Goal: Task Accomplishment & Management: Complete application form

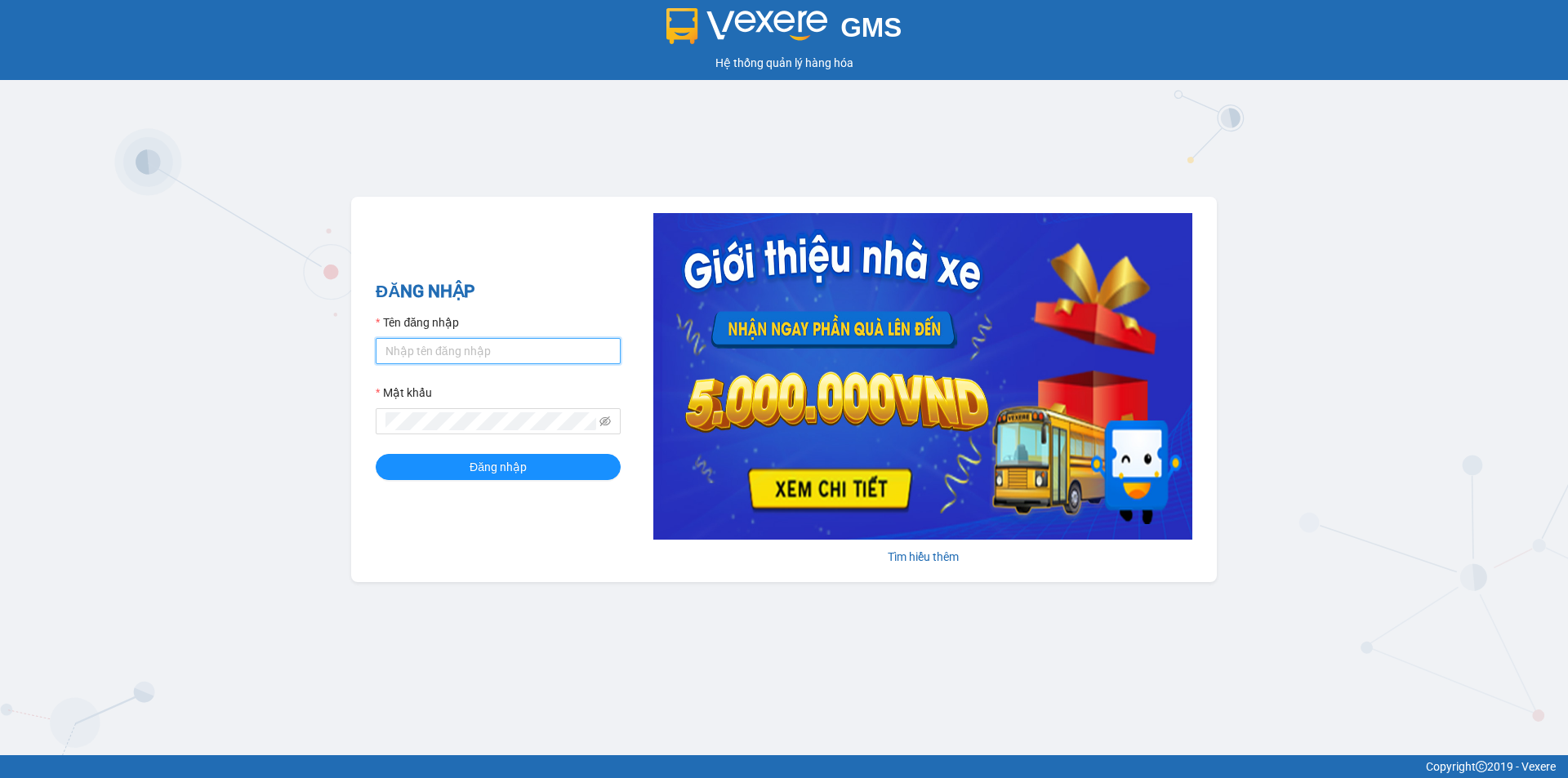
click at [460, 364] on input "Tên đăng nhập" at bounding box center [497, 350] width 245 height 26
type input "taigh.ct"
click at [606, 421] on icon "eye-invisible" at bounding box center [605, 421] width 12 height 12
click at [332, 430] on div "GMS Hệ thống quản lý hàng hóa ĐĂNG NHẬP Tên đăng nhập taigh.ct Mật khẩu Đăng nh…" at bounding box center [784, 378] width 1568 height 755
click at [375, 454] on button "Đăng nhập" at bounding box center [497, 466] width 245 height 26
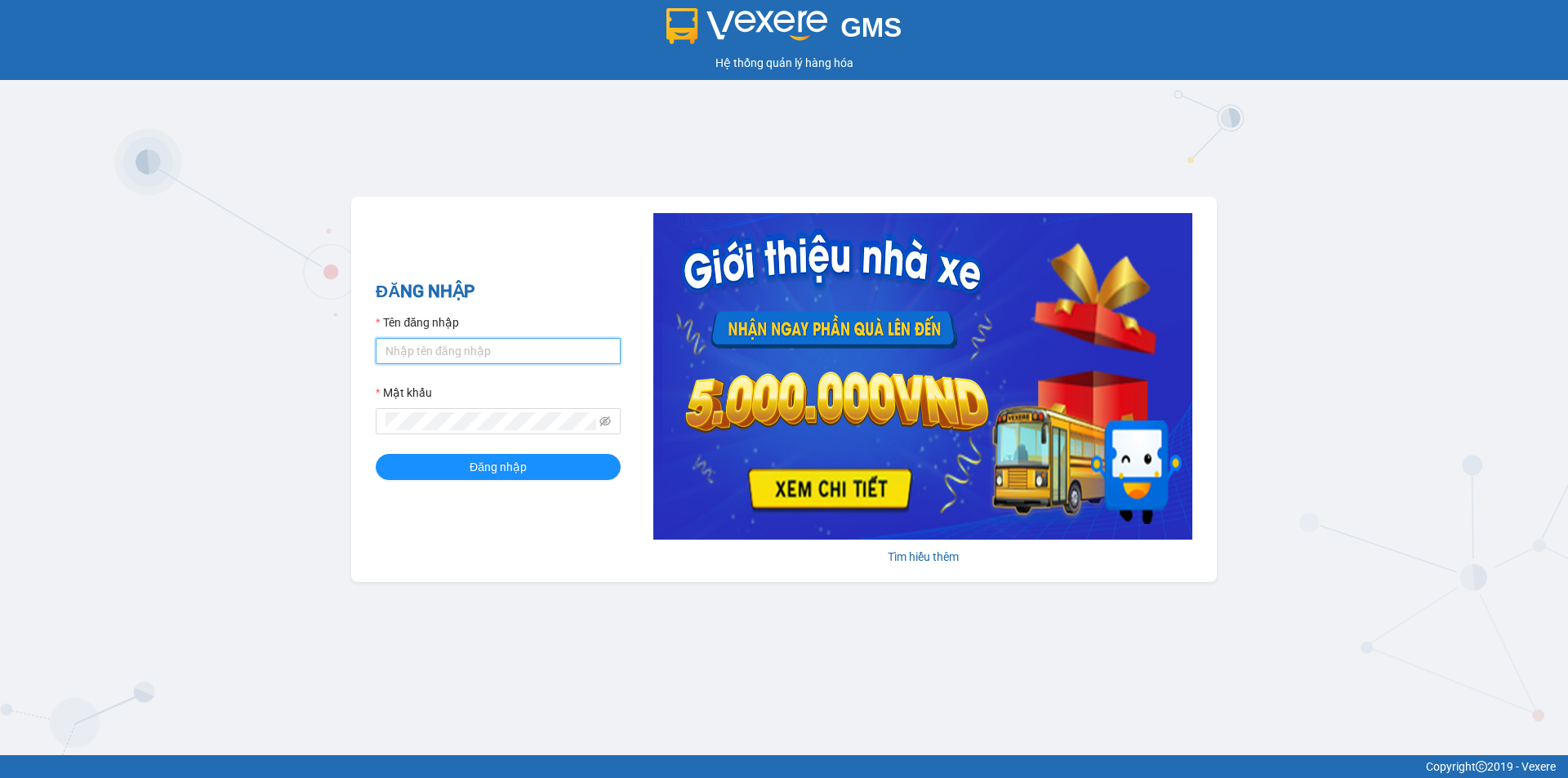
drag, startPoint x: 529, startPoint y: 361, endPoint x: 527, endPoint y: 348, distance: 13.2
click at [529, 360] on input "Tên đăng nhập" at bounding box center [497, 350] width 245 height 26
type input "taigh.ct"
click at [602, 418] on icon "eye-invisible" at bounding box center [605, 421] width 12 height 12
click at [501, 469] on span "Đăng nhập" at bounding box center [498, 466] width 57 height 18
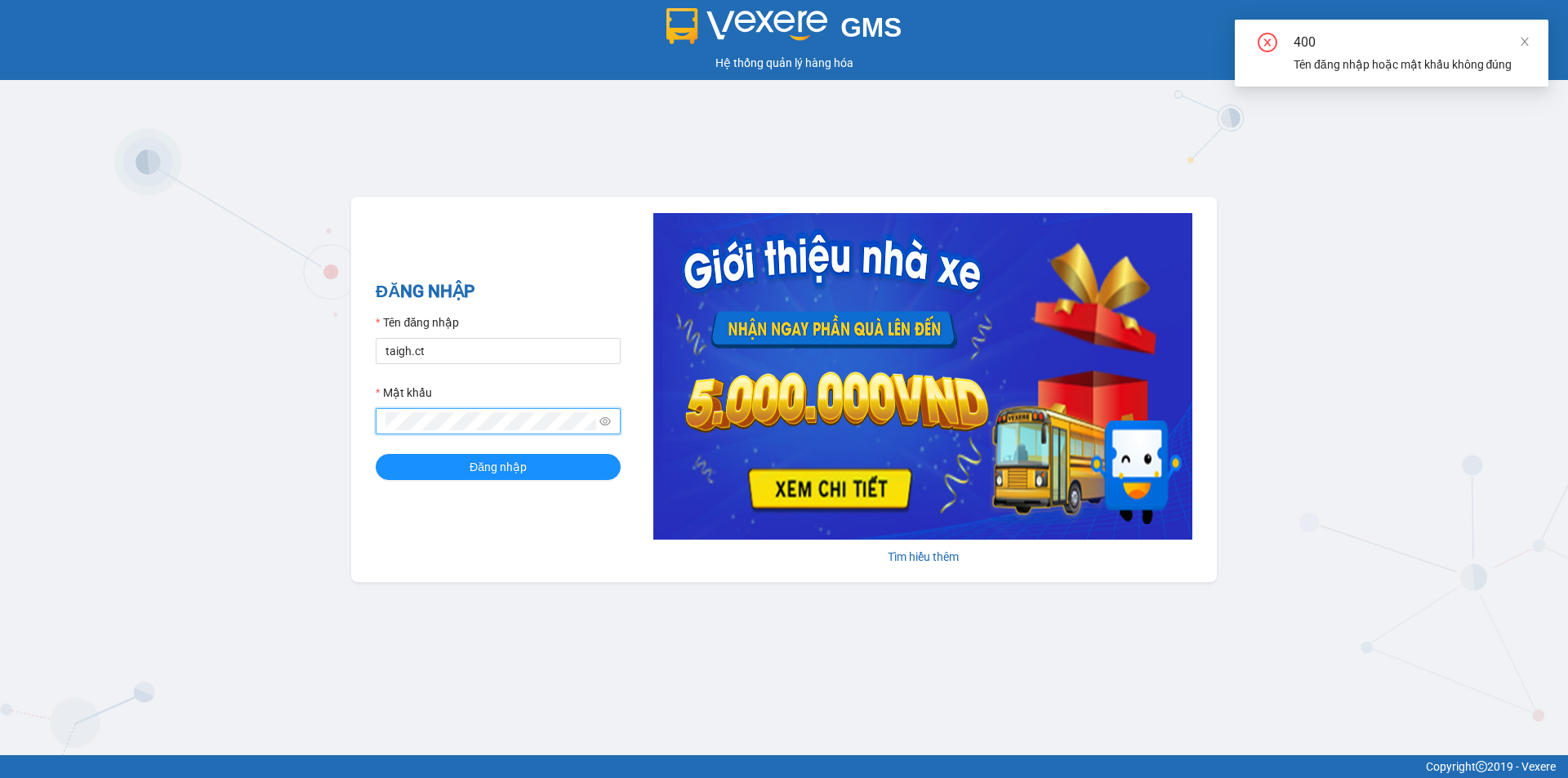
click at [332, 424] on div "GMS Hệ thống quản lý hàng hóa ĐĂNG NHẬP Tên đăng nhập taigh.ct Mật khẩu Đăng nh…" at bounding box center [784, 378] width 1568 height 755
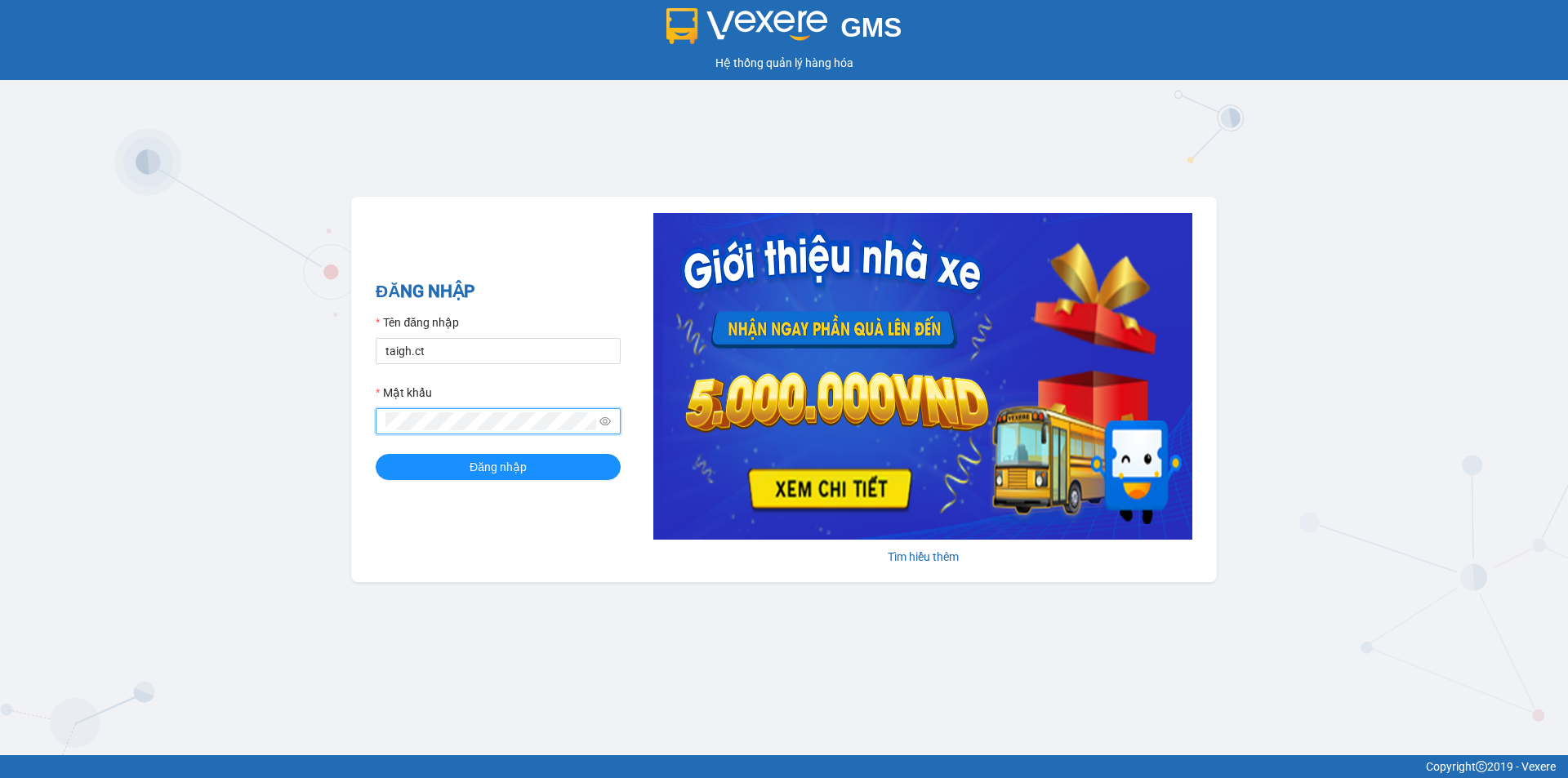
click at [375, 454] on button "Đăng nhập" at bounding box center [497, 466] width 245 height 26
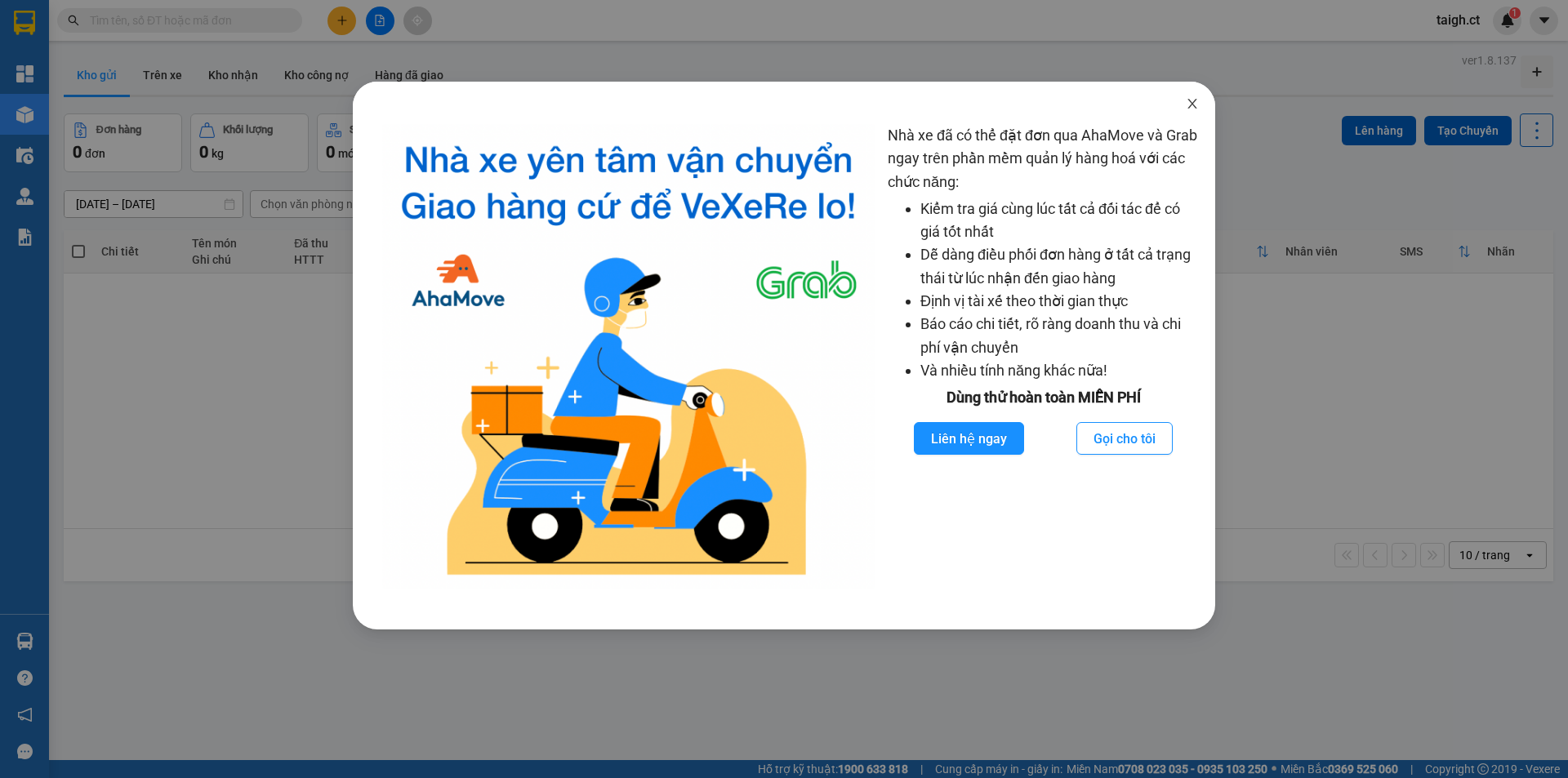
drag, startPoint x: 1192, startPoint y: 103, endPoint x: 1094, endPoint y: 250, distance: 176.7
click at [1191, 99] on icon "close" at bounding box center [1192, 104] width 13 height 13
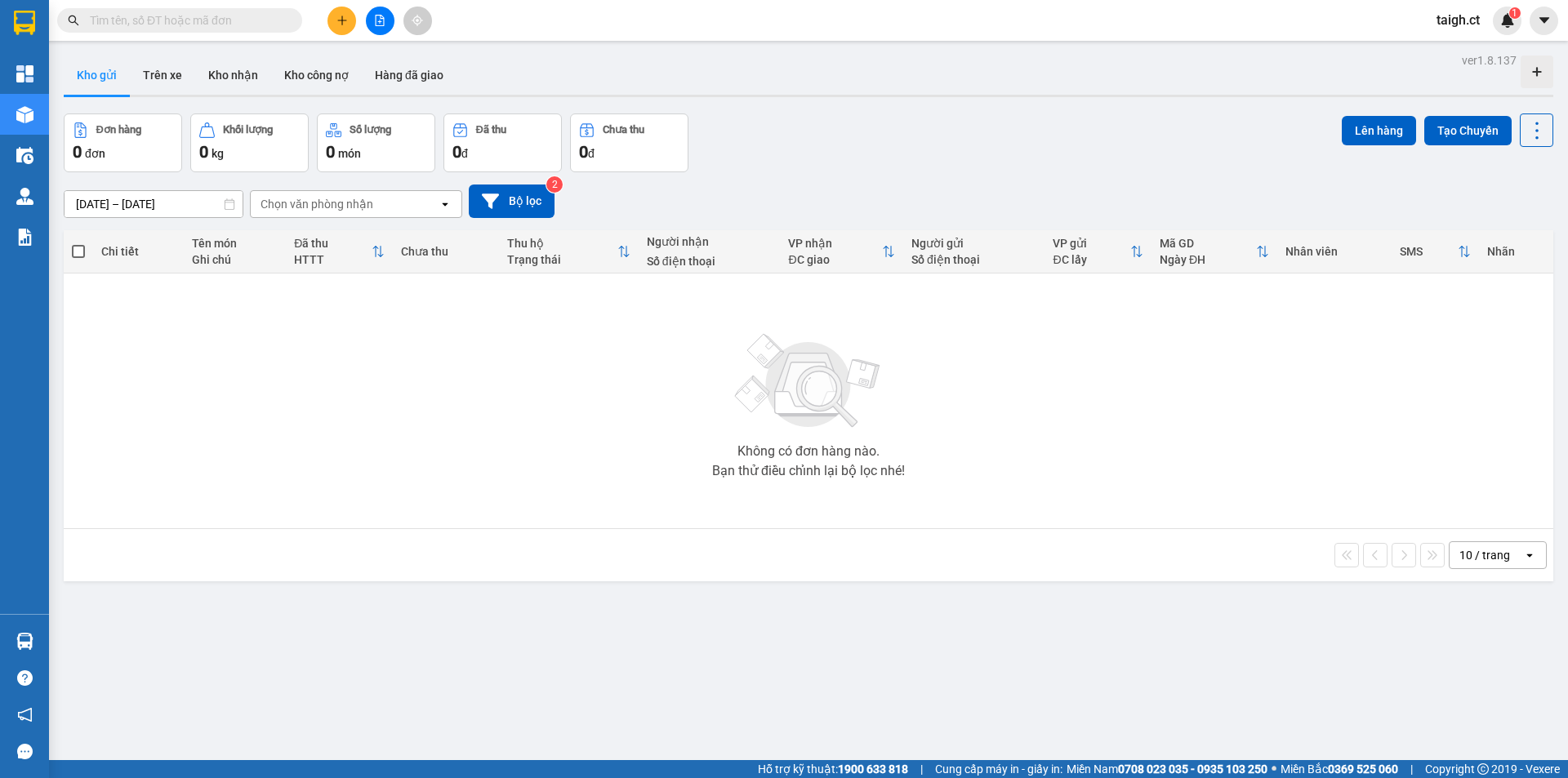
click at [191, 21] on input "text" at bounding box center [186, 20] width 193 height 18
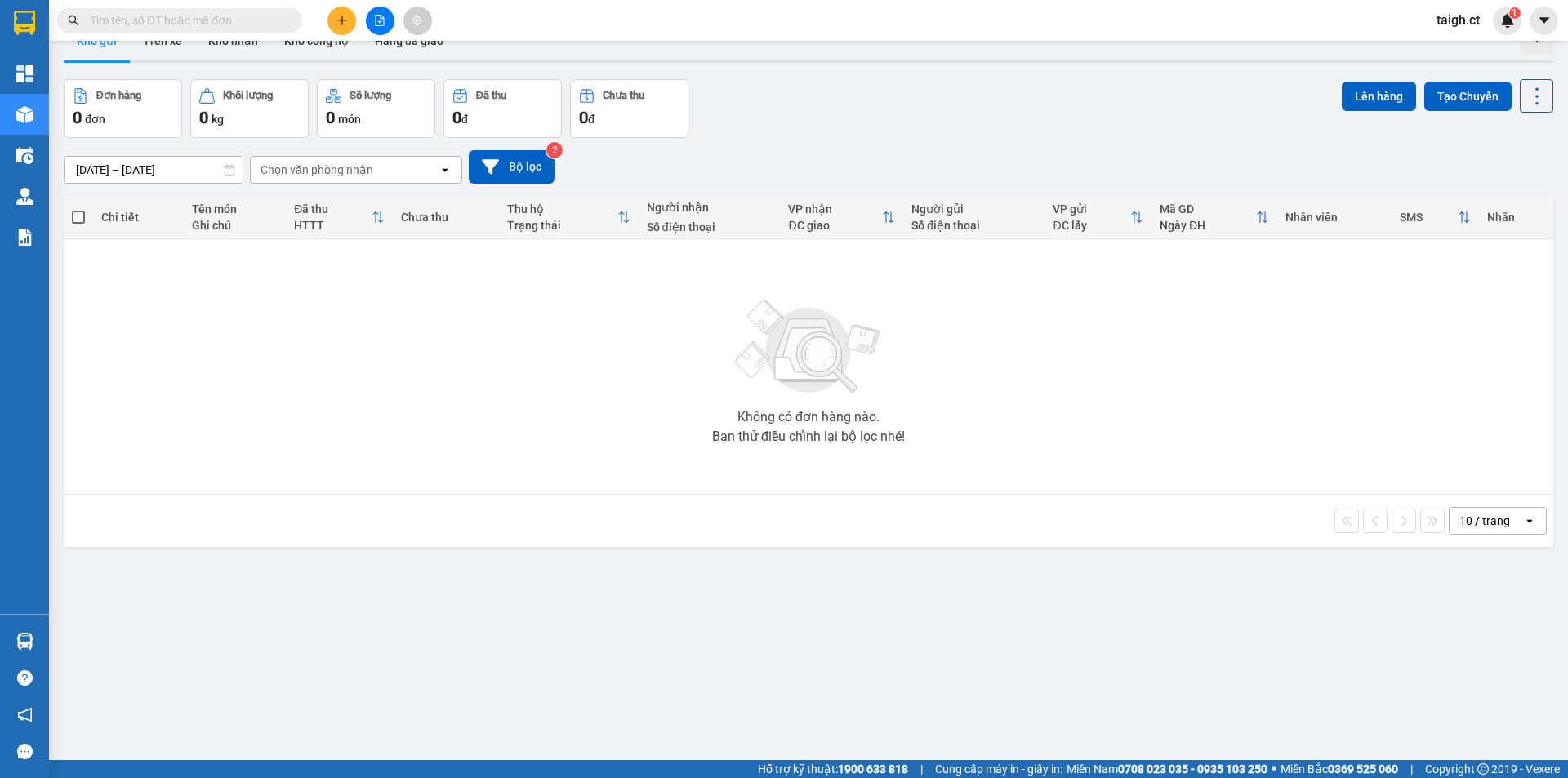
scroll to position [75, 0]
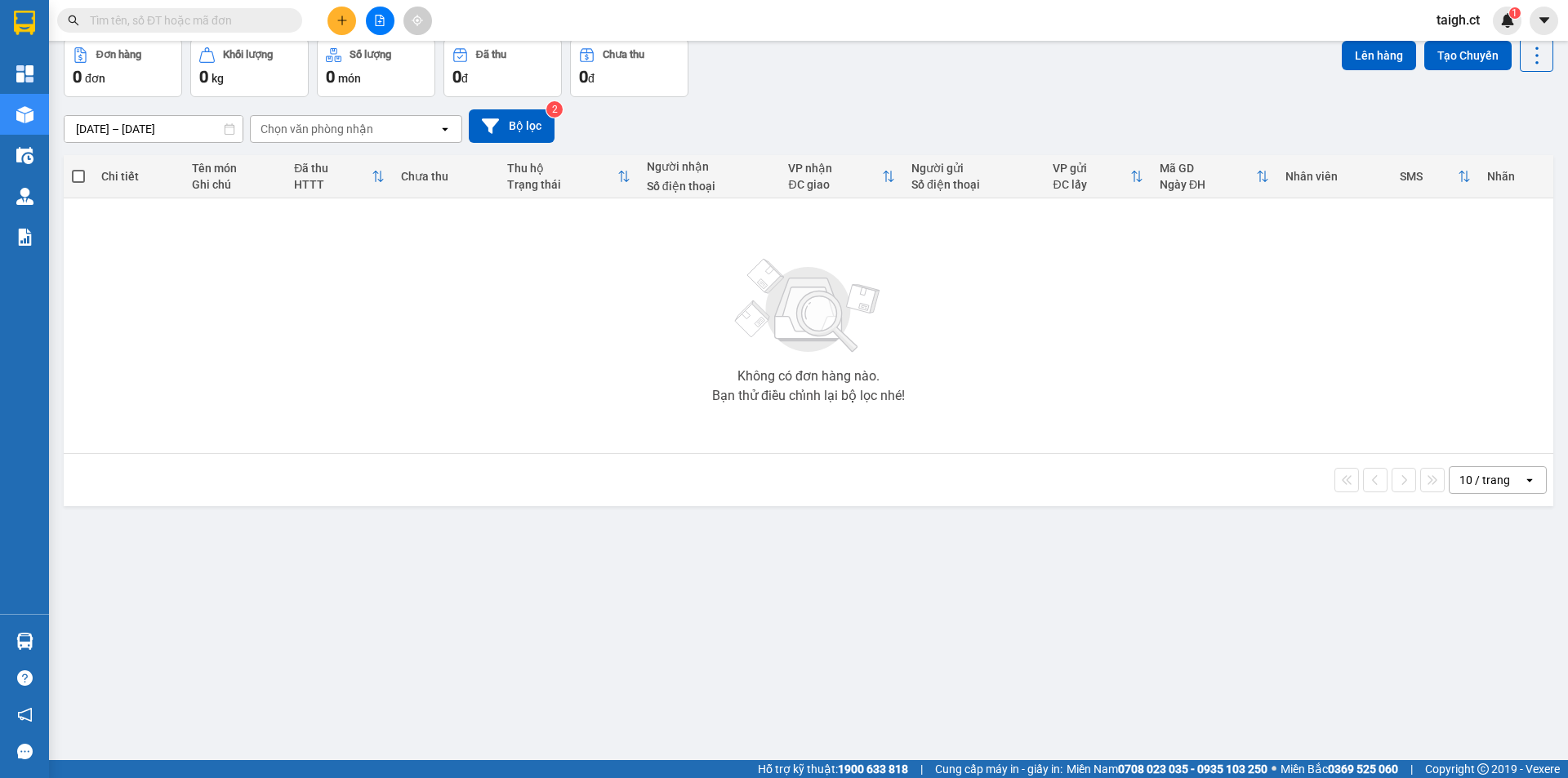
click at [210, 17] on input "text" at bounding box center [186, 20] width 193 height 18
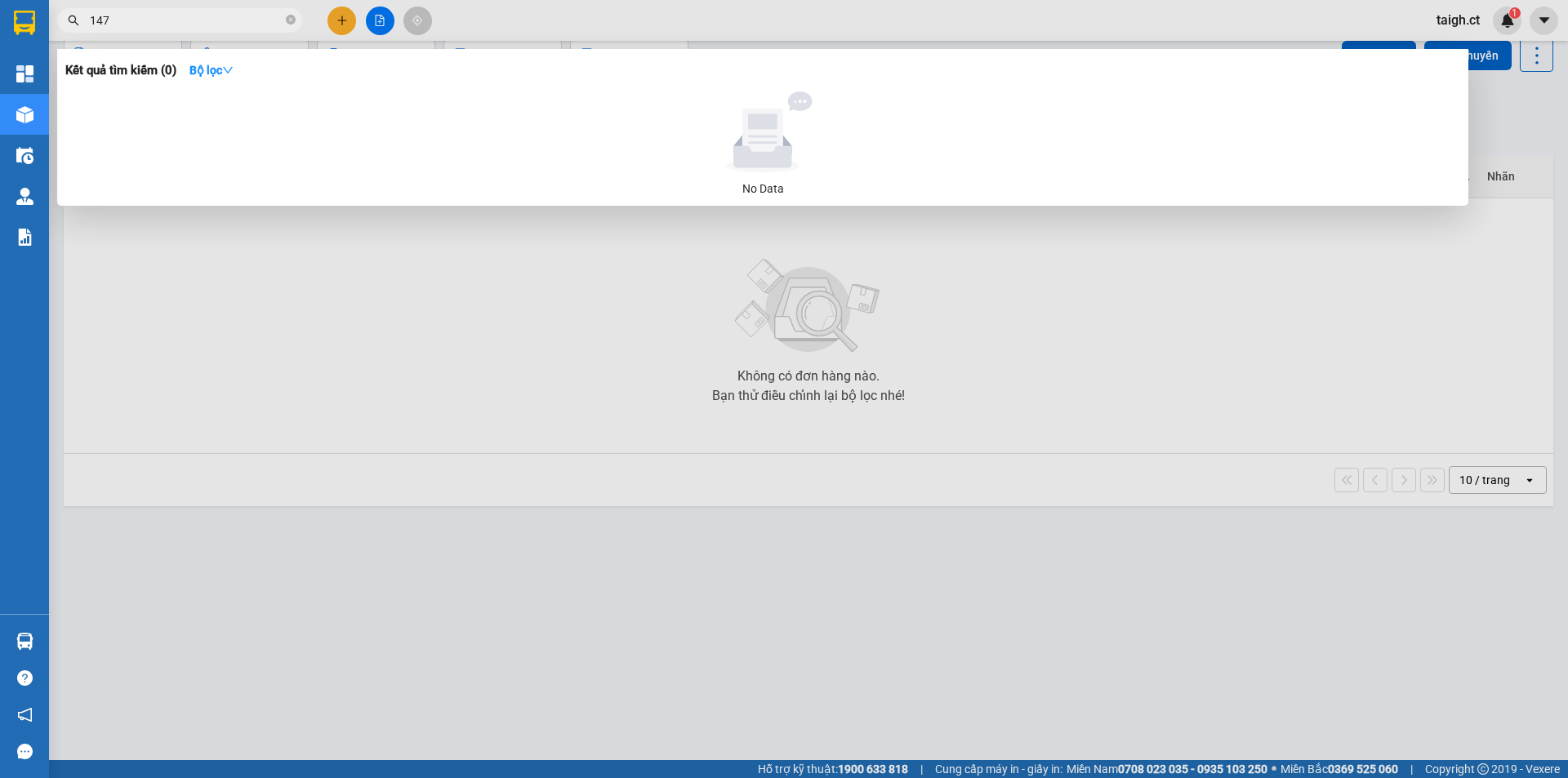
type input "1476"
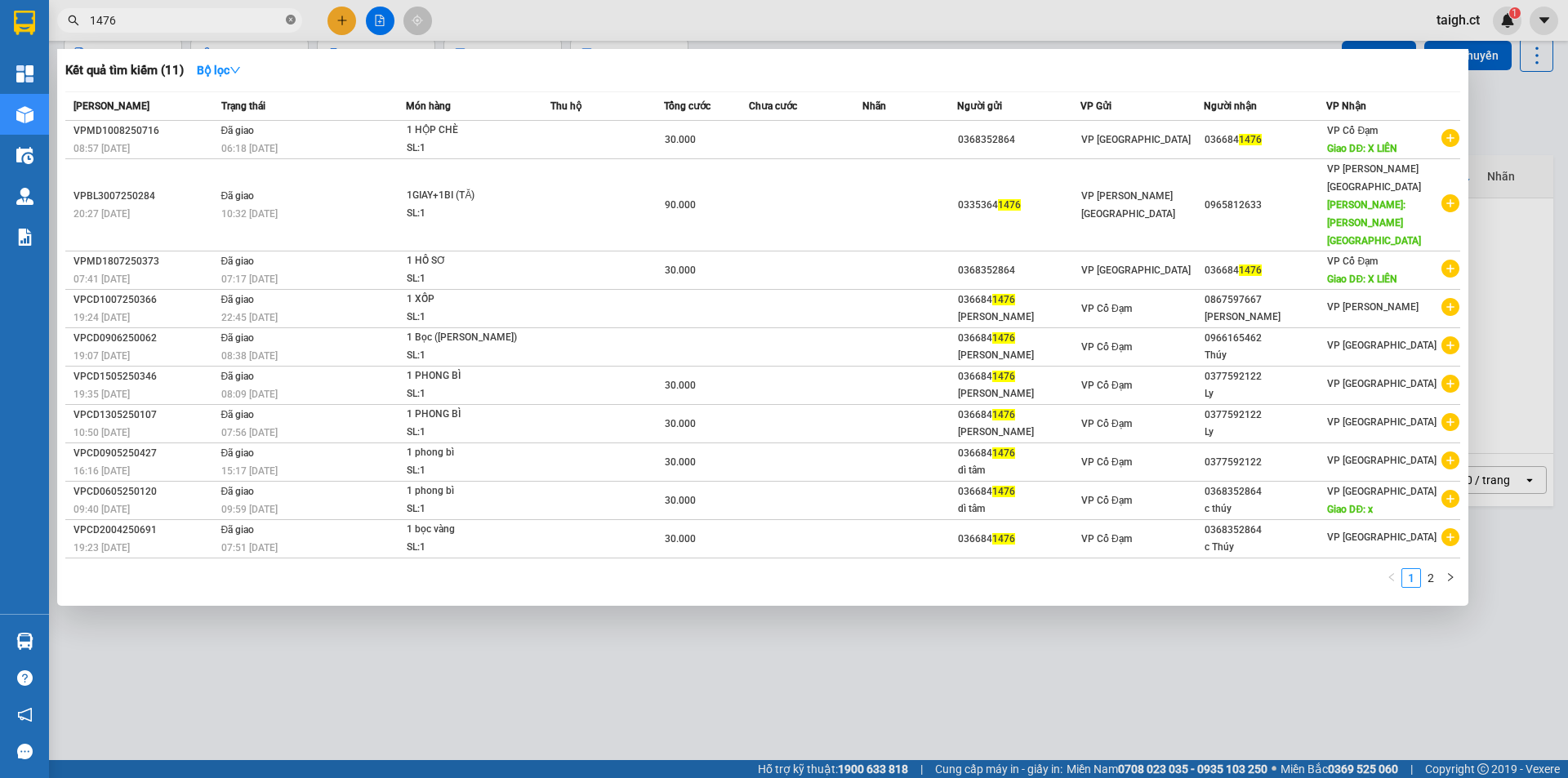
click at [293, 24] on icon "close-circle" at bounding box center [291, 20] width 10 height 10
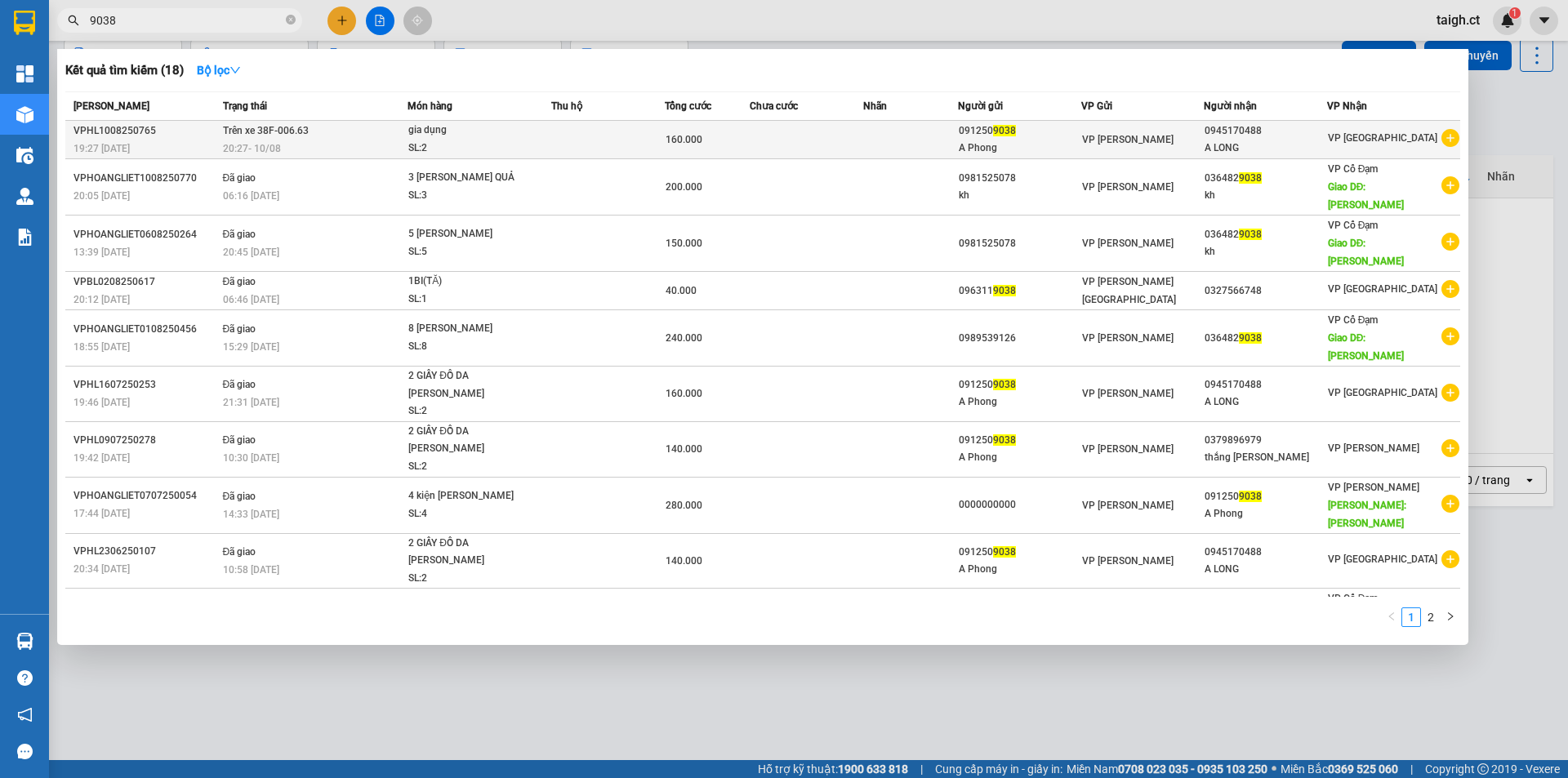
type input "9038"
click at [270, 135] on span "Trên xe 38F-006.63" at bounding box center [266, 130] width 86 height 12
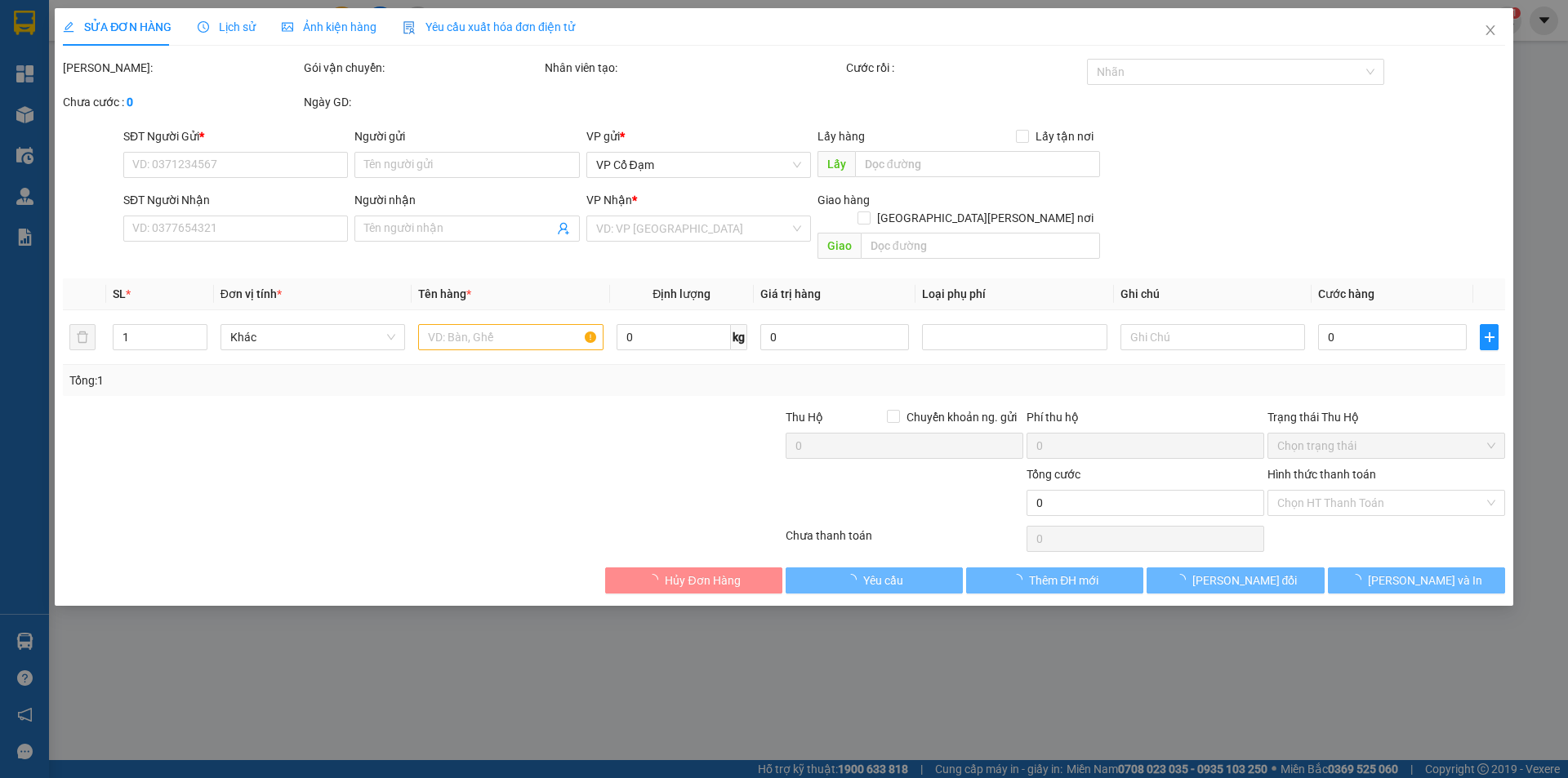
click at [233, 31] on span "Lịch sử" at bounding box center [226, 27] width 58 height 13
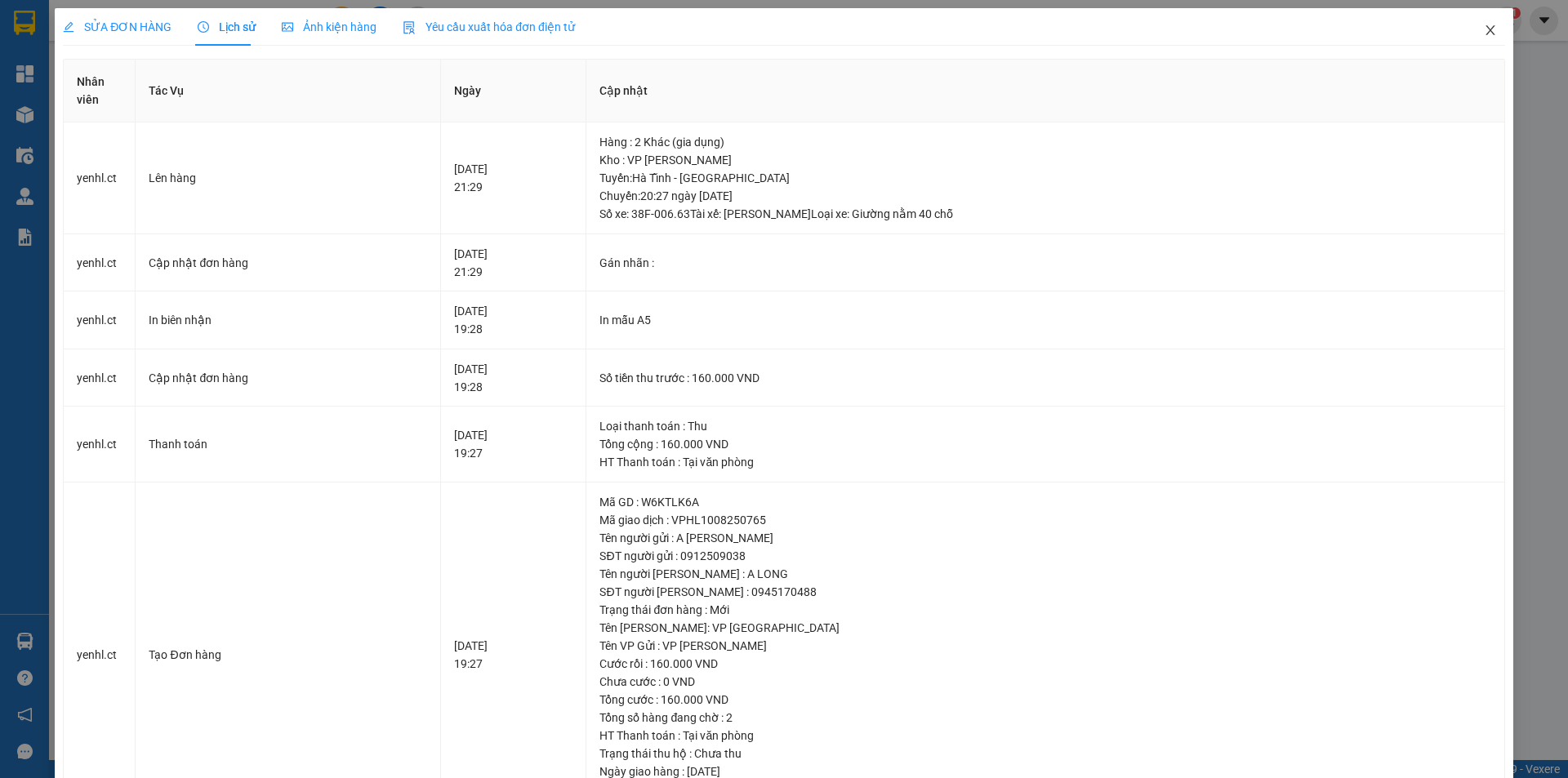
click at [1484, 33] on icon "close" at bounding box center [1490, 30] width 13 height 13
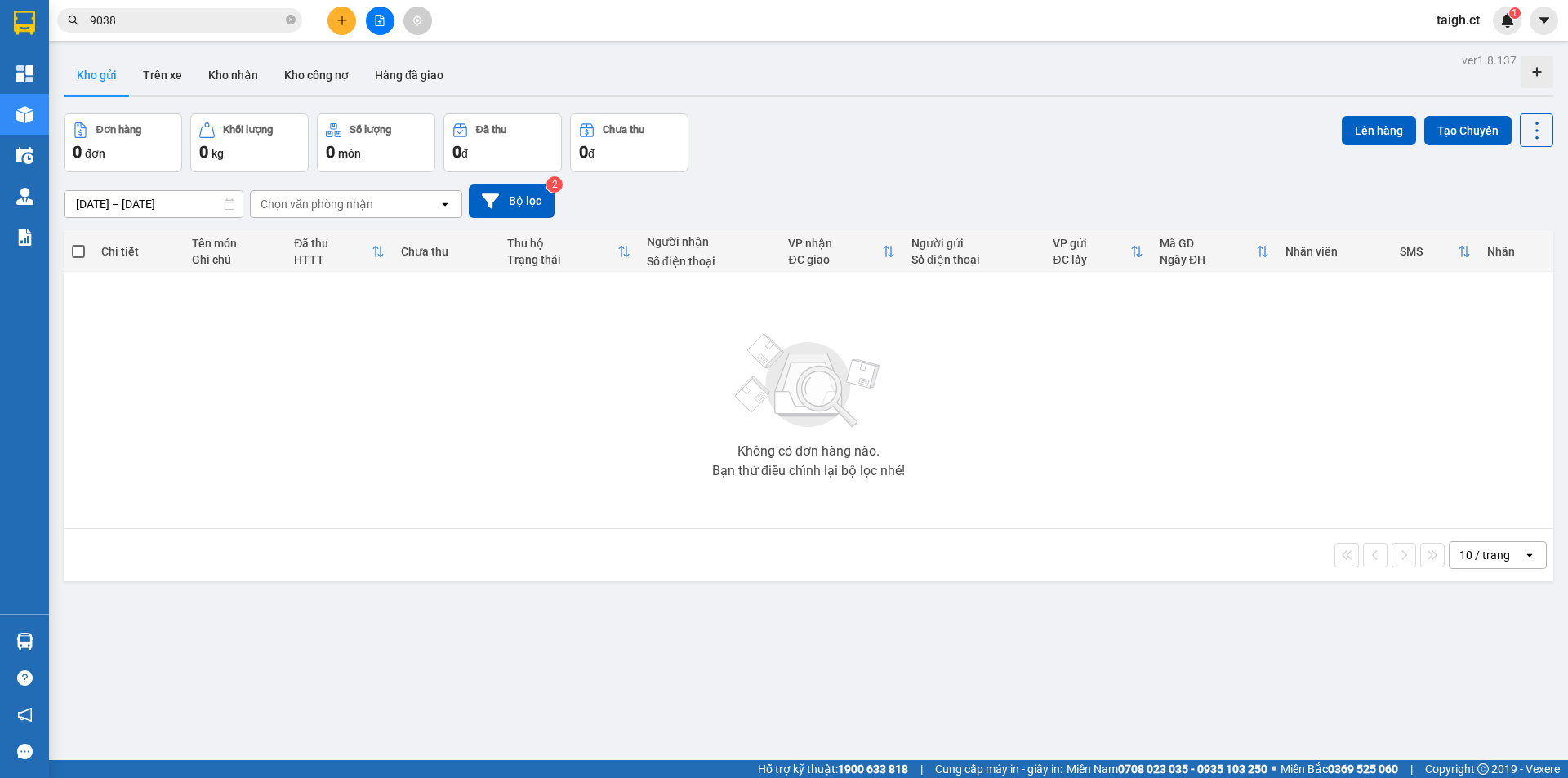
click at [232, 20] on input "9038" at bounding box center [186, 20] width 193 height 18
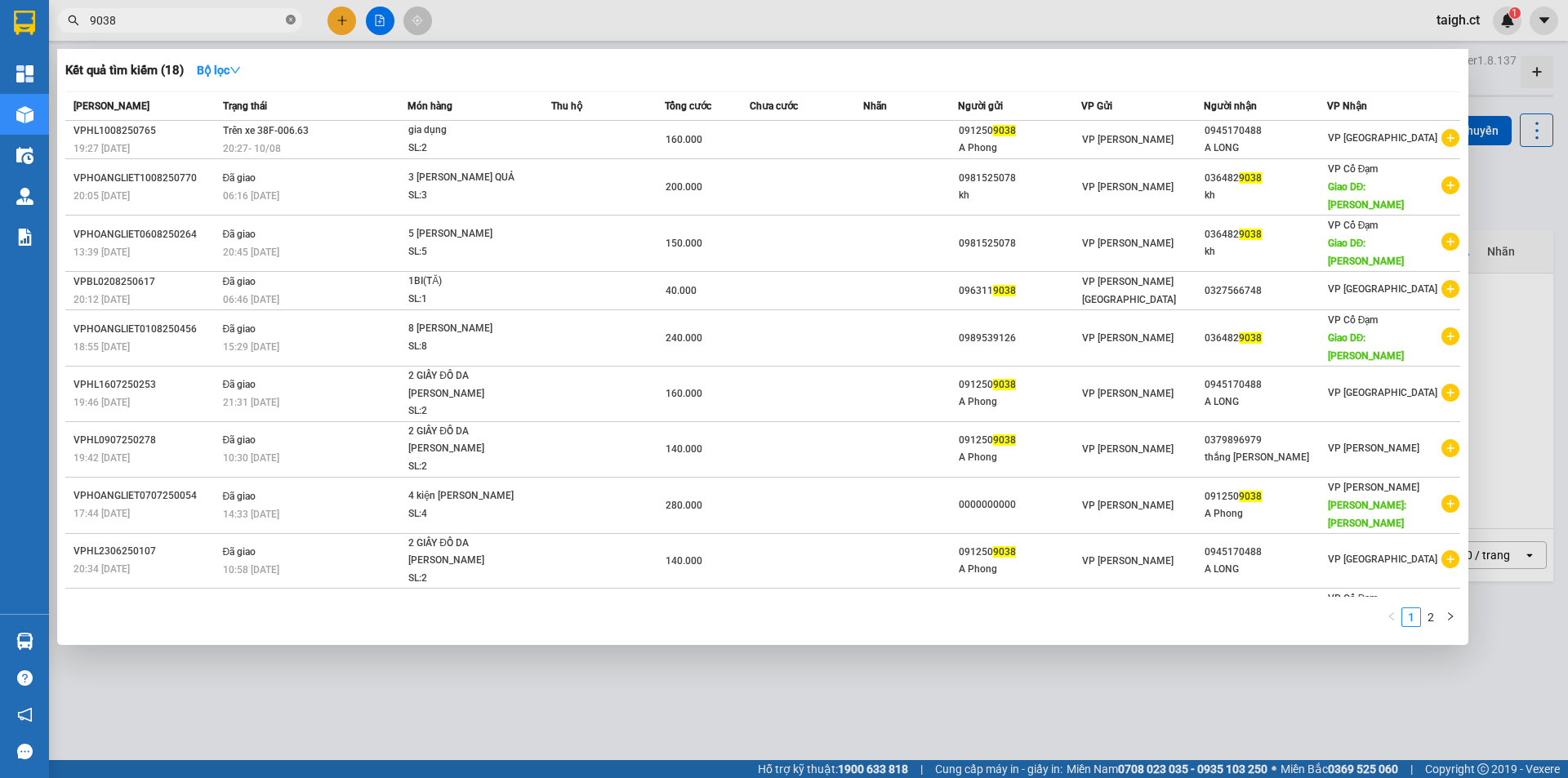
click at [291, 18] on icon "close-circle" at bounding box center [291, 20] width 10 height 10
type input "9038"
click at [288, 21] on icon "close-circle" at bounding box center [291, 20] width 10 height 10
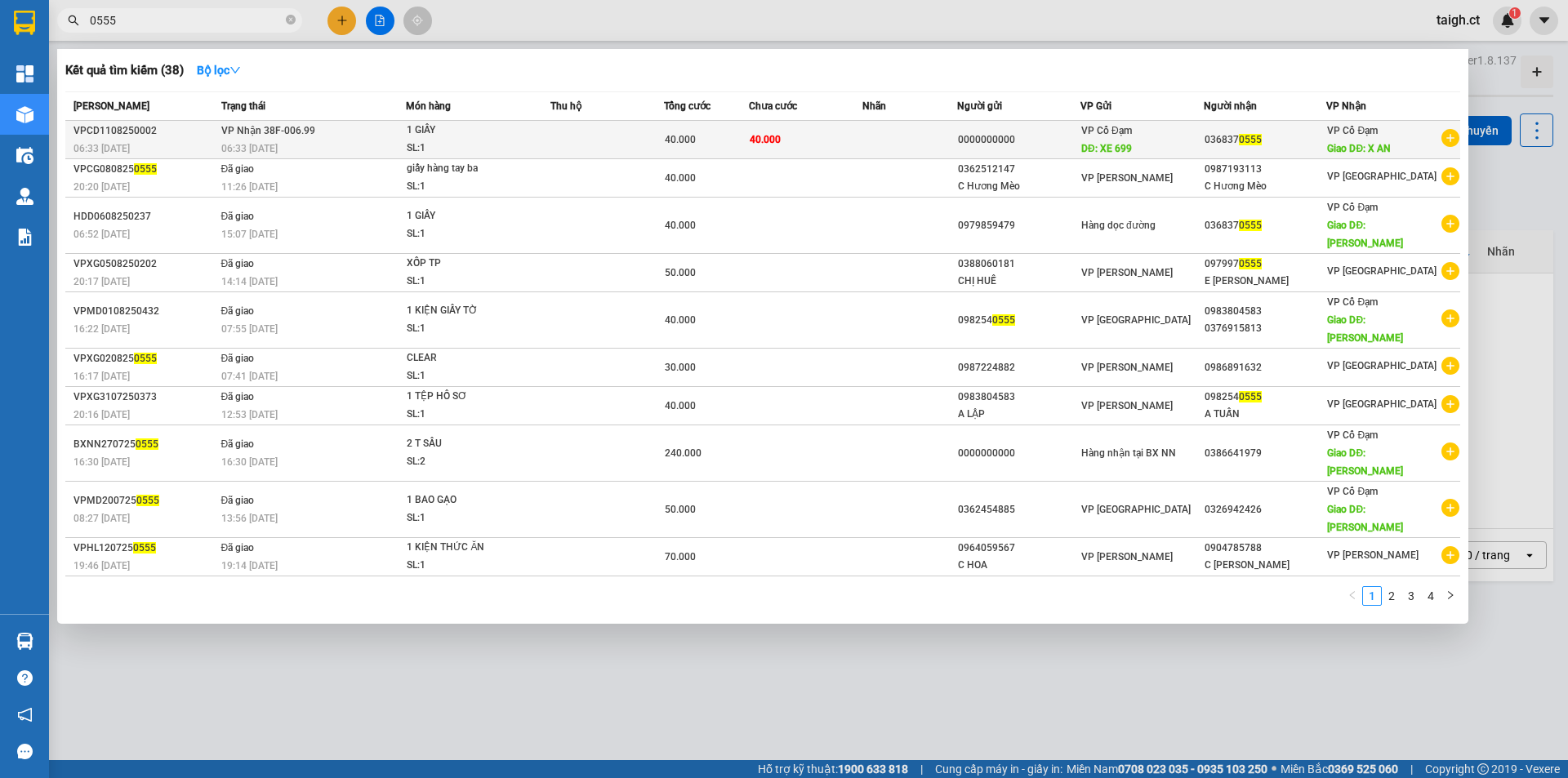
type input "0555"
click at [288, 142] on div "06:33 [DATE]" at bounding box center [313, 148] width 185 height 18
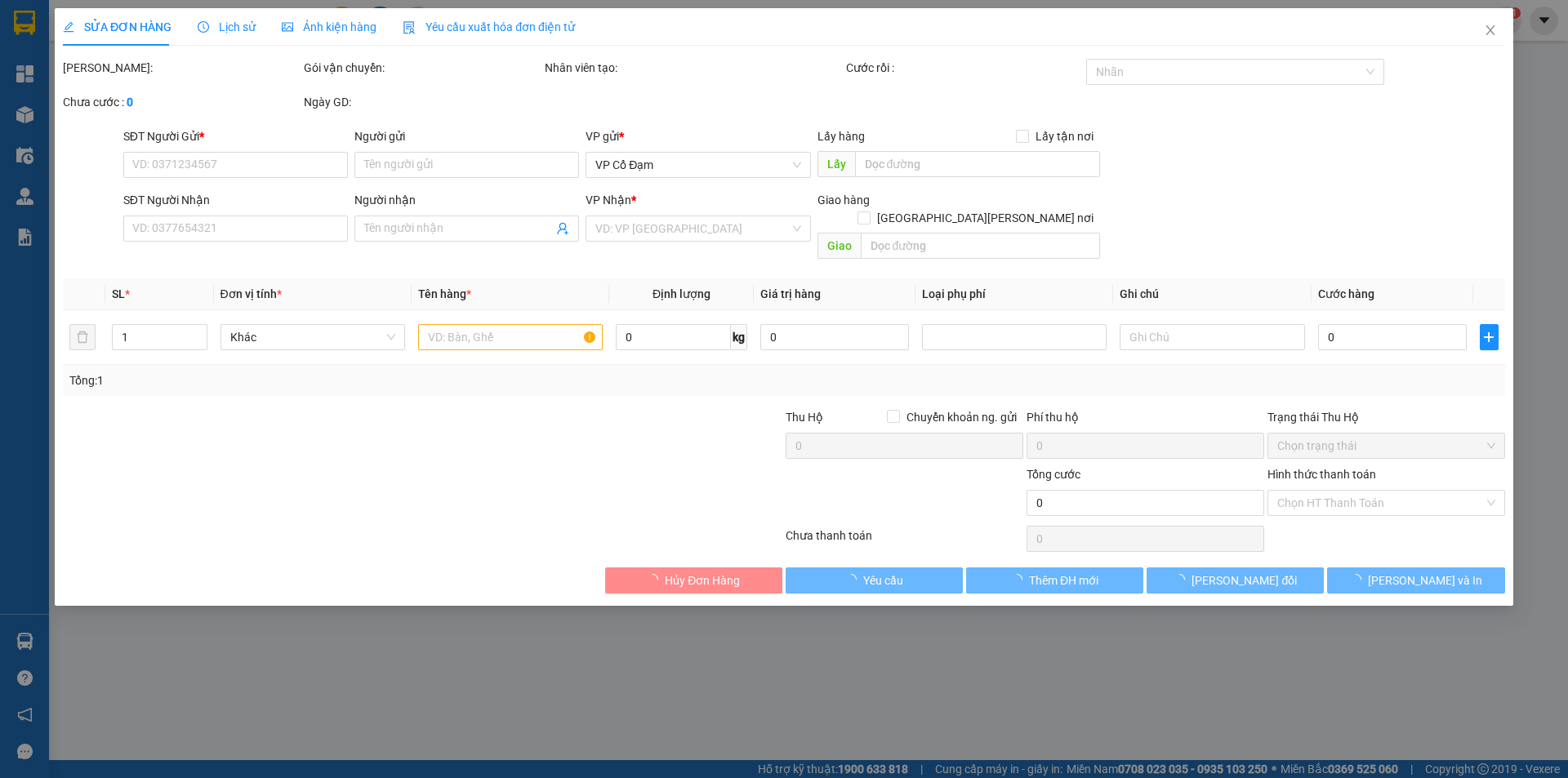
type input "0000000000"
type input "XE 699"
type input "0368370555"
type input "X AN"
type input "40.000"
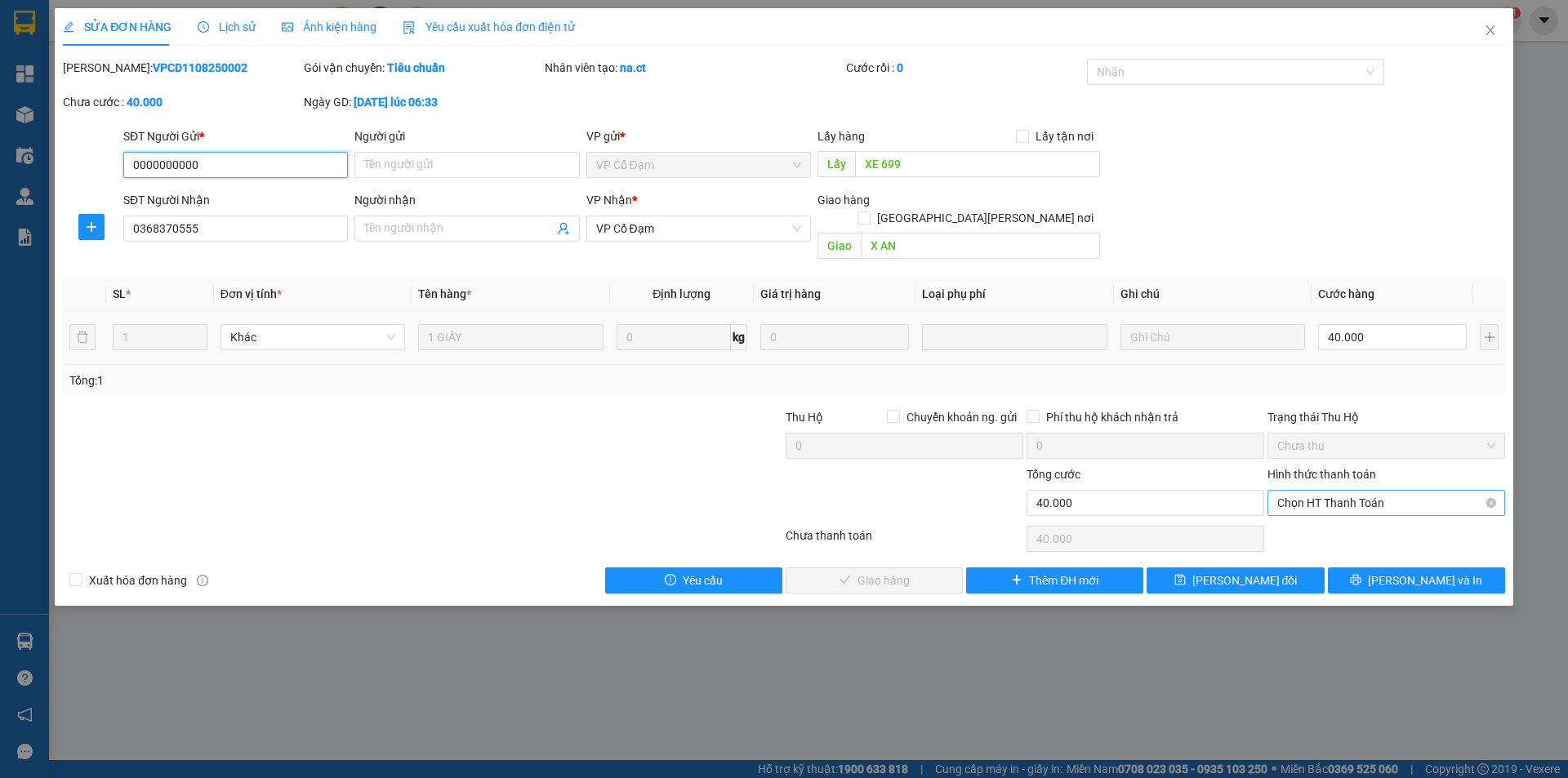
click at [1342, 491] on span "Chọn HT Thanh Toán" at bounding box center [1386, 502] width 218 height 24
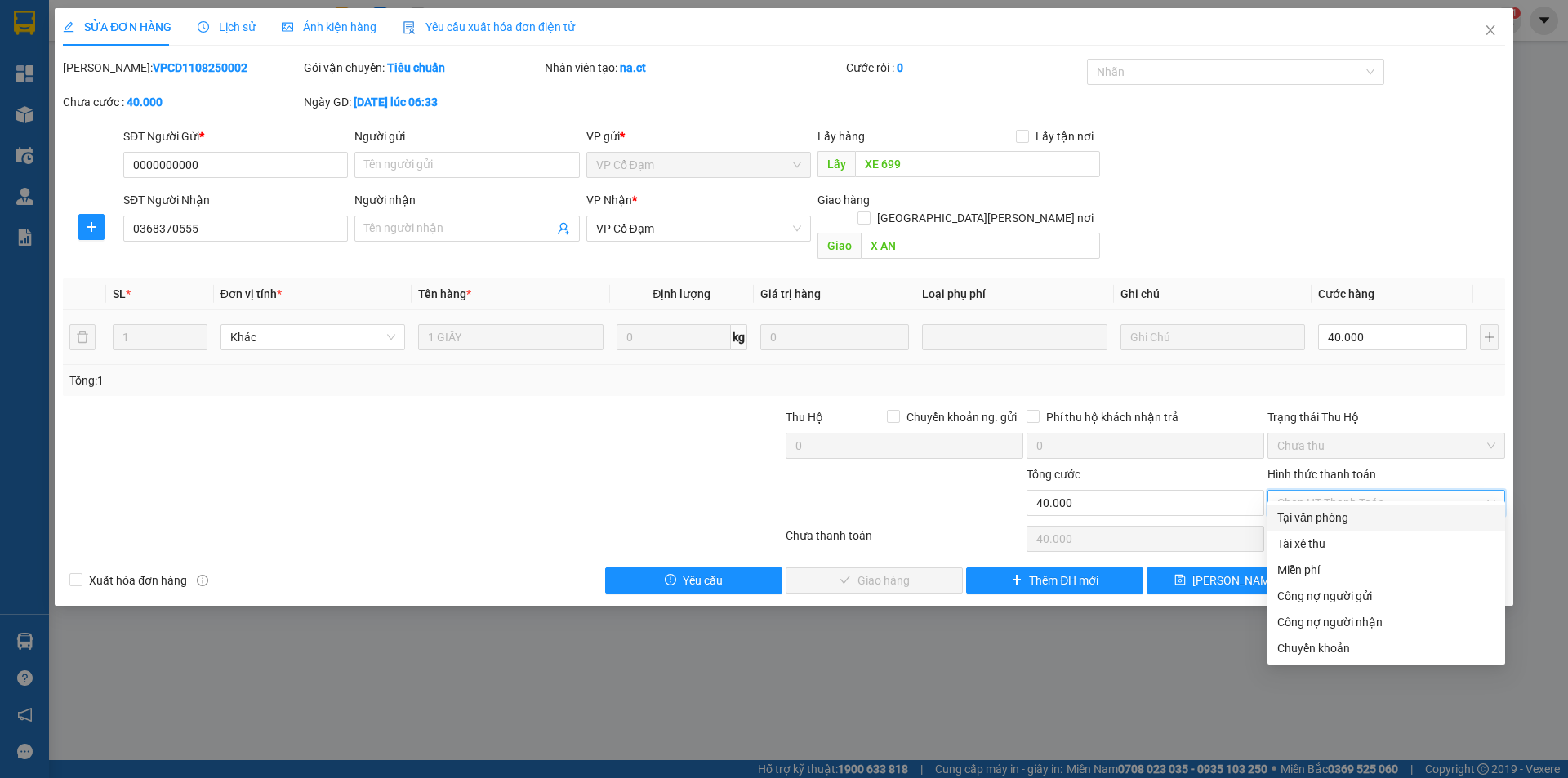
drag, startPoint x: 1335, startPoint y: 506, endPoint x: 1199, endPoint y: 531, distance: 138.3
click at [1335, 507] on div "Tại văn phòng" at bounding box center [1386, 517] width 237 height 26
type input "0"
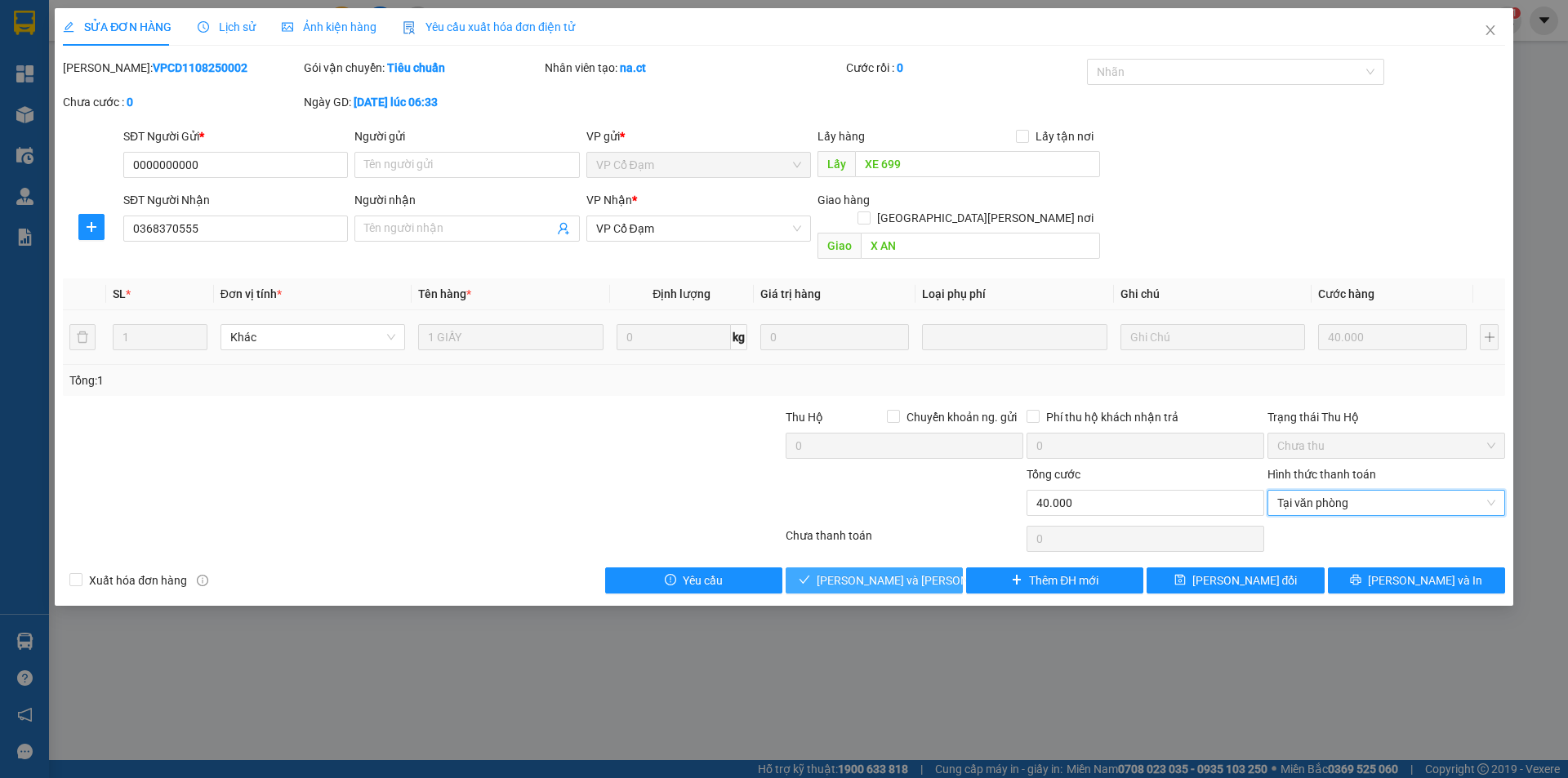
click at [887, 572] on span "[PERSON_NAME] và [PERSON_NAME] hàng" at bounding box center [927, 580] width 221 height 18
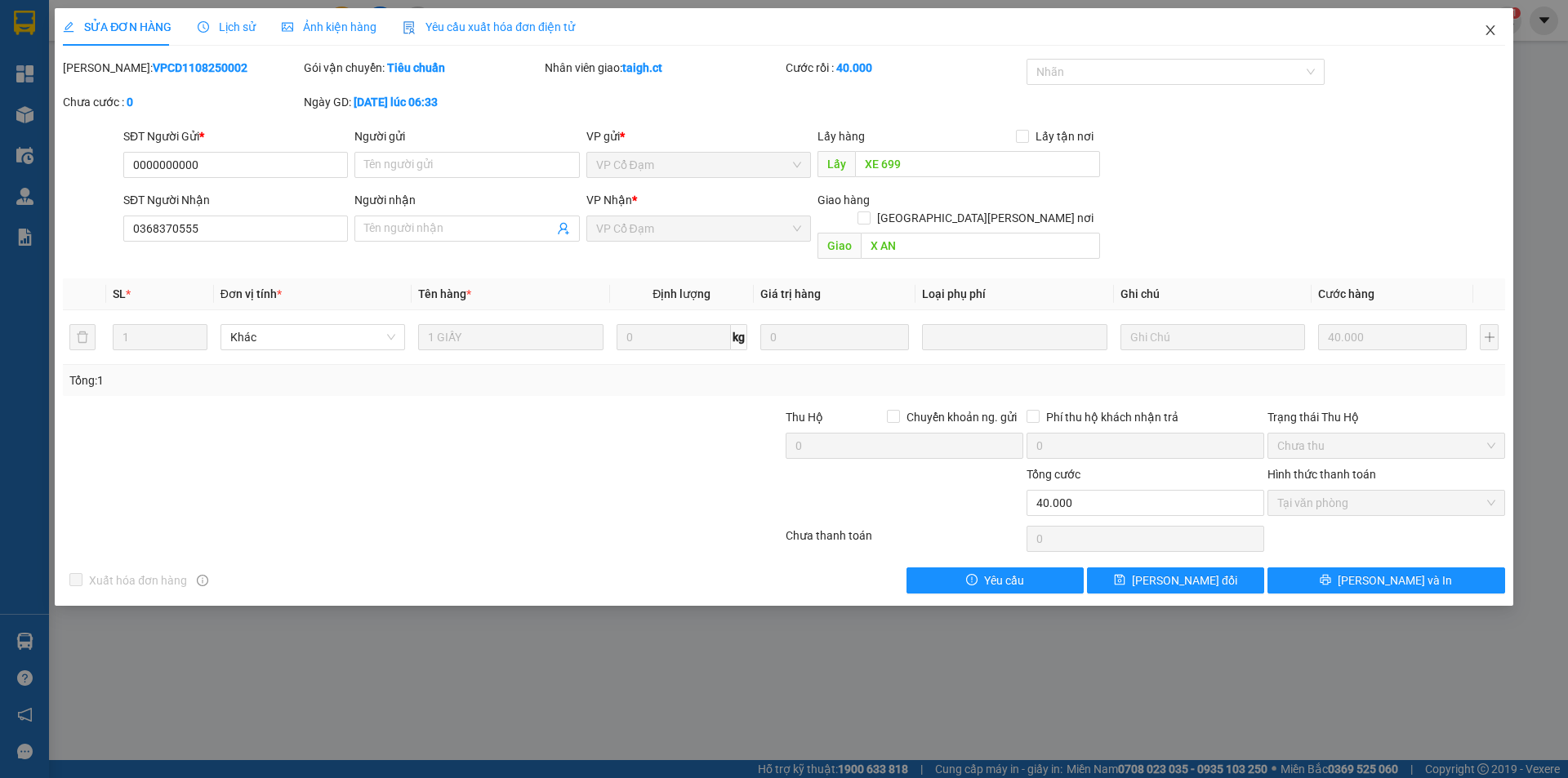
click at [1492, 22] on span "Close" at bounding box center [1489, 31] width 46 height 46
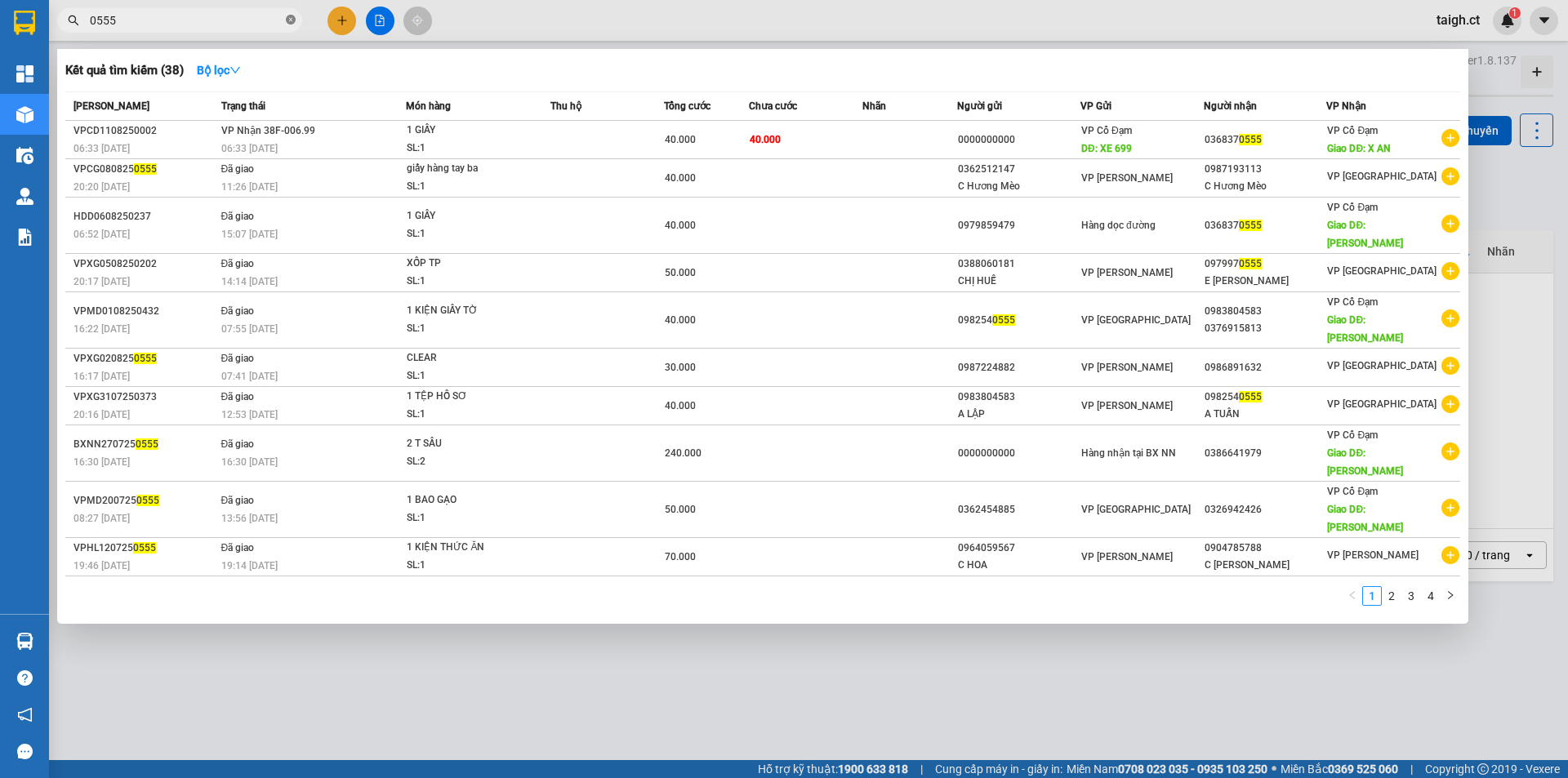
click at [287, 21] on icon "close-circle" at bounding box center [291, 20] width 10 height 10
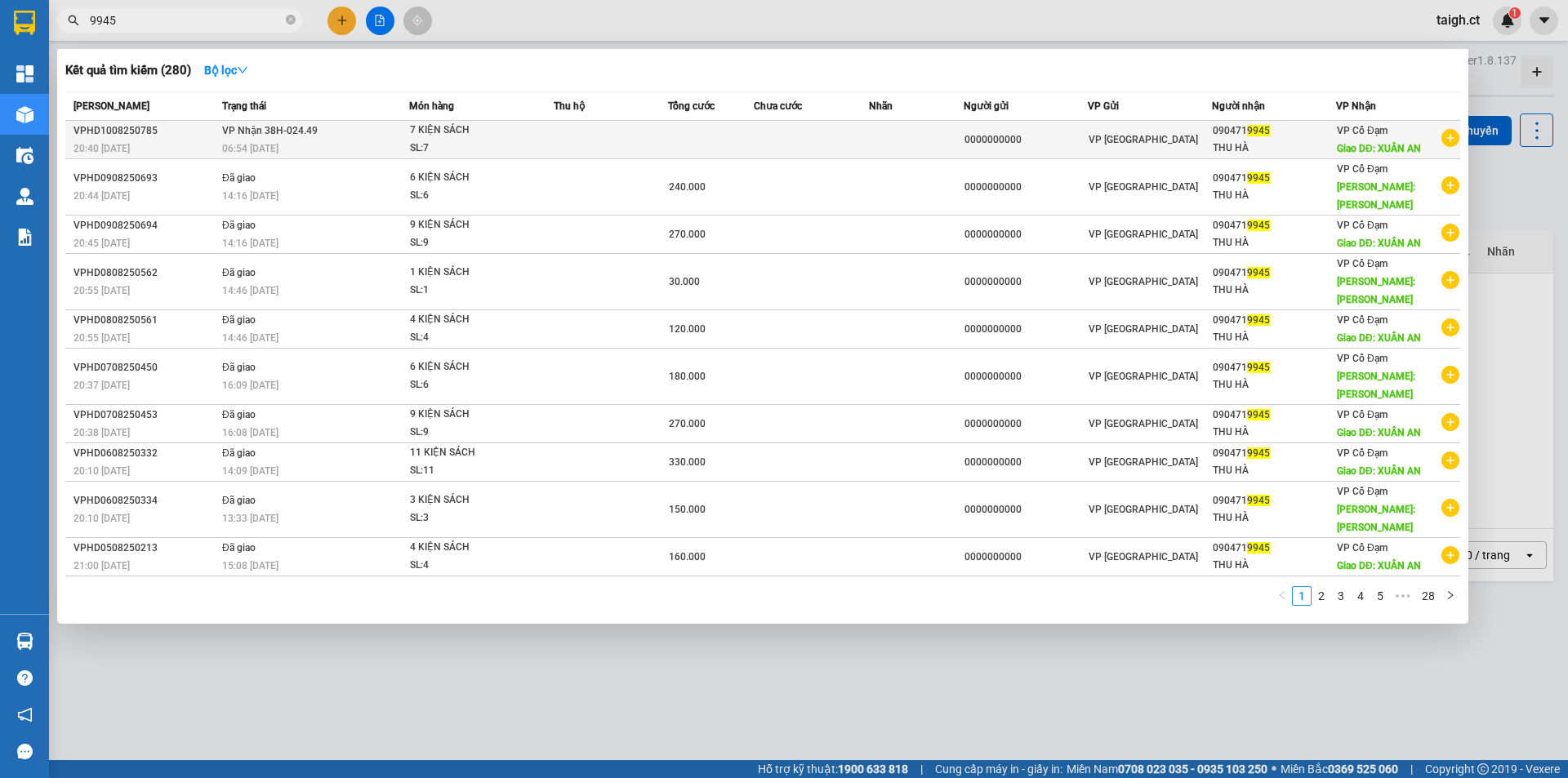
type input "9945"
click at [278, 147] on span "06:54 [DATE]" at bounding box center [250, 149] width 56 height 12
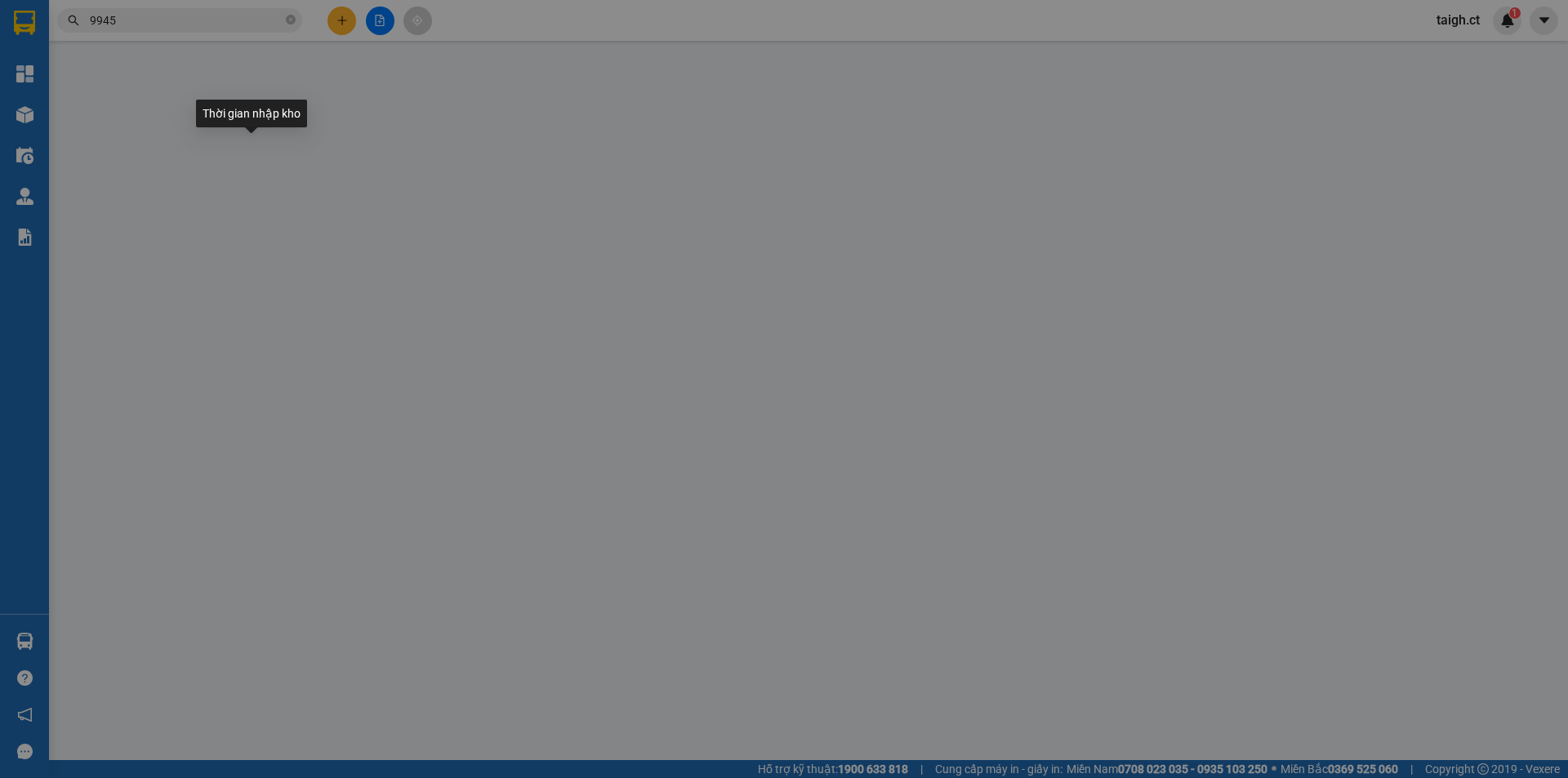
type input "0000000000"
type input "0904719945"
type input "THU HÀ"
type input "XUÂN AN"
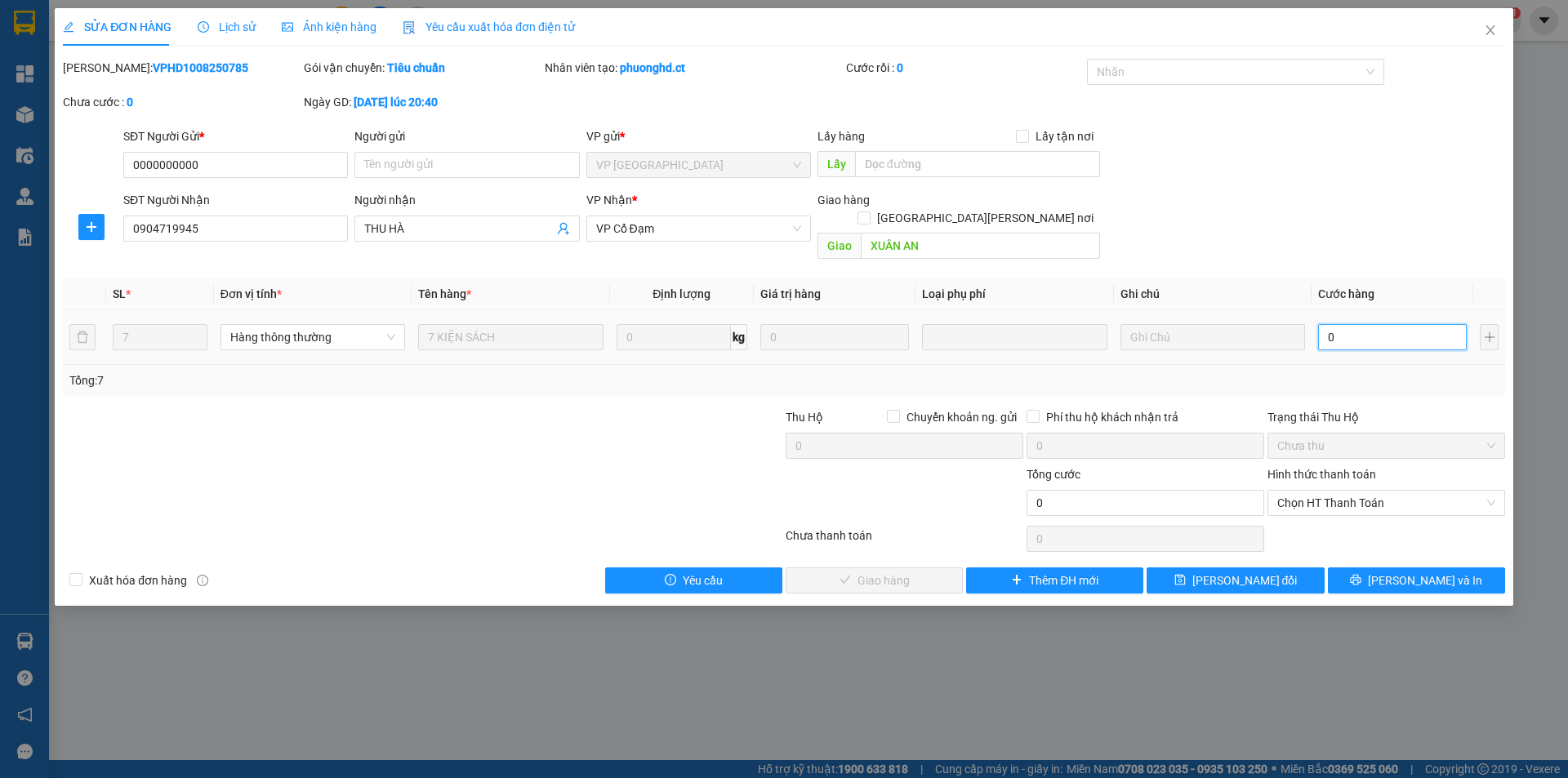
type input "2"
type input "21"
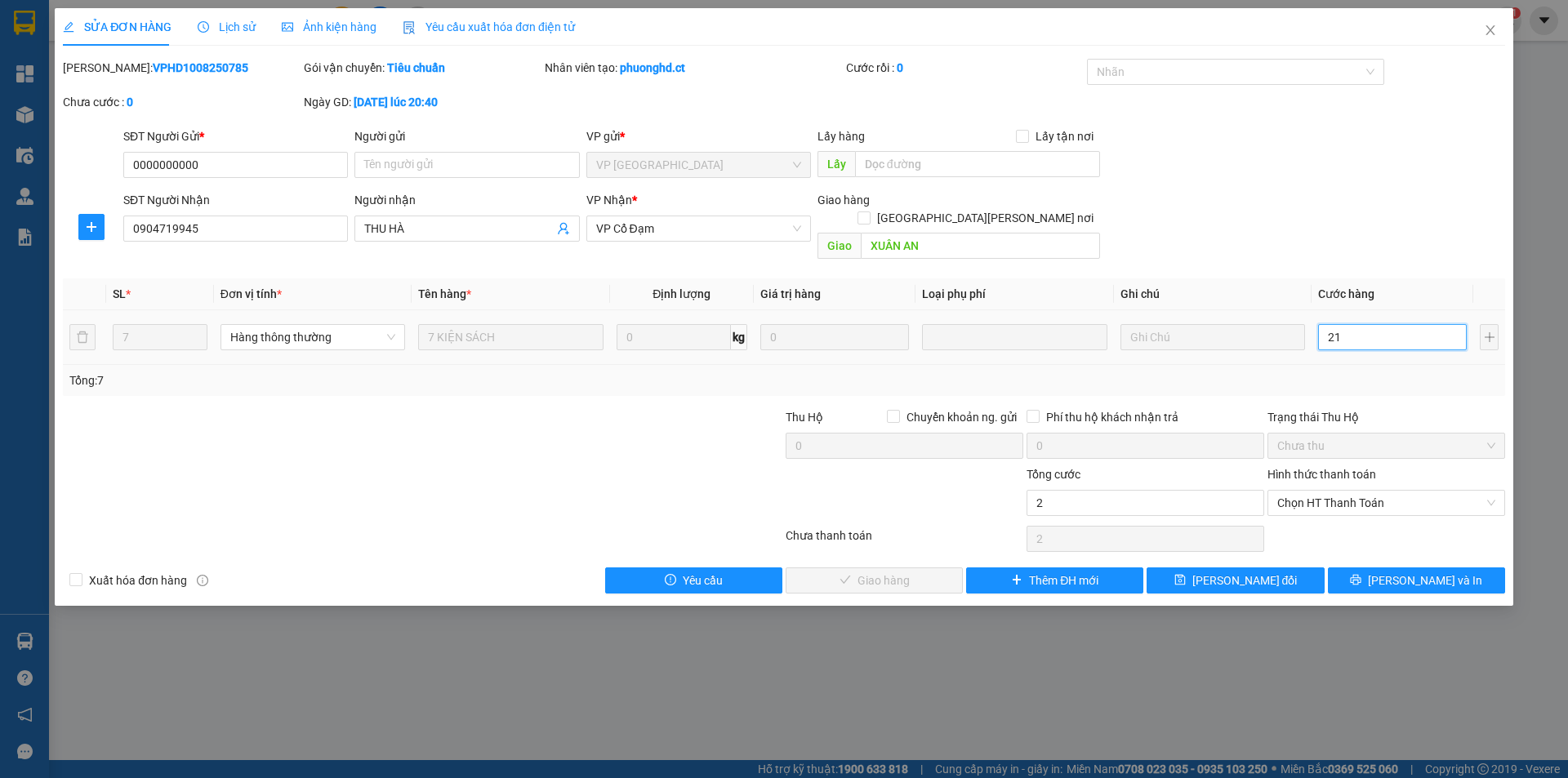
type input "21"
type input "210"
drag, startPoint x: 1333, startPoint y: 479, endPoint x: 1316, endPoint y: 485, distance: 18.0
click at [1331, 491] on span "Chọn HT Thanh Toán" at bounding box center [1386, 502] width 218 height 24
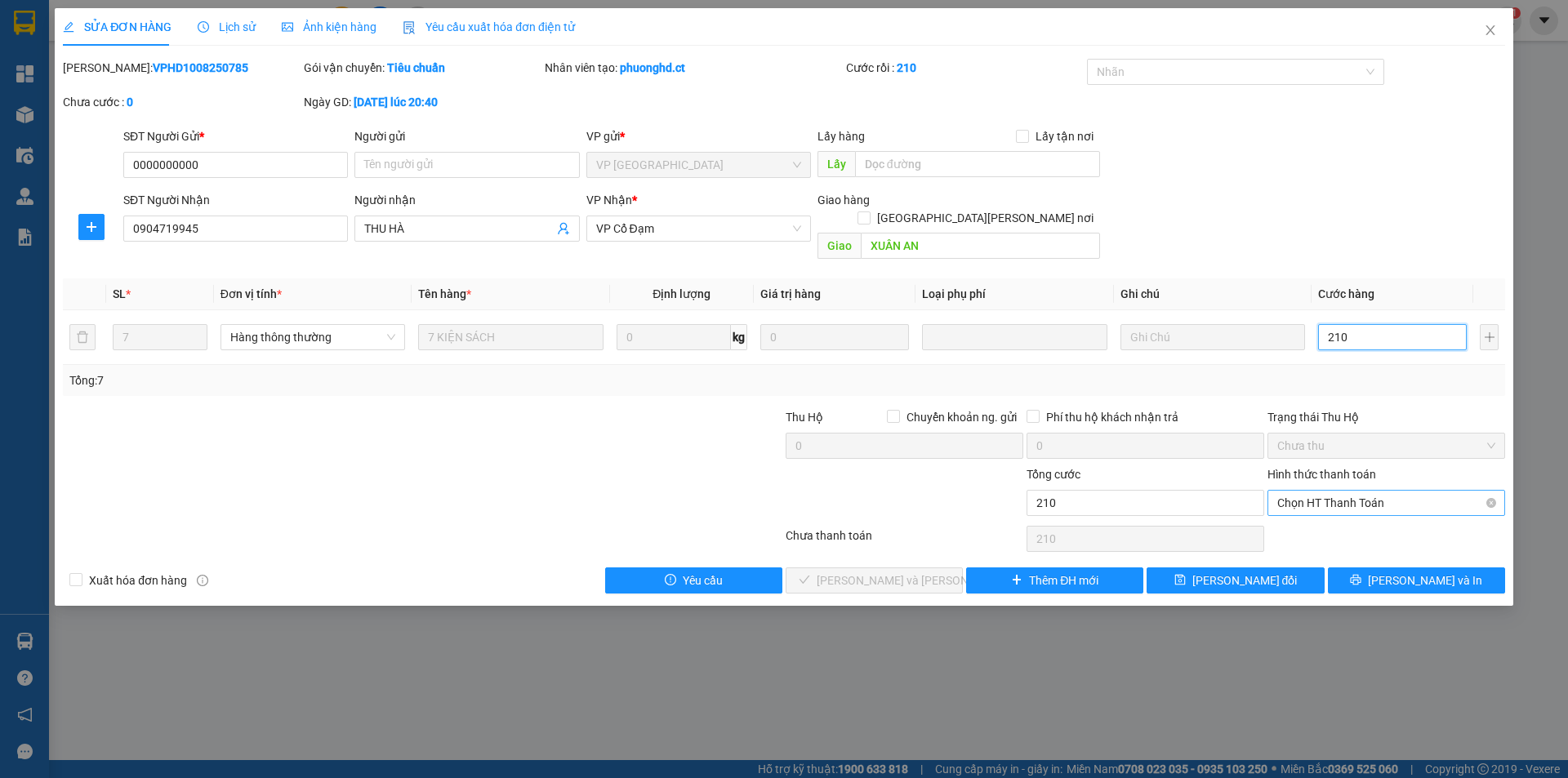
type input "210"
type input "210.000"
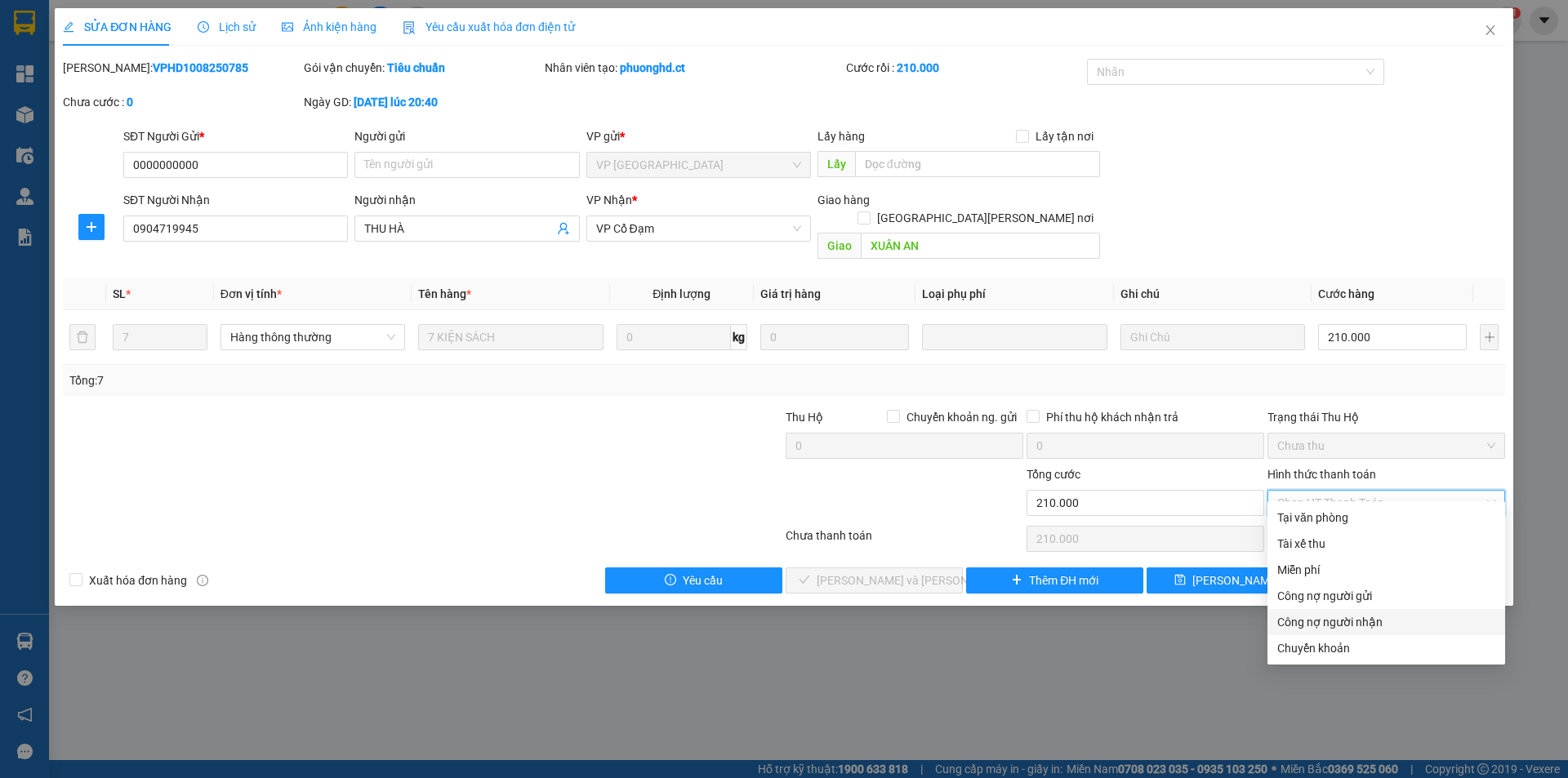
click at [1275, 618] on div "Công nợ người nhận" at bounding box center [1386, 622] width 237 height 26
type input "0"
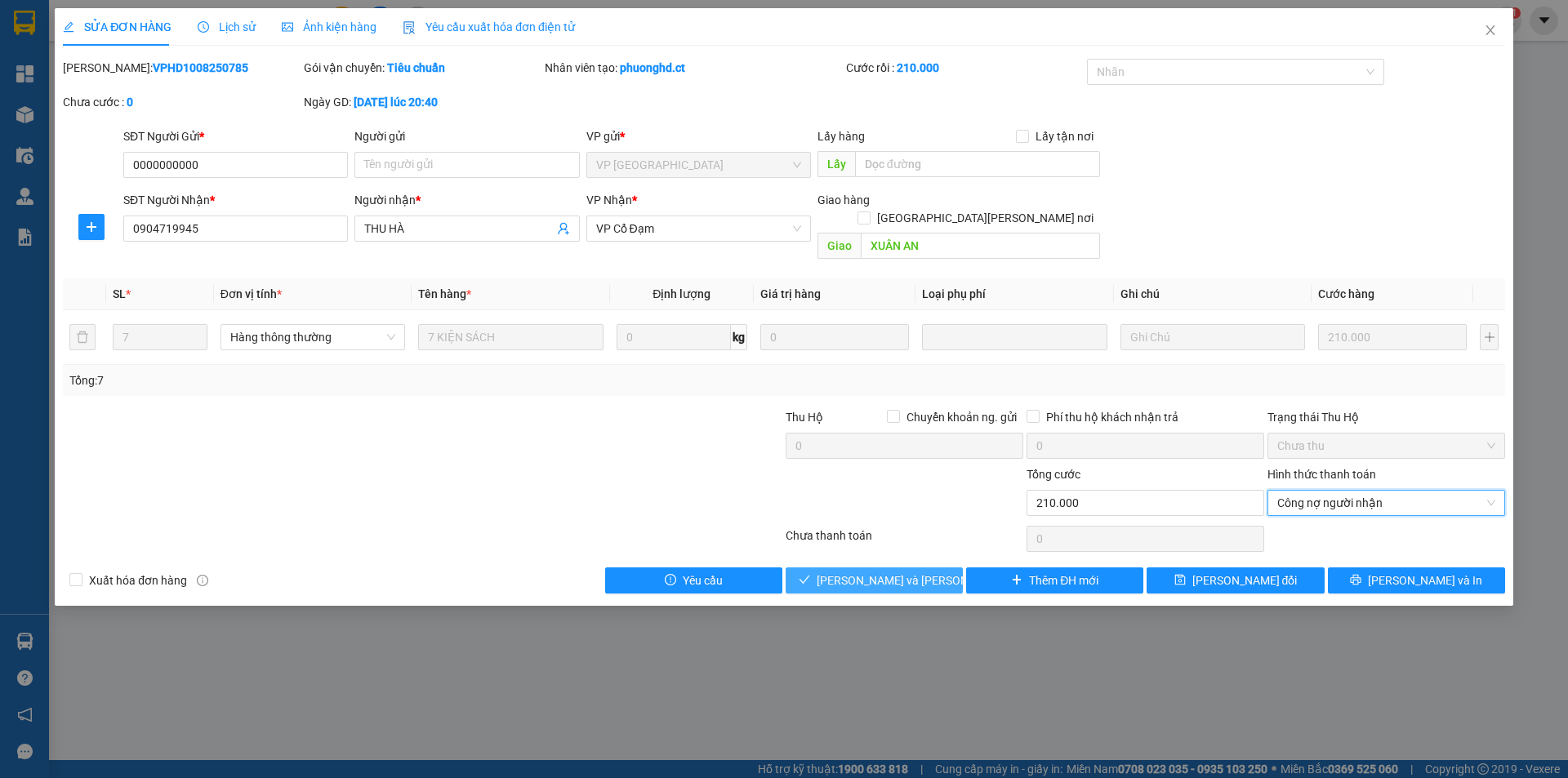
click at [903, 572] on span "[PERSON_NAME] và [PERSON_NAME] hàng" at bounding box center [927, 580] width 221 height 18
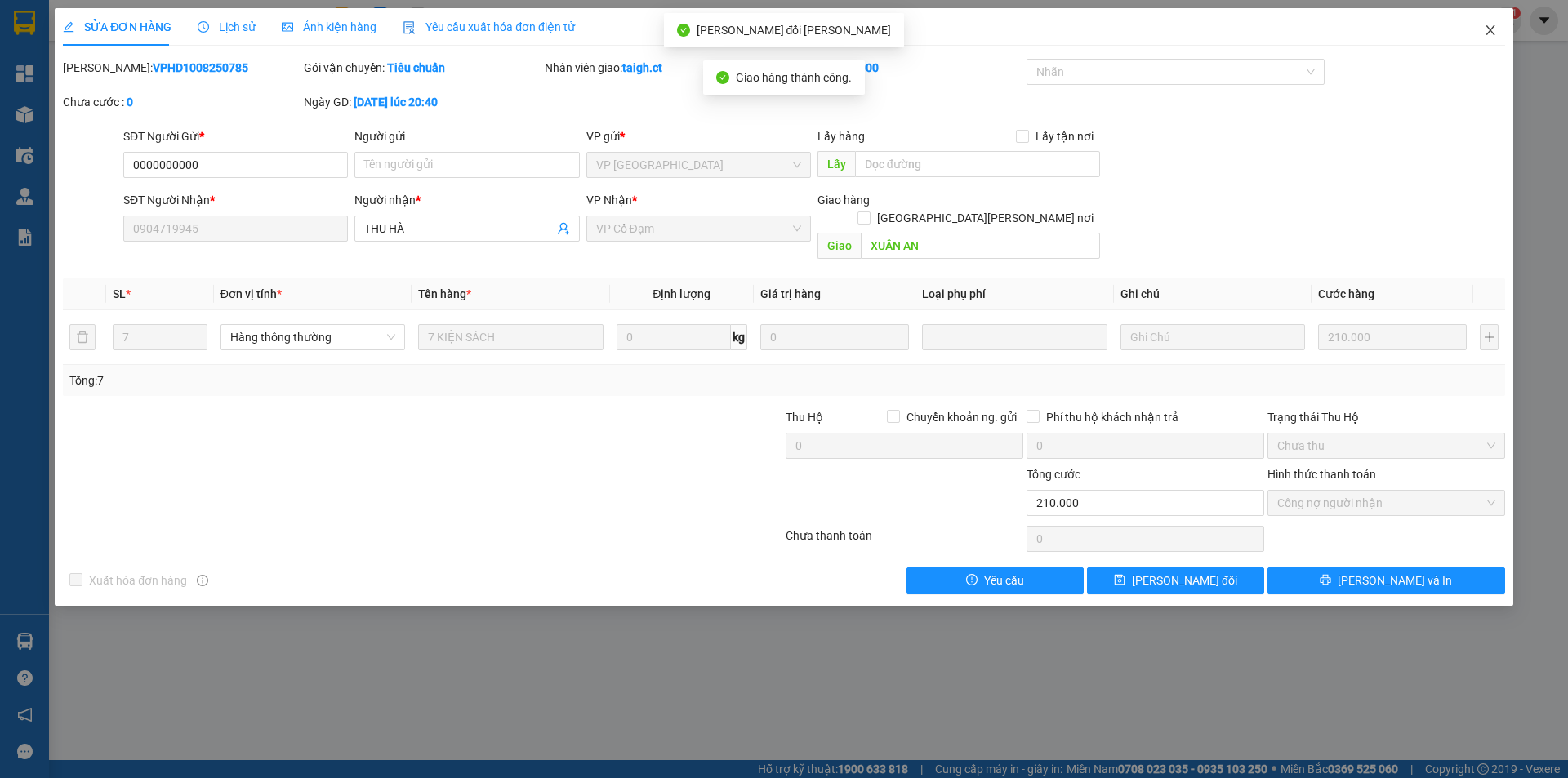
click at [1490, 26] on icon "close" at bounding box center [1490, 30] width 13 height 13
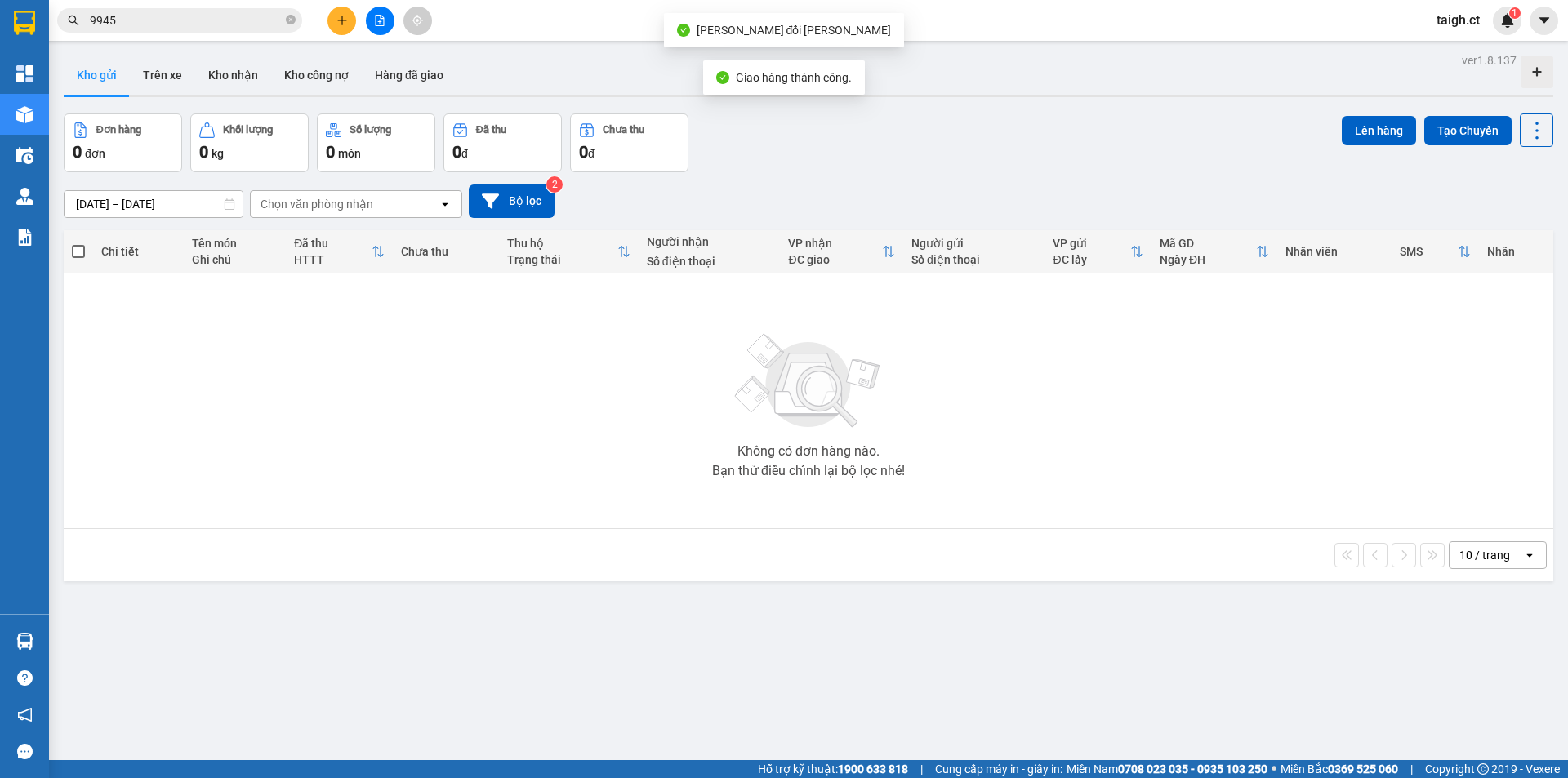
click at [296, 18] on span "9945" at bounding box center [179, 20] width 245 height 24
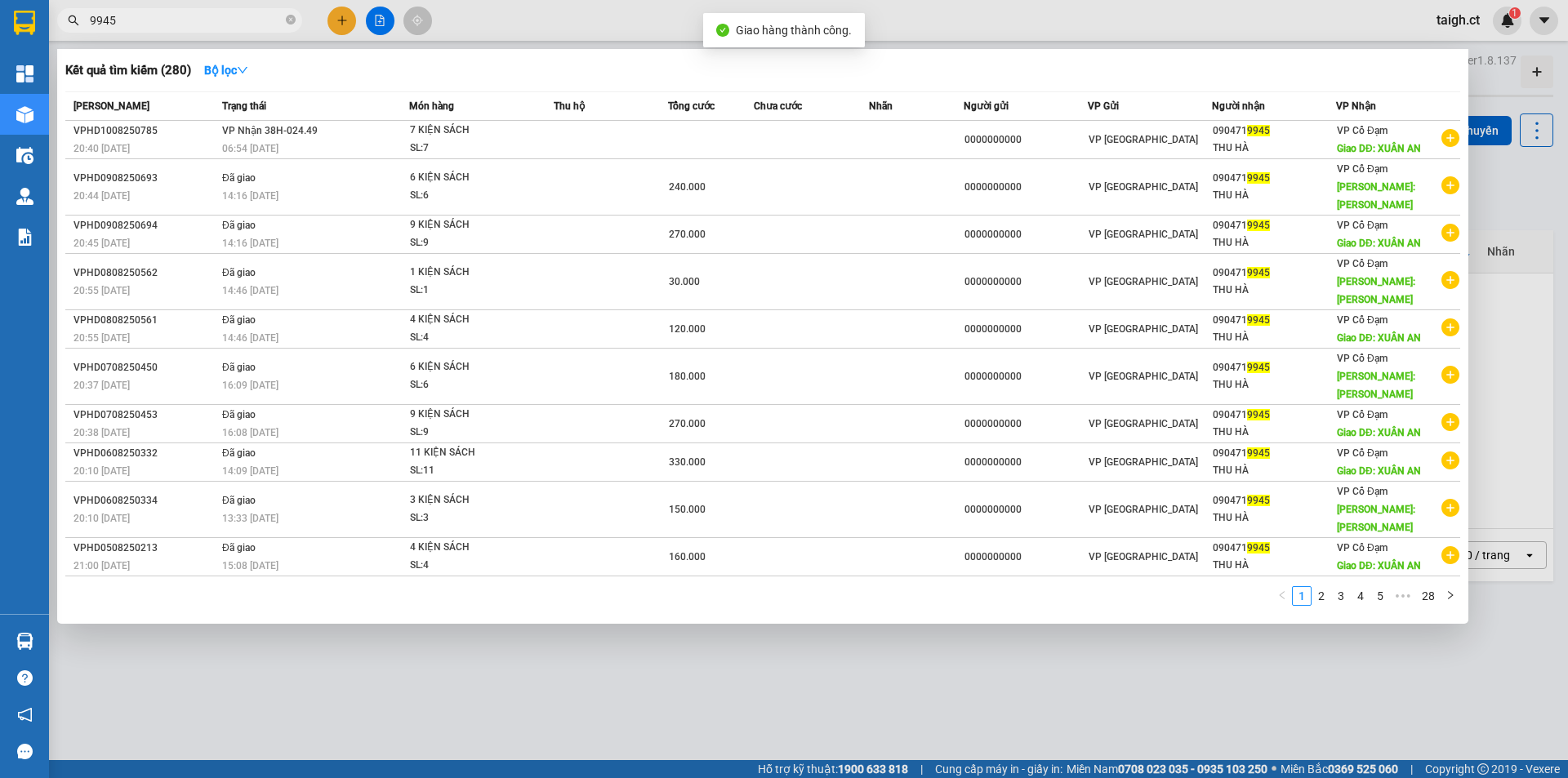
click at [292, 18] on icon "close-circle" at bounding box center [291, 20] width 10 height 10
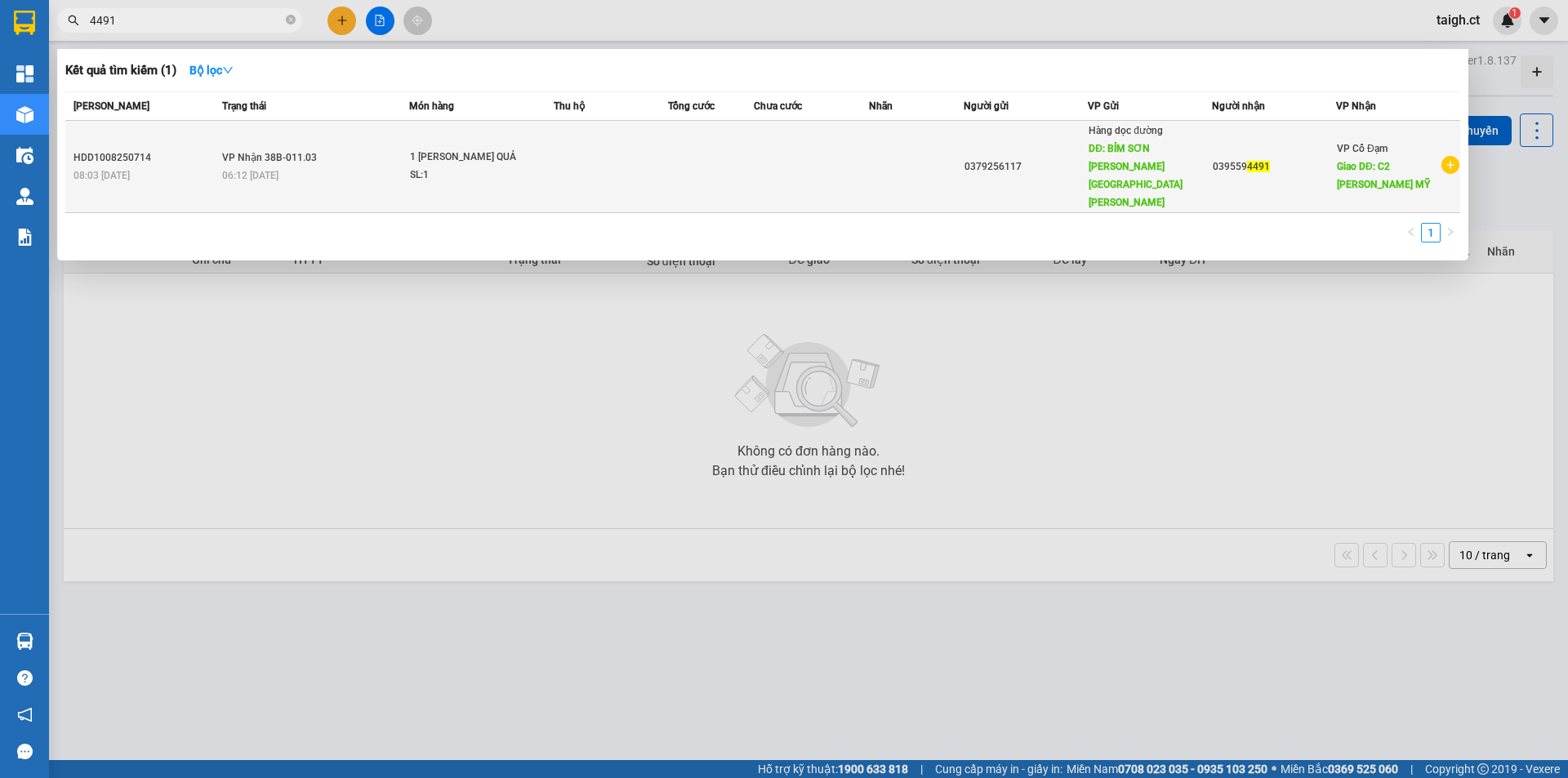
type input "4491"
click at [266, 152] on span "[PERSON_NAME] 38B-011.03" at bounding box center [269, 158] width 94 height 12
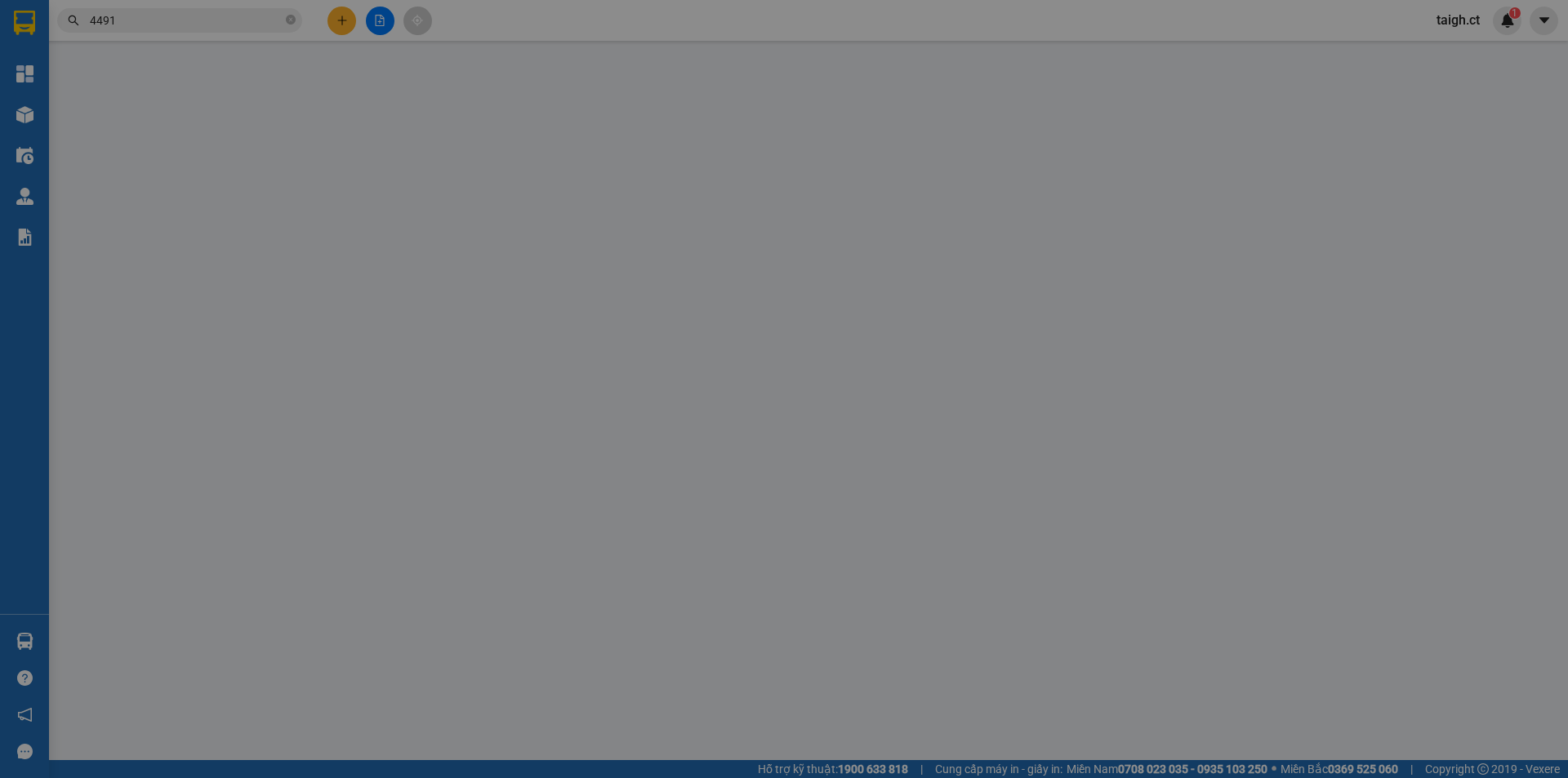
type input "0379256117"
type input "BỈM SƠN [PERSON_NAME][GEOGRAPHIC_DATA][PERSON_NAME]"
type input "0395594491"
type input "C2 [PERSON_NAME] MỸ"
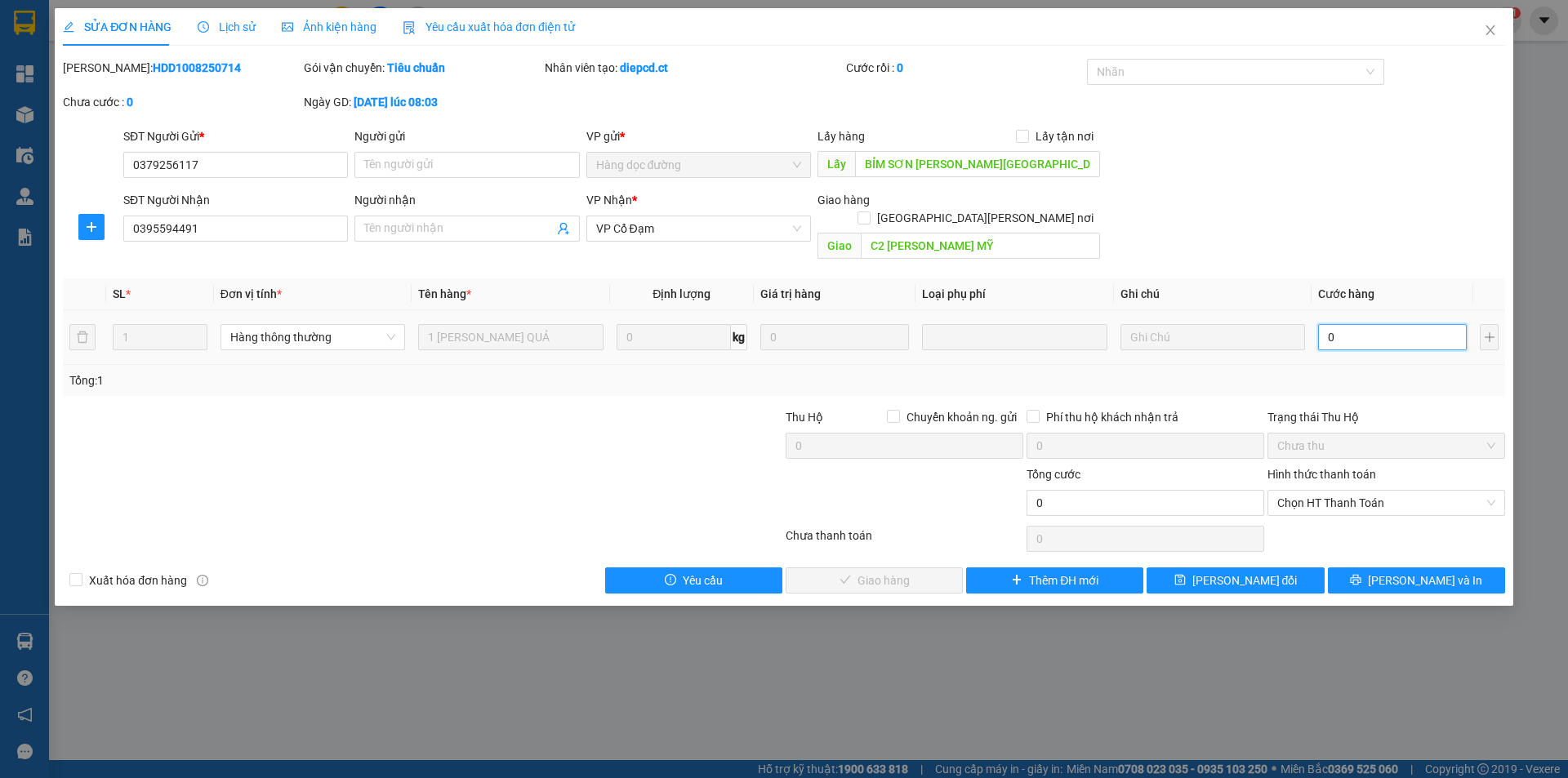
type input "5"
type input "50"
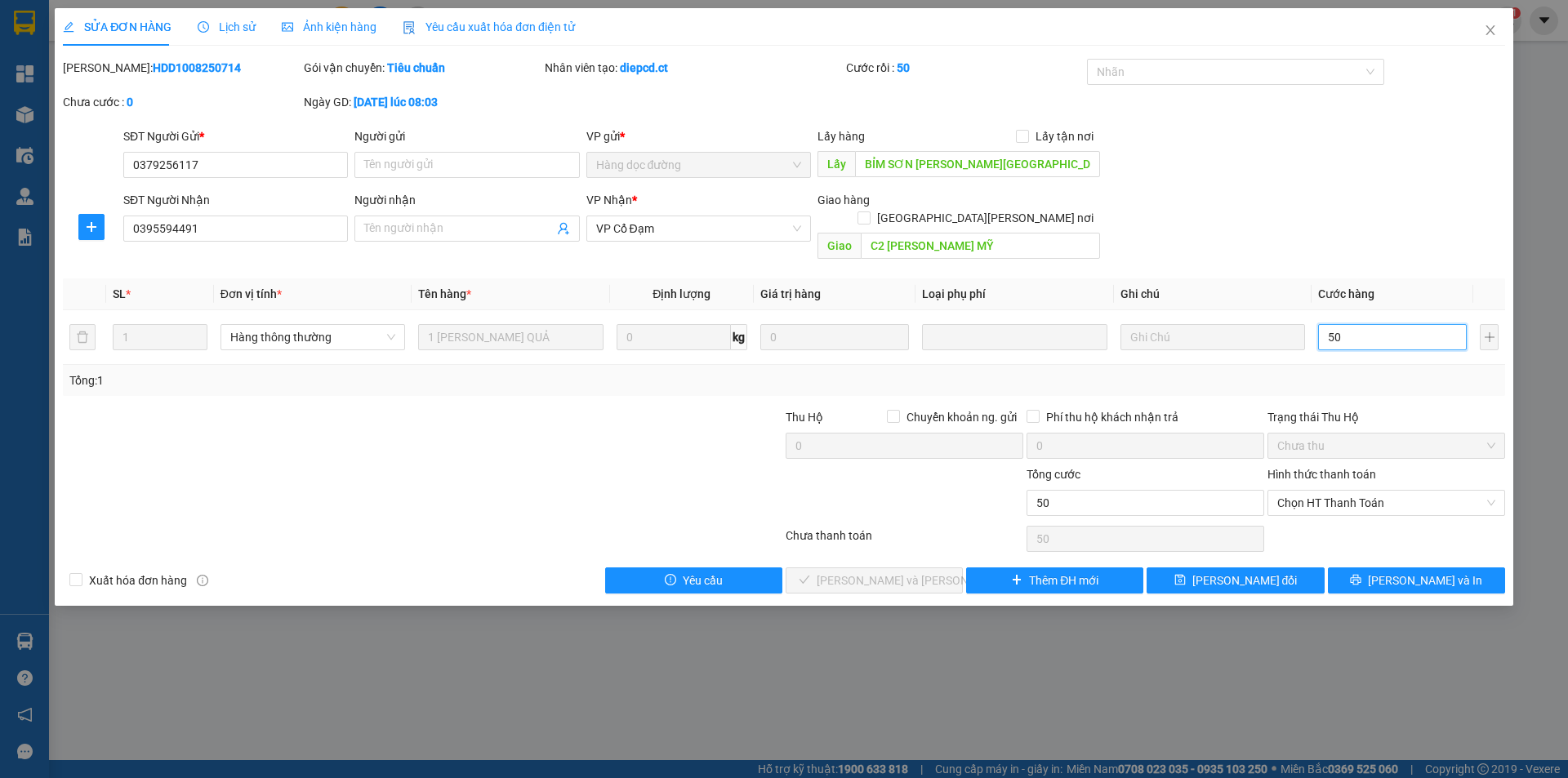
type input "50"
type input "50.000"
click at [1338, 500] on div "Hình thức thanh toán Chọn HT Thanh Toán" at bounding box center [1386, 494] width 237 height 57
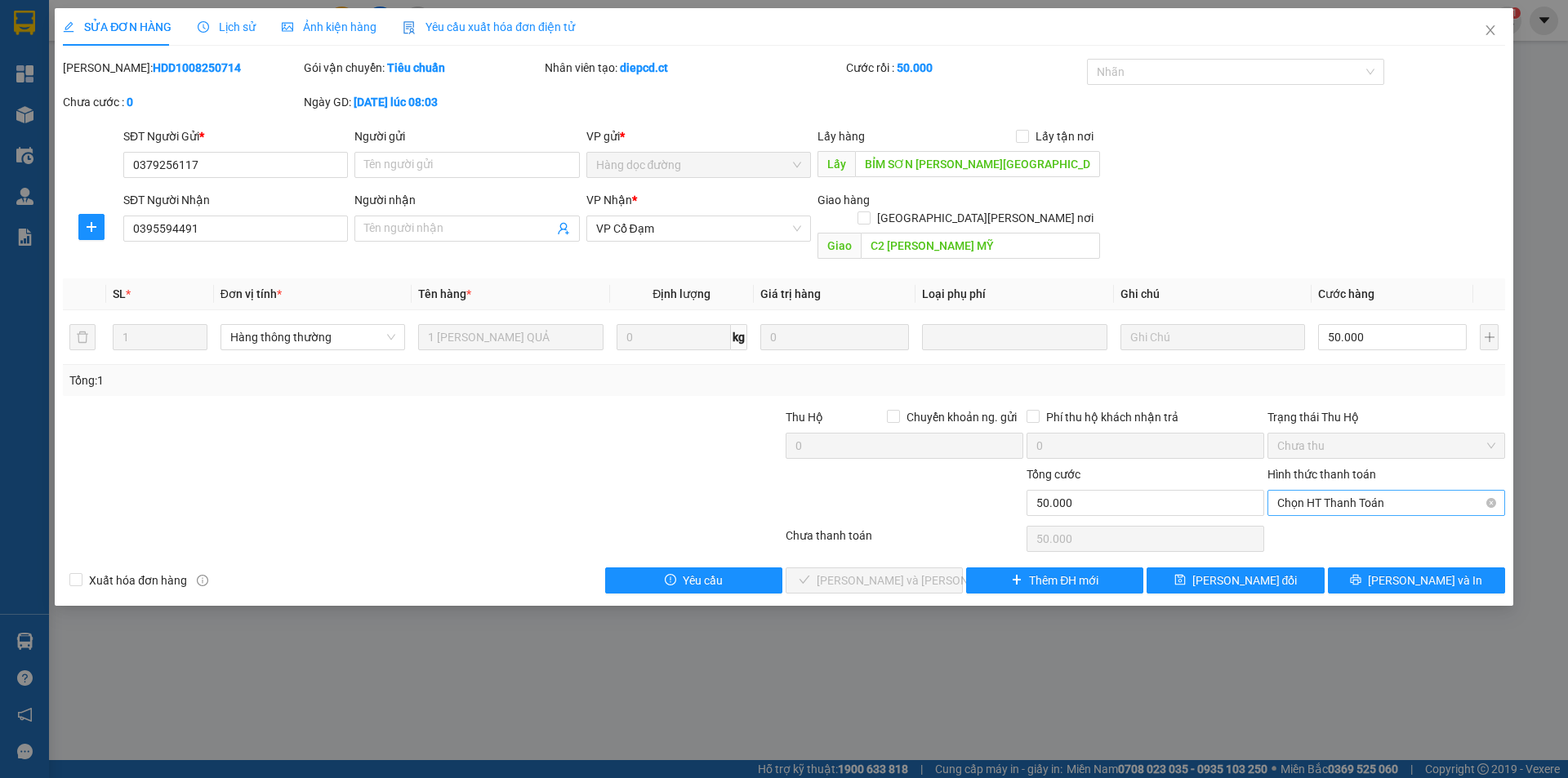
click at [1341, 491] on span "Chọn HT Thanh Toán" at bounding box center [1386, 502] width 218 height 24
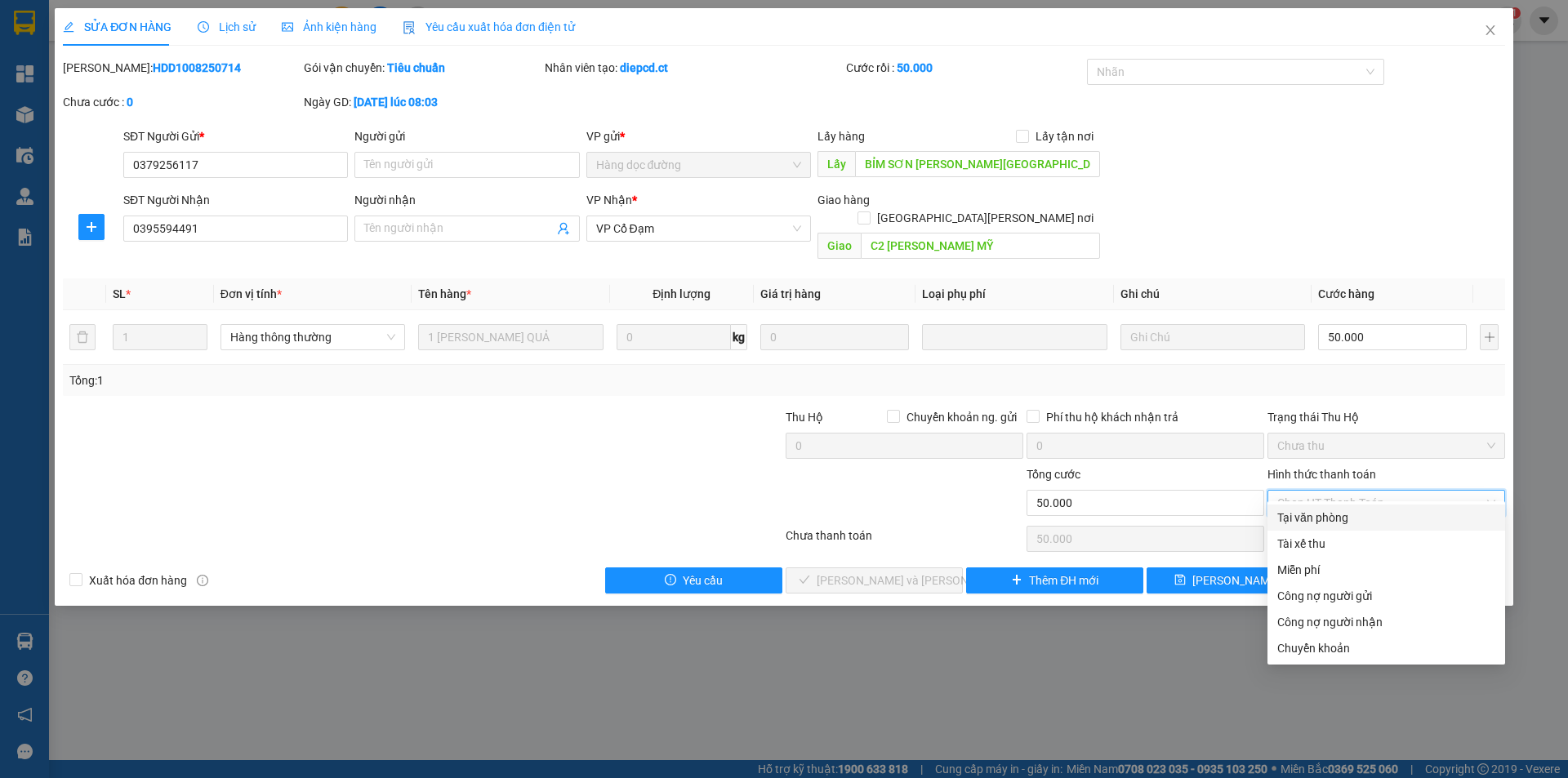
click at [1334, 518] on div "Tại văn phòng" at bounding box center [1386, 517] width 218 height 18
type input "0"
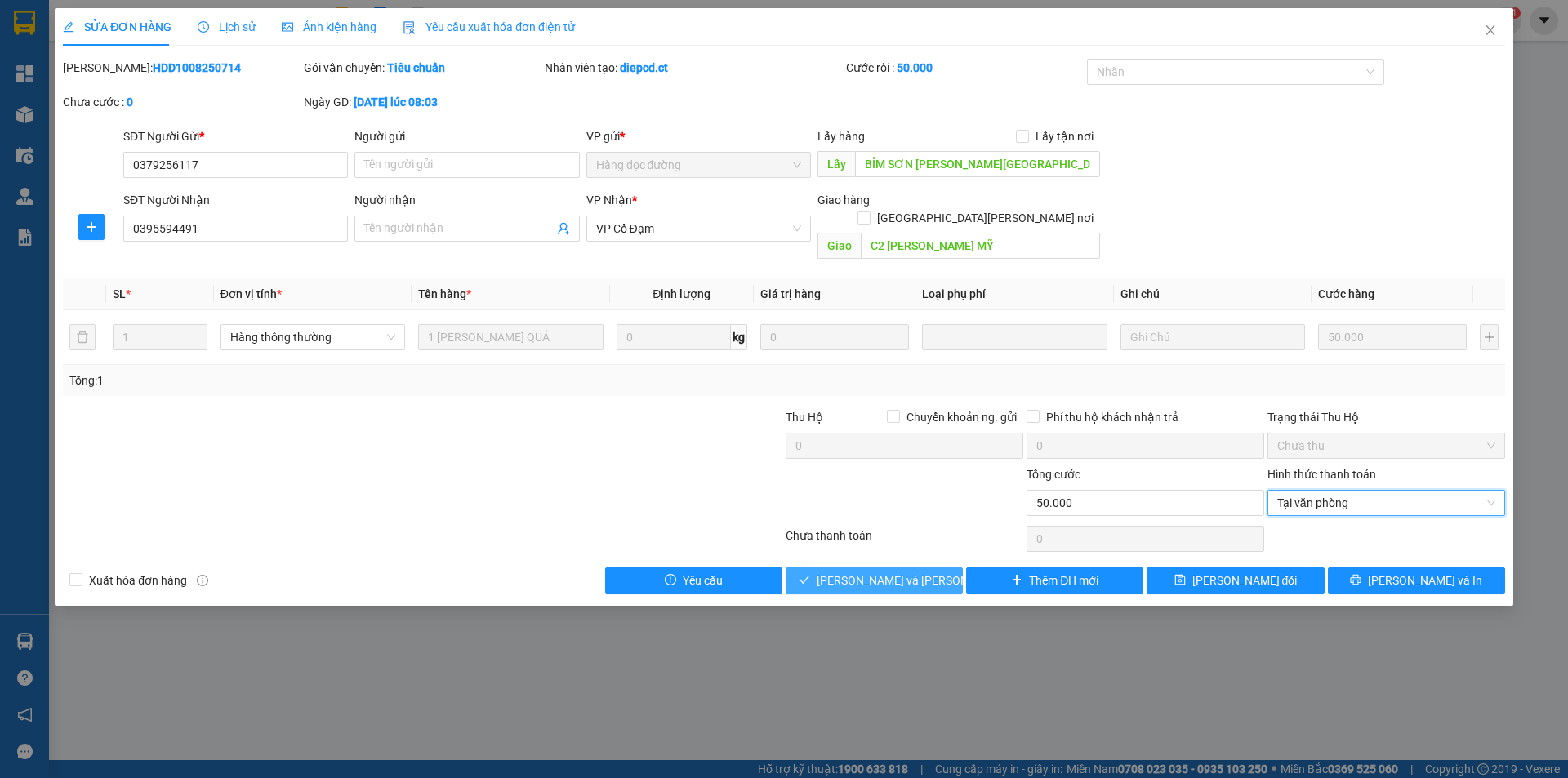
click at [931, 567] on button "[PERSON_NAME] và [PERSON_NAME] hàng" at bounding box center [874, 580] width 177 height 26
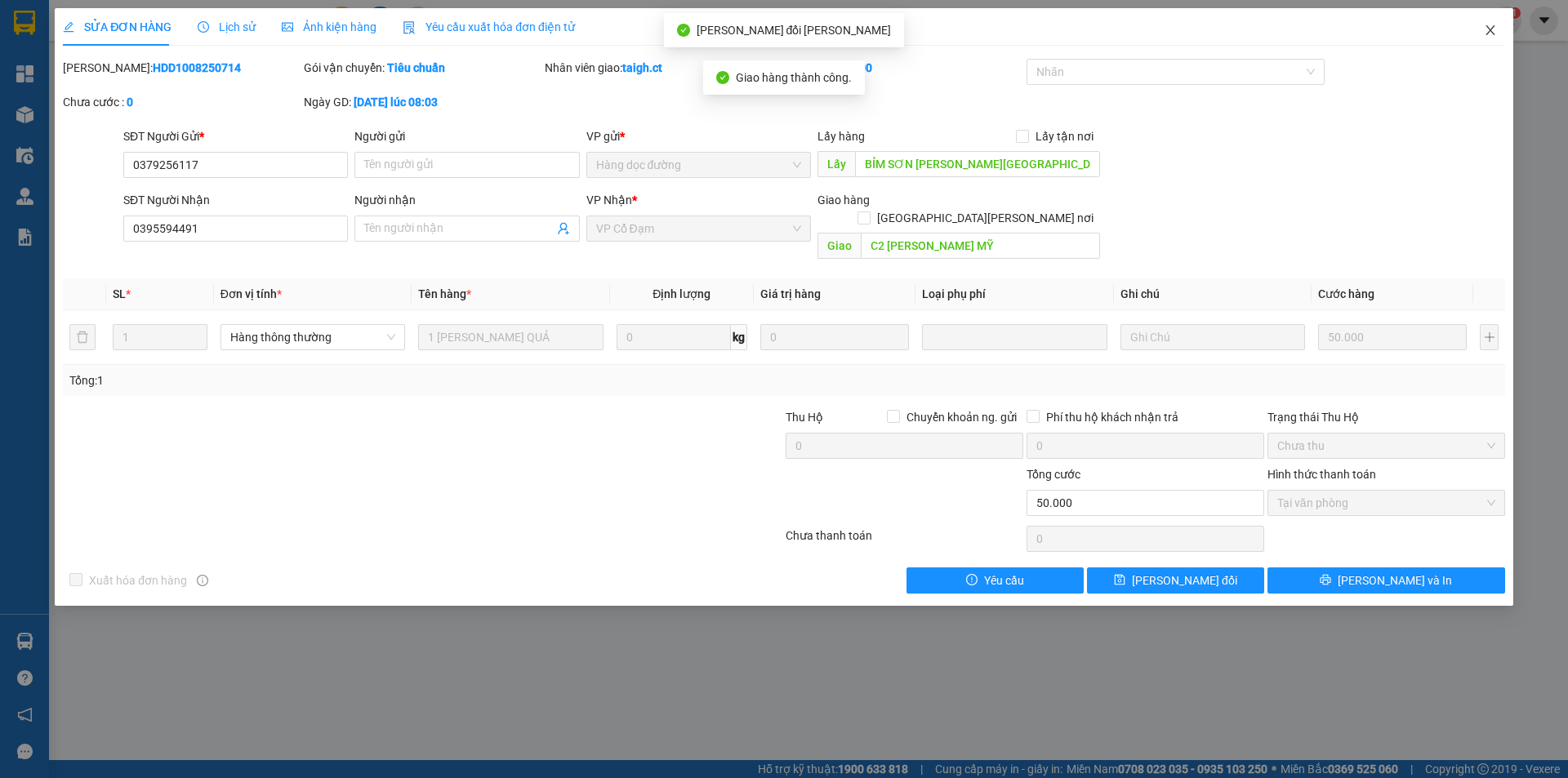
click at [1487, 25] on icon "close" at bounding box center [1490, 30] width 13 height 13
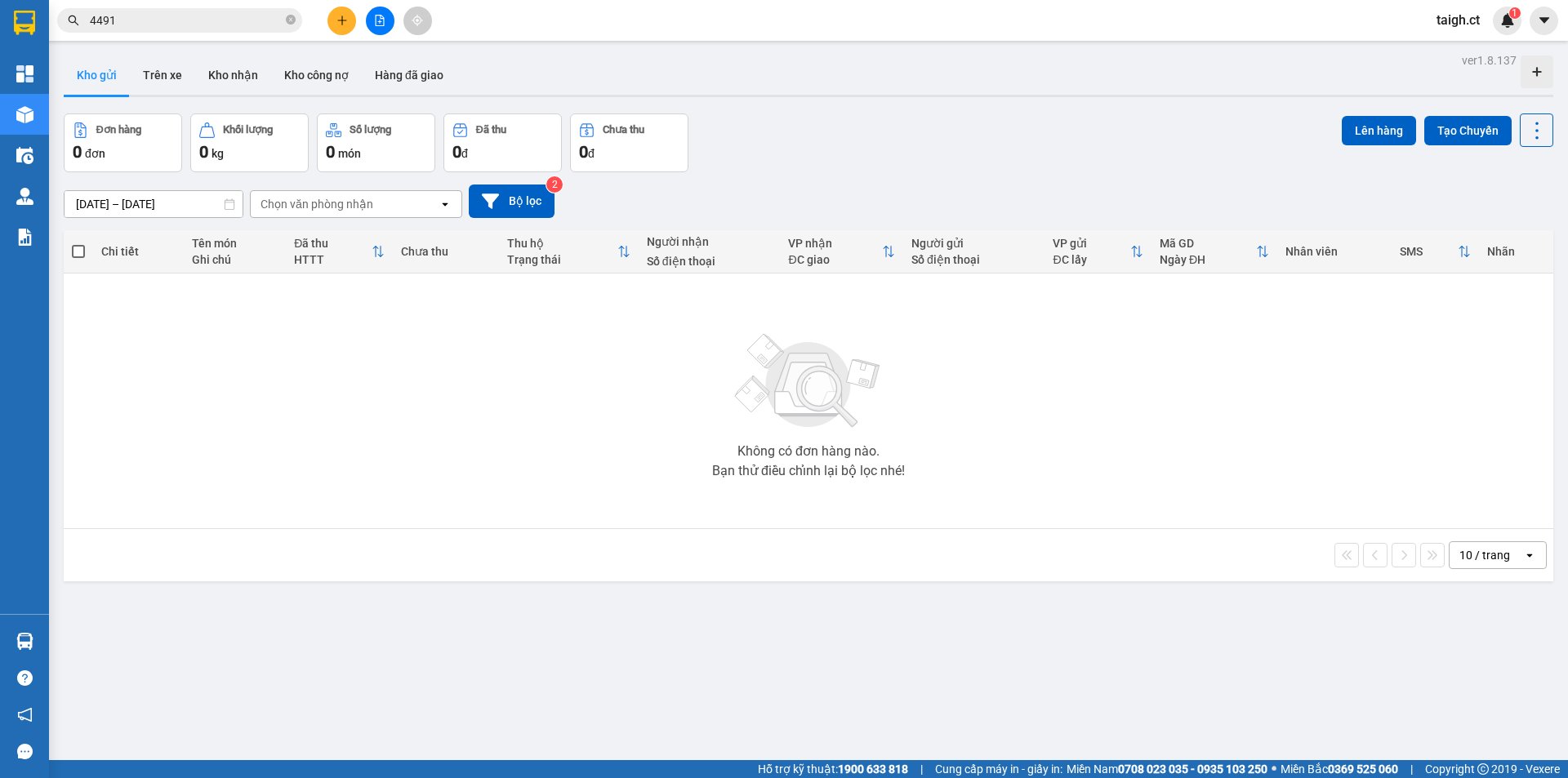
click at [291, 19] on icon "close-circle" at bounding box center [291, 20] width 10 height 10
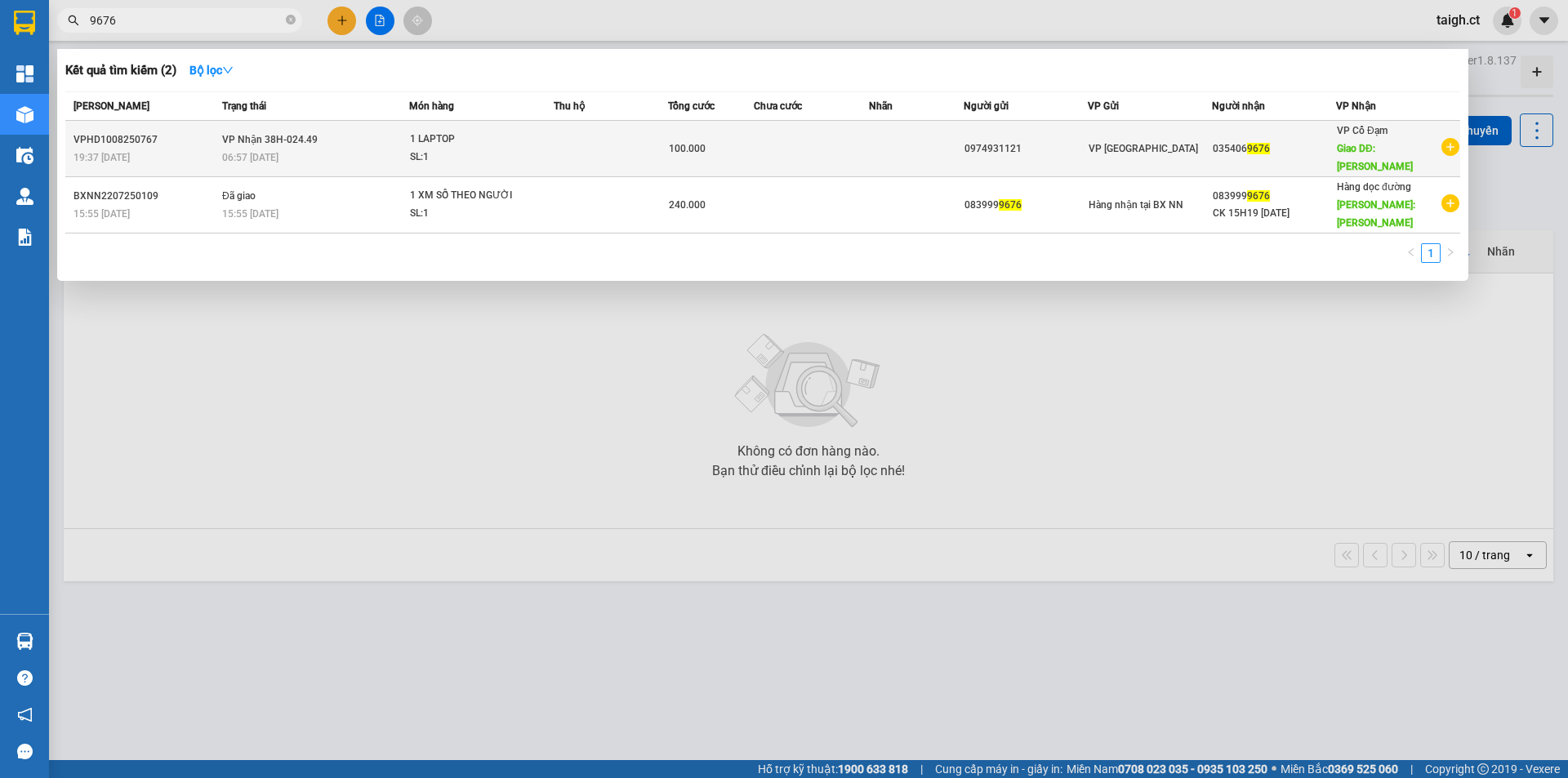
type input "9676"
click at [268, 141] on span "[PERSON_NAME] 38H-024.49" at bounding box center [270, 140] width 95 height 12
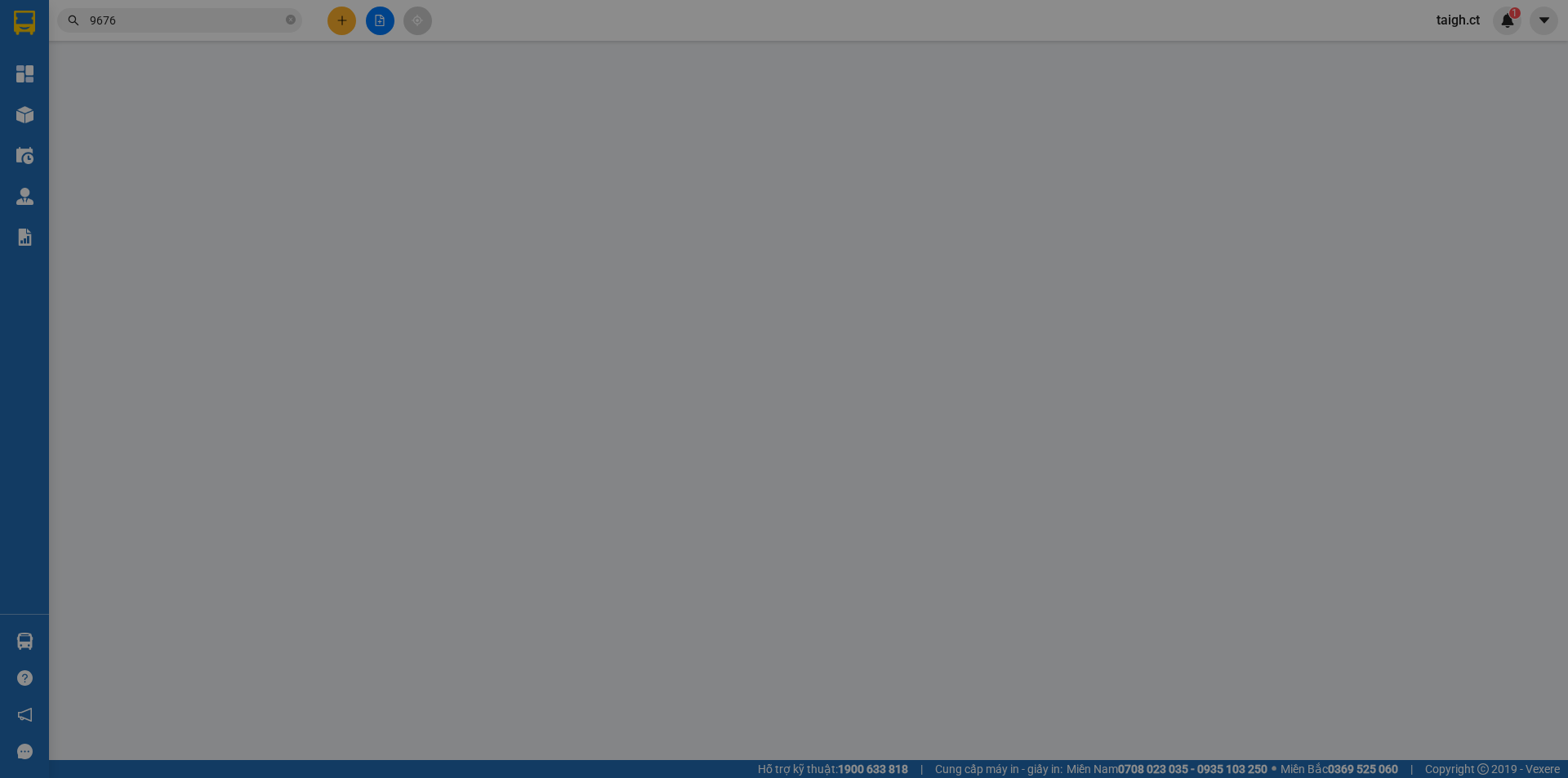
type input "0974931121"
type input "0354069676"
type input "CẦU ĐÁ [PERSON_NAME]"
type input "100.000"
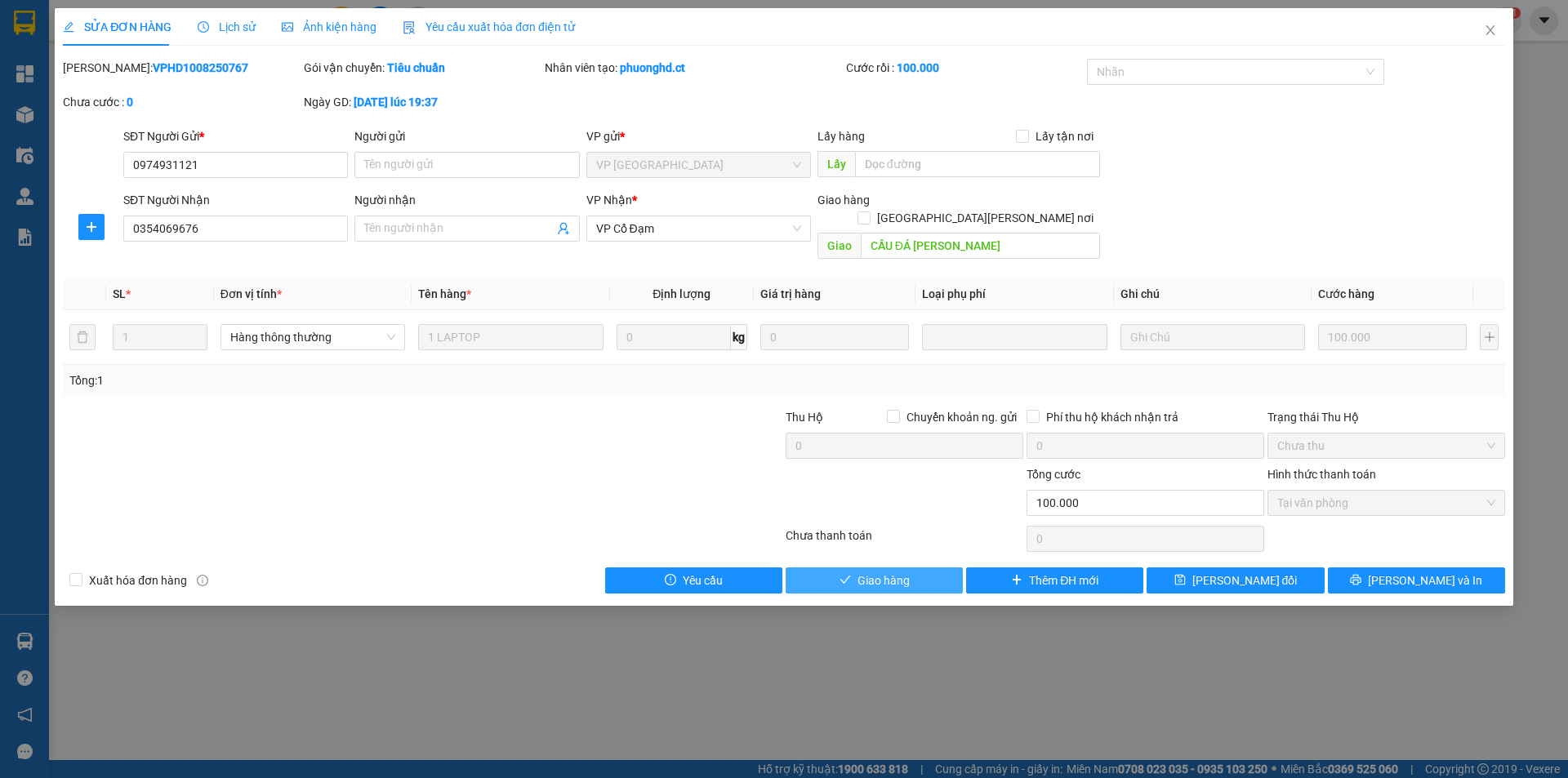
click at [882, 572] on span "Giao hàng" at bounding box center [883, 580] width 53 height 18
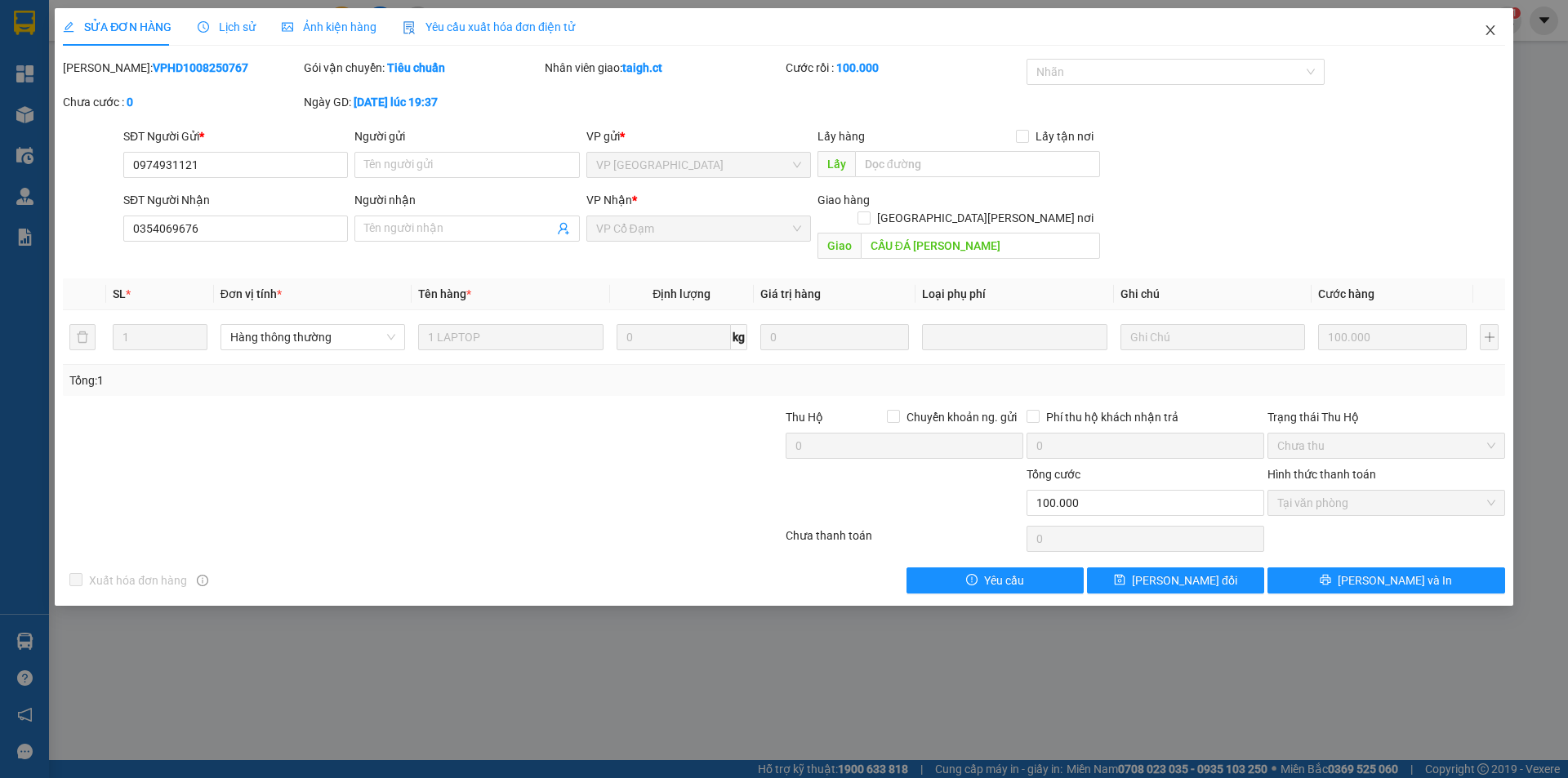
click at [1497, 35] on span "Close" at bounding box center [1489, 31] width 46 height 46
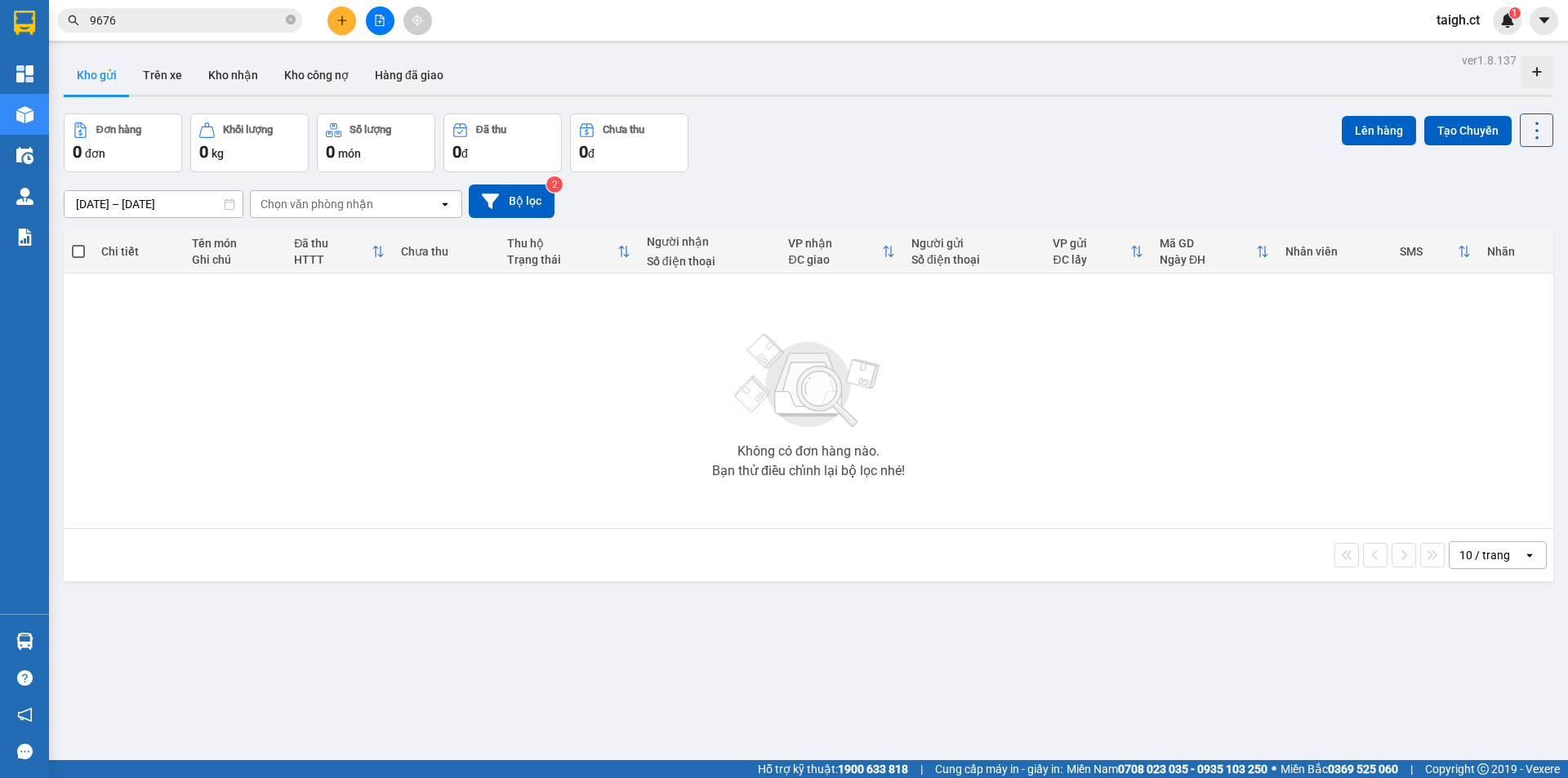
click at [294, 18] on icon "close-circle" at bounding box center [291, 20] width 10 height 10
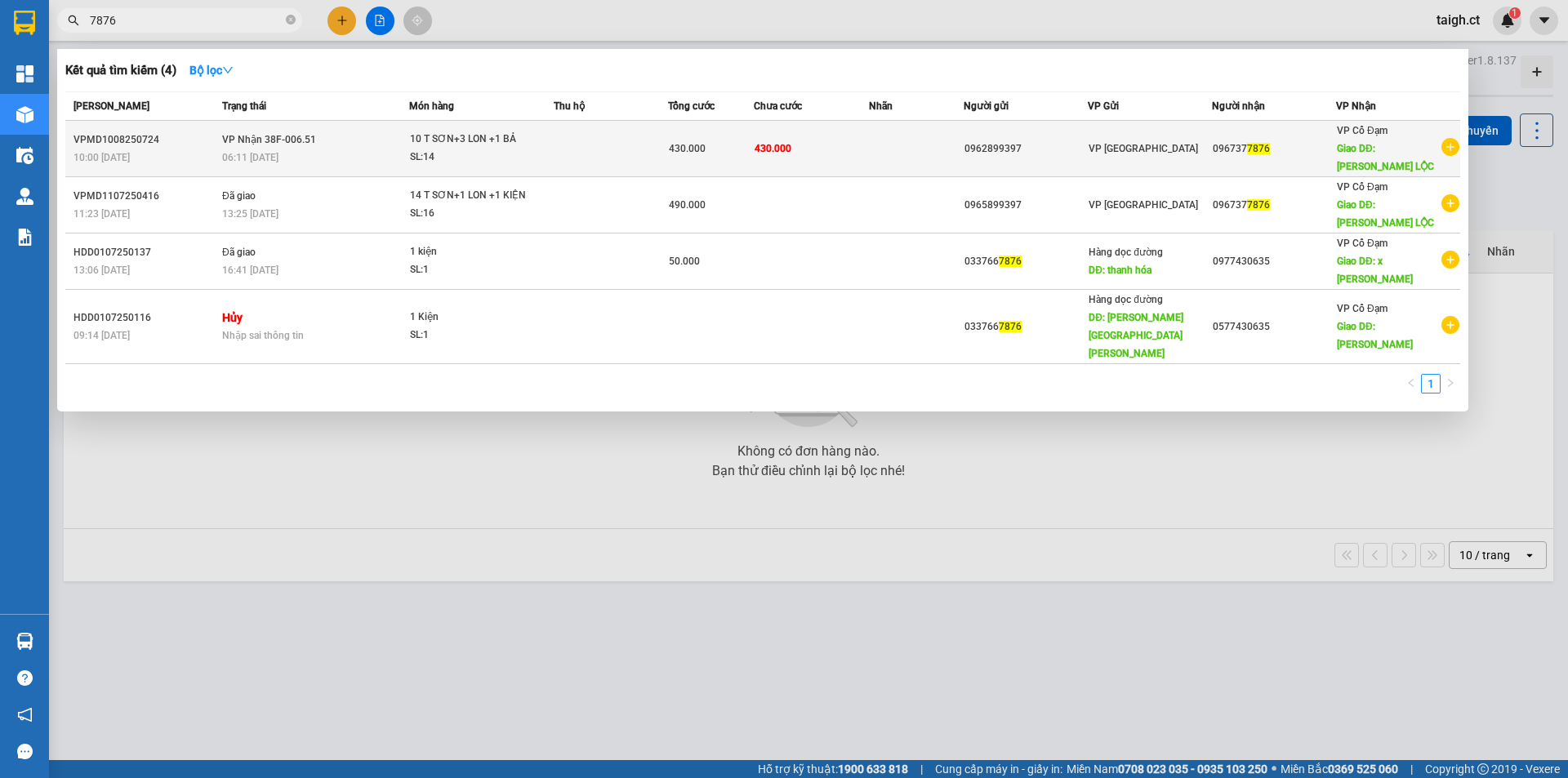
type input "7876"
click at [265, 134] on span "[PERSON_NAME] 38F-006.51" at bounding box center [269, 140] width 94 height 12
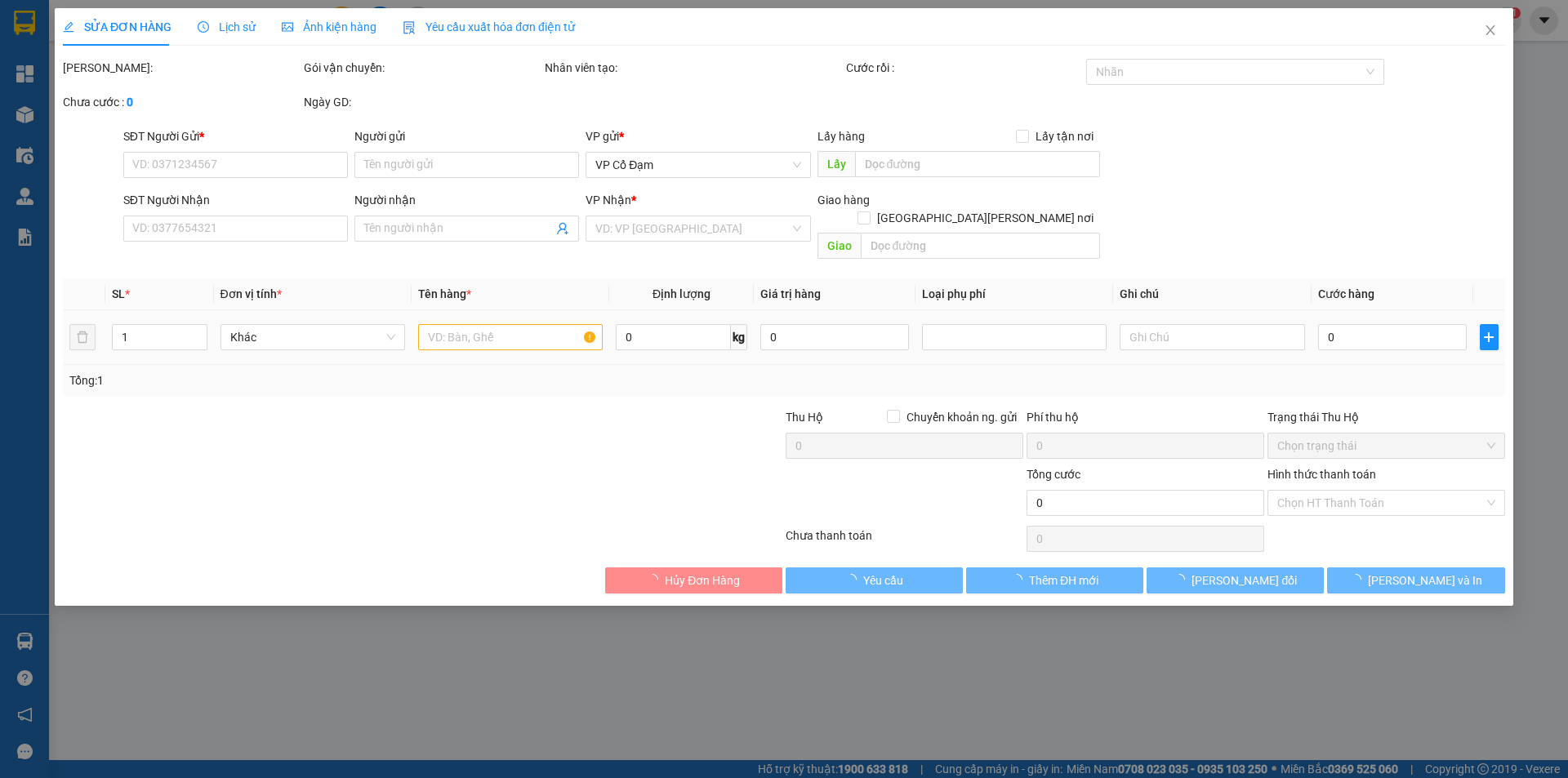
type input "0962899397"
type input "0967377876"
type input "[PERSON_NAME] LỘC"
type input "430.000"
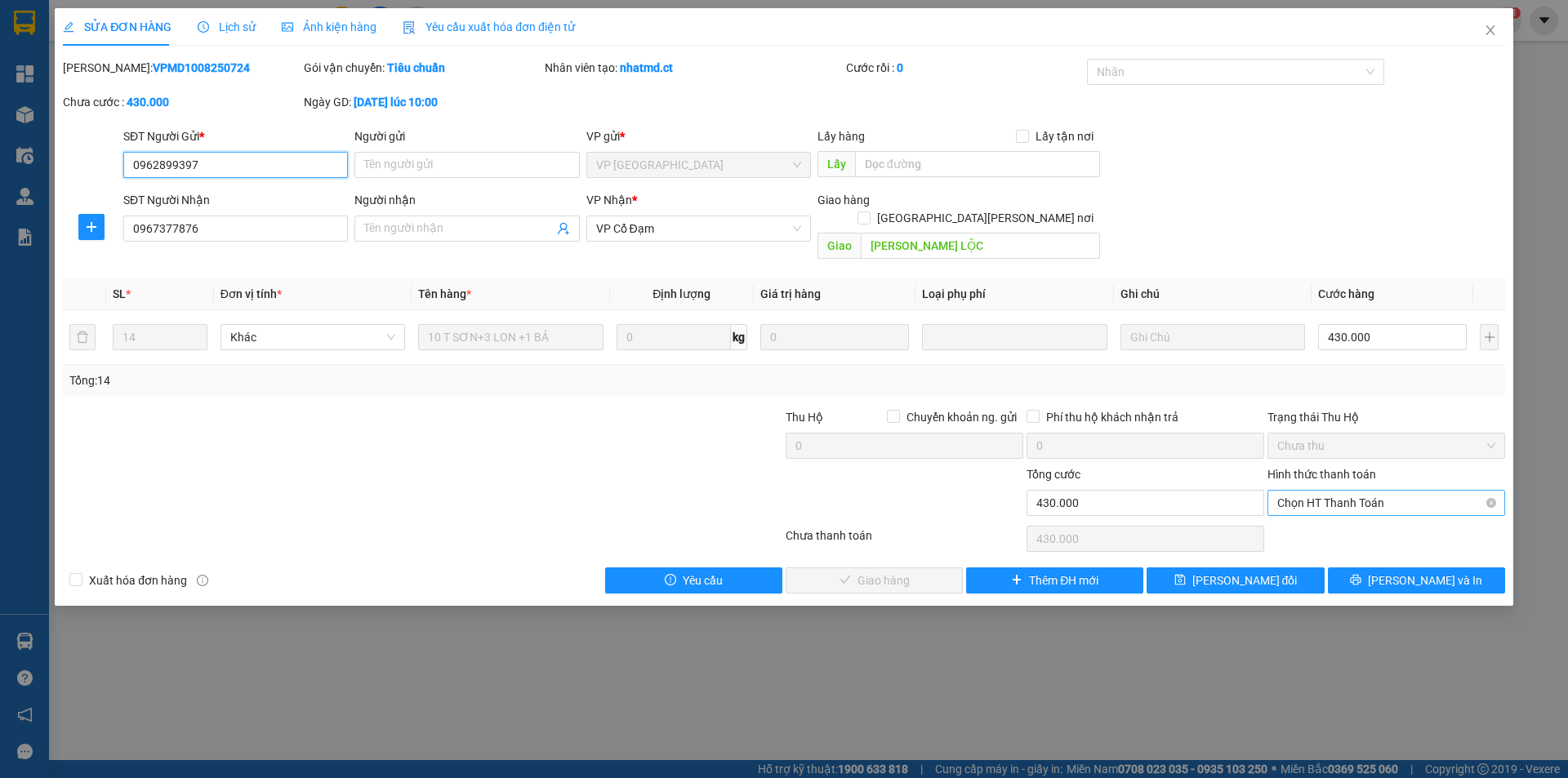
click at [1337, 491] on span "Chọn HT Thanh Toán" at bounding box center [1386, 502] width 218 height 24
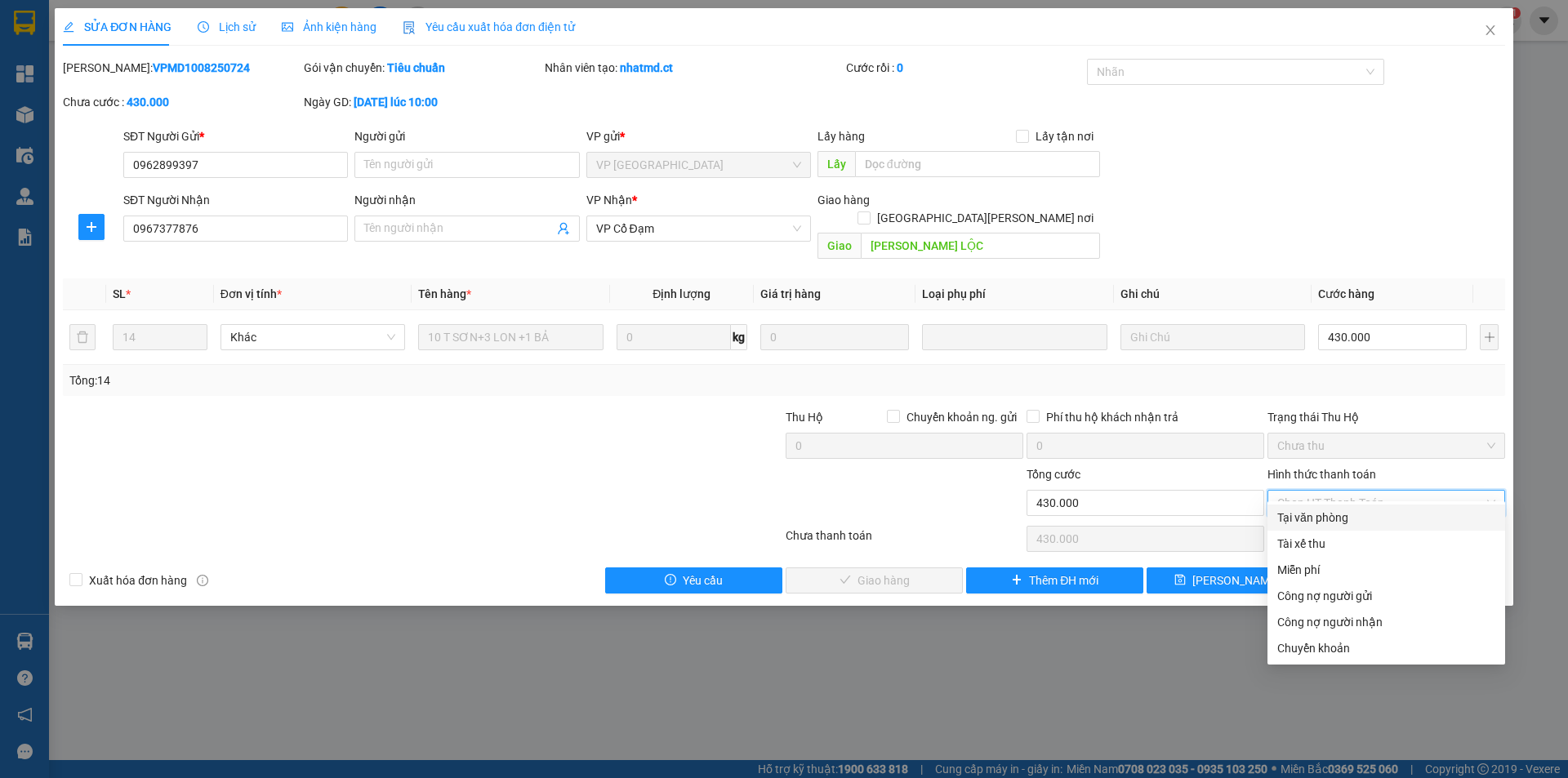
drag, startPoint x: 1337, startPoint y: 515, endPoint x: 1319, endPoint y: 516, distance: 18.0
click at [1337, 516] on div "Tại văn phòng" at bounding box center [1386, 517] width 218 height 18
type input "0"
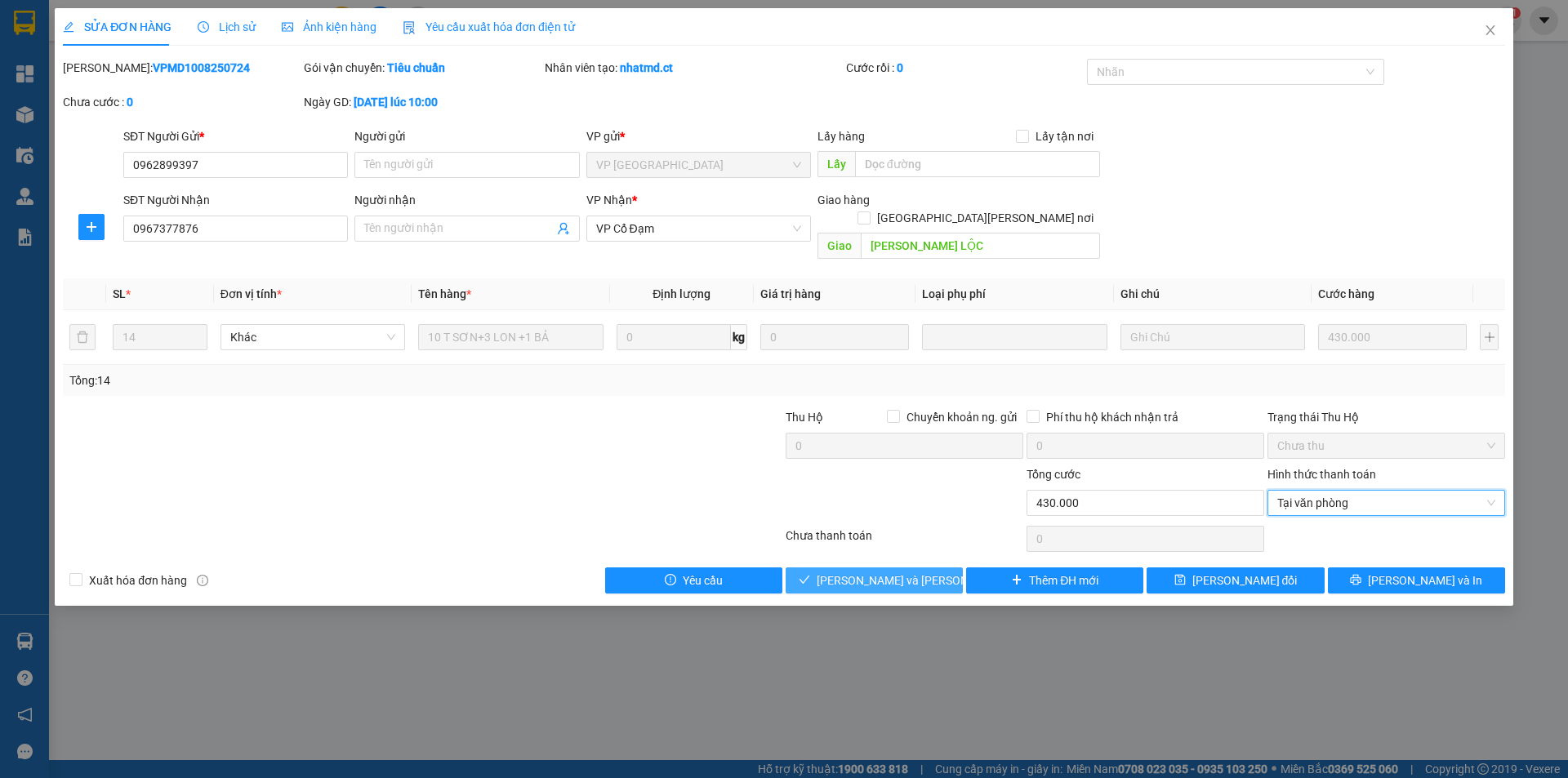
drag, startPoint x: 919, startPoint y: 570, endPoint x: 926, endPoint y: 550, distance: 21.2
click at [919, 572] on span "[PERSON_NAME] và [PERSON_NAME] hàng" at bounding box center [927, 580] width 221 height 18
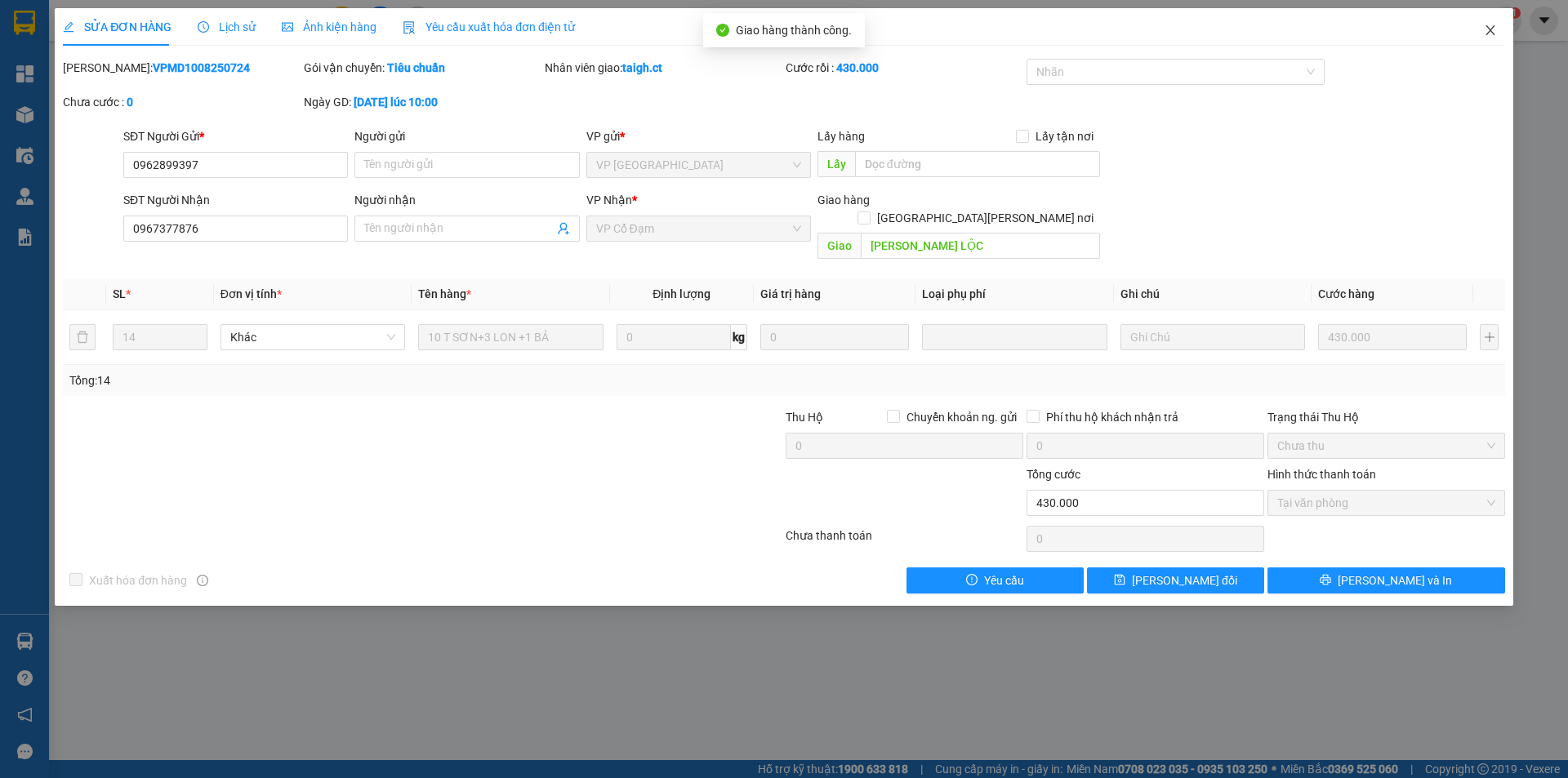
click at [1492, 18] on span "Close" at bounding box center [1489, 31] width 46 height 46
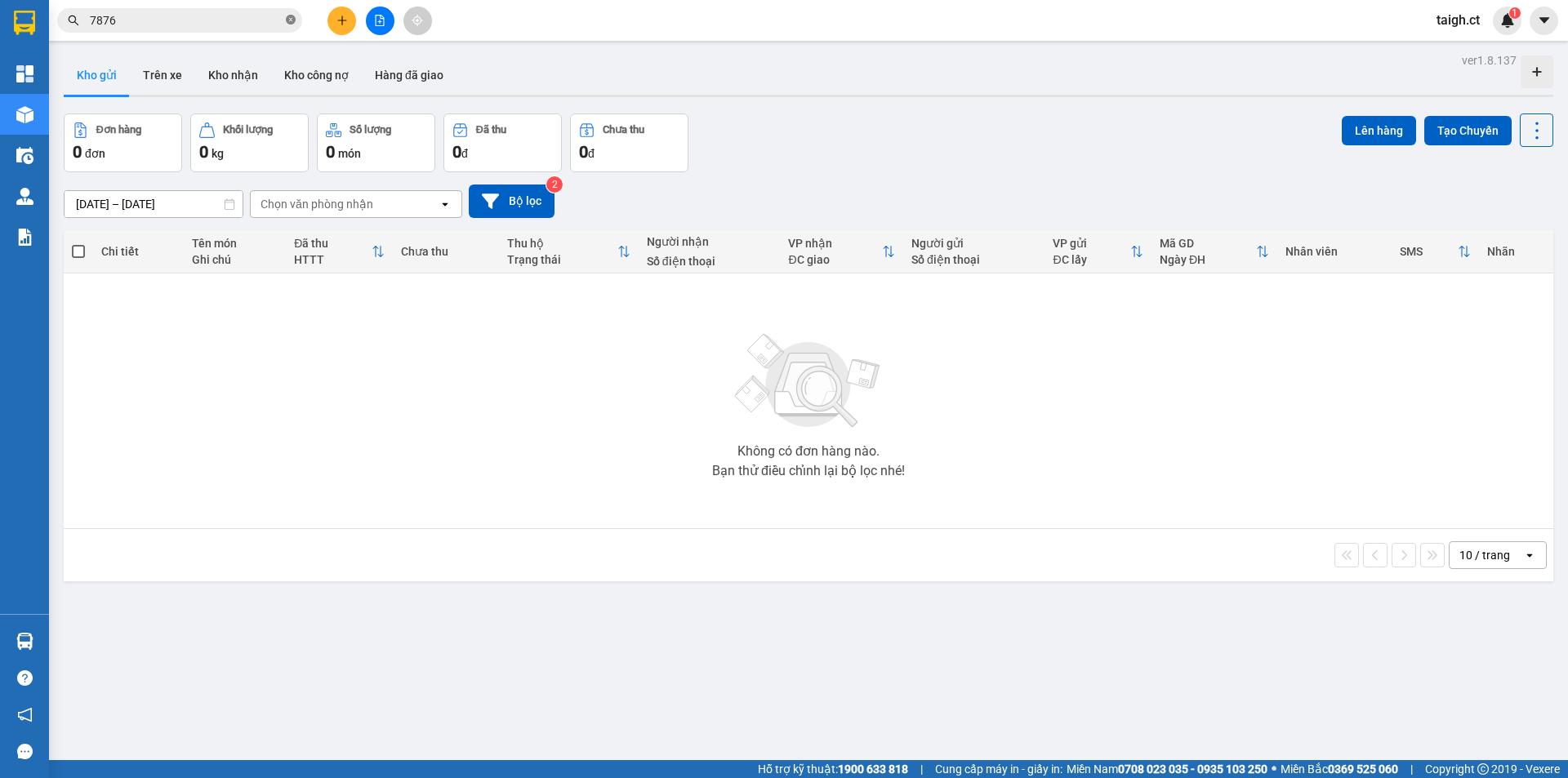
click at [288, 21] on icon "close-circle" at bounding box center [291, 20] width 10 height 10
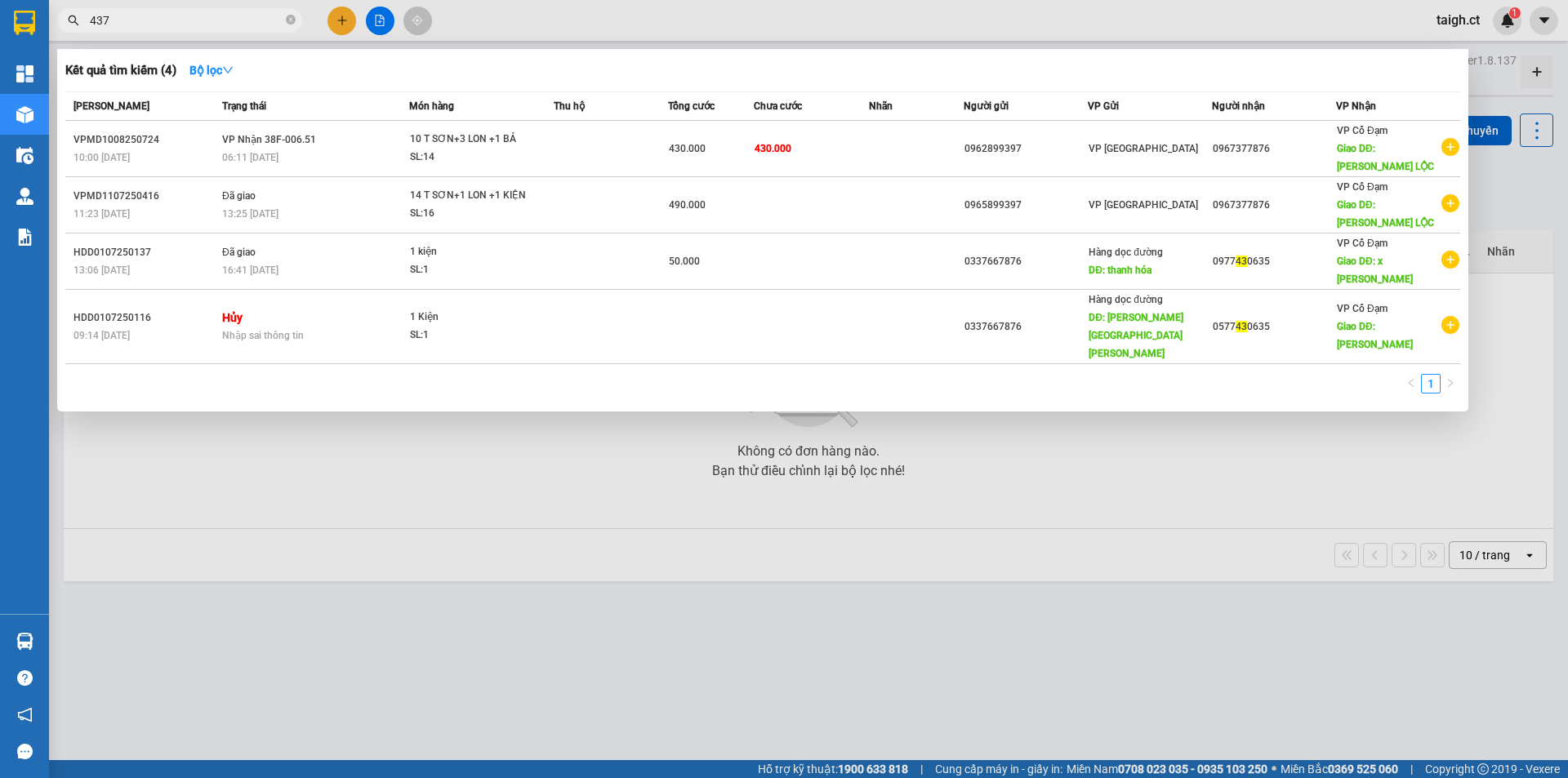
type input "4379"
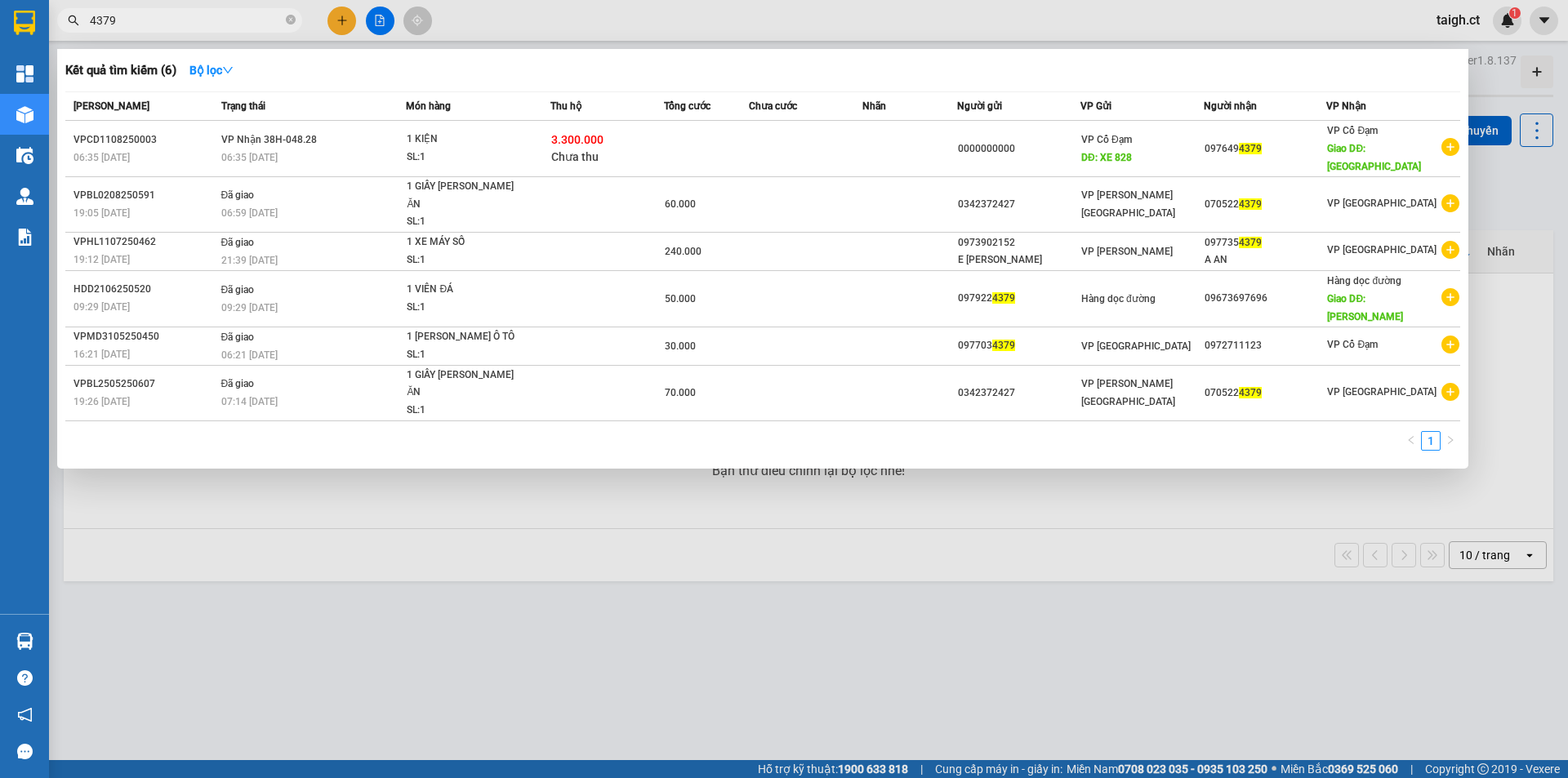
click at [289, 20] on icon "close-circle" at bounding box center [291, 20] width 10 height 10
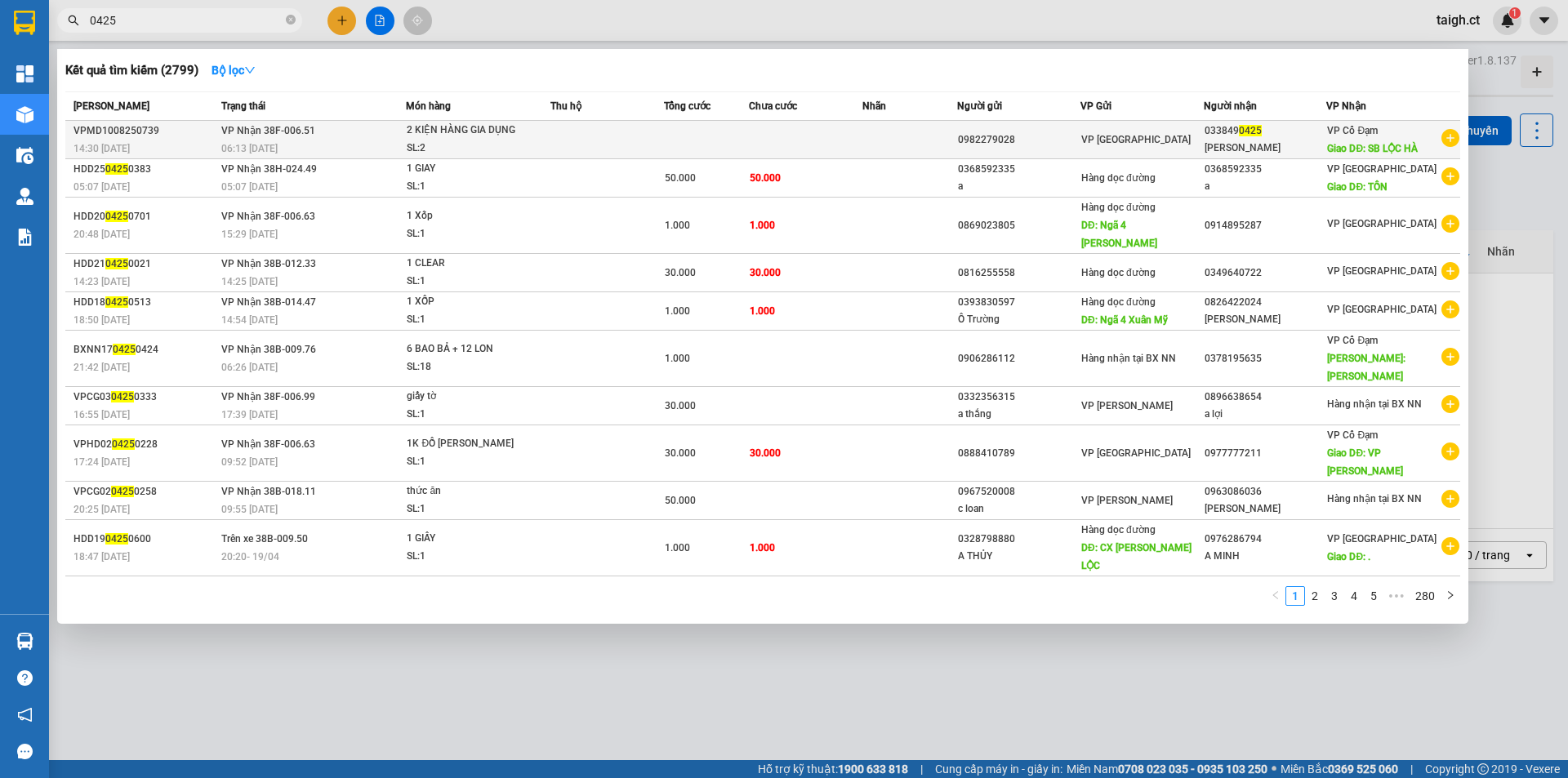
type input "0425"
click at [283, 140] on div "06:13 [DATE]" at bounding box center [313, 148] width 185 height 18
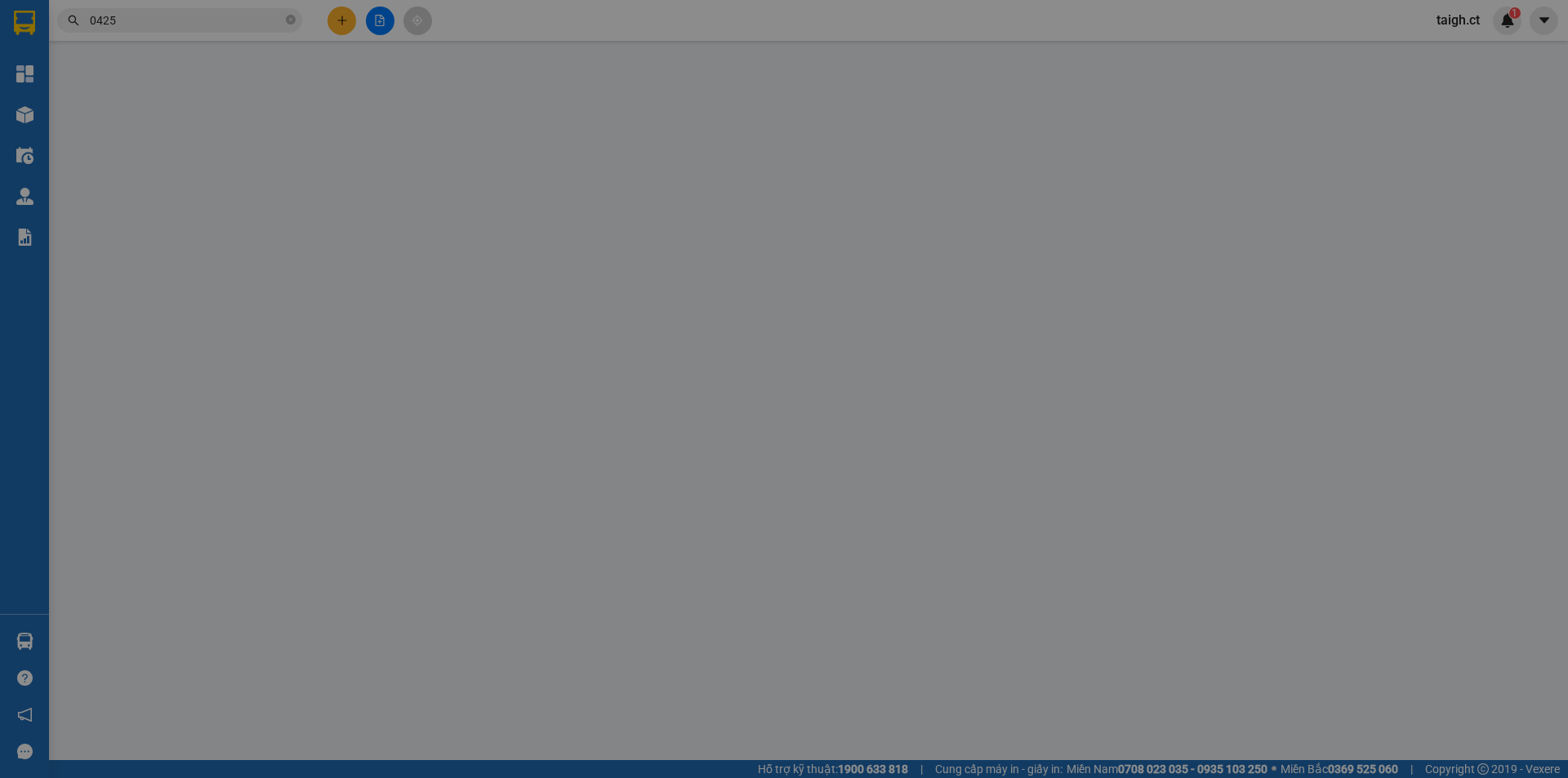
type input "0982279028"
type input "0338490425"
type input "[PERSON_NAME]"
type input "SB LỘC HÀ"
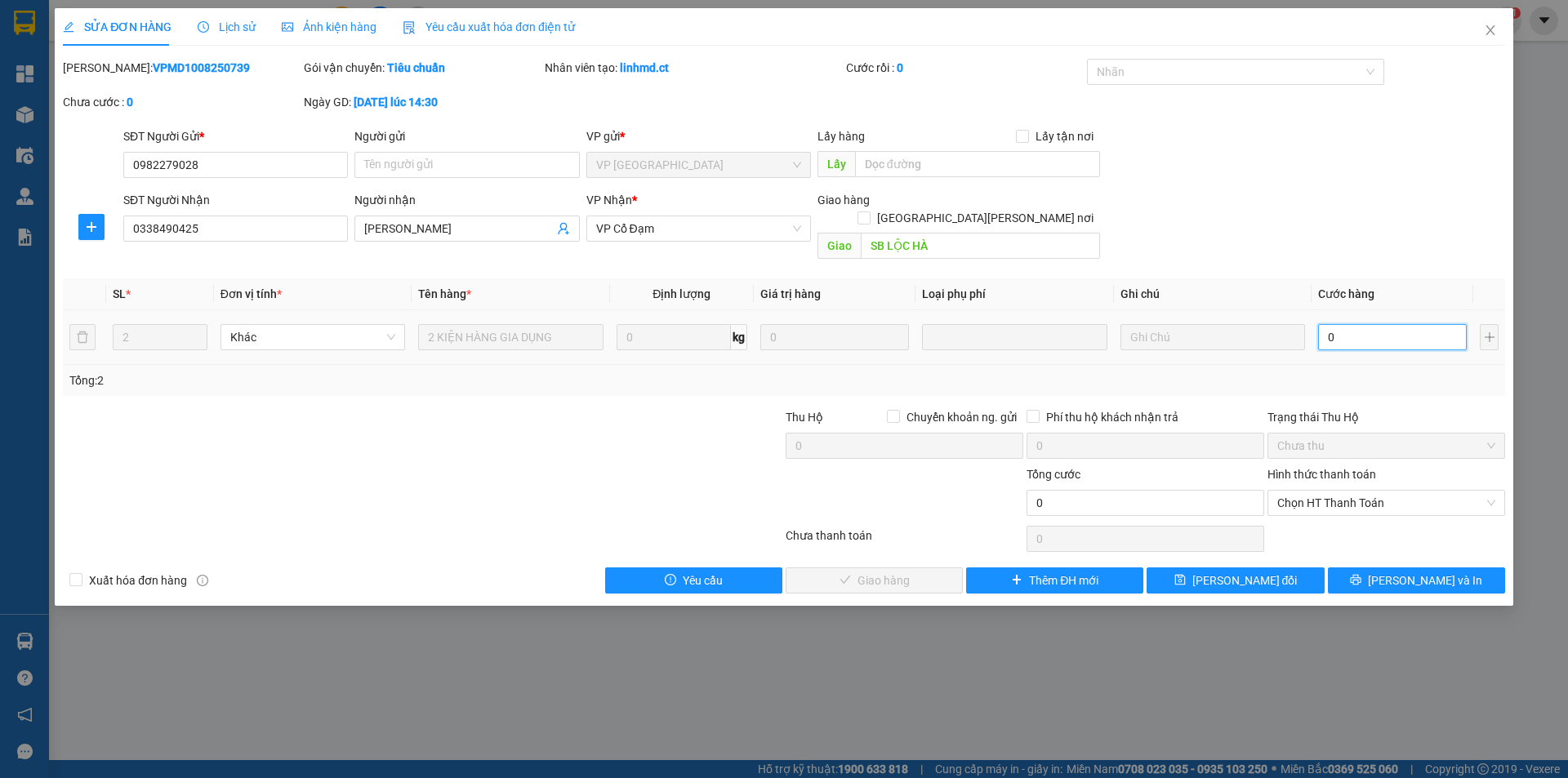
click at [1365, 324] on input "0" at bounding box center [1392, 337] width 149 height 26
type input "2"
type input "23"
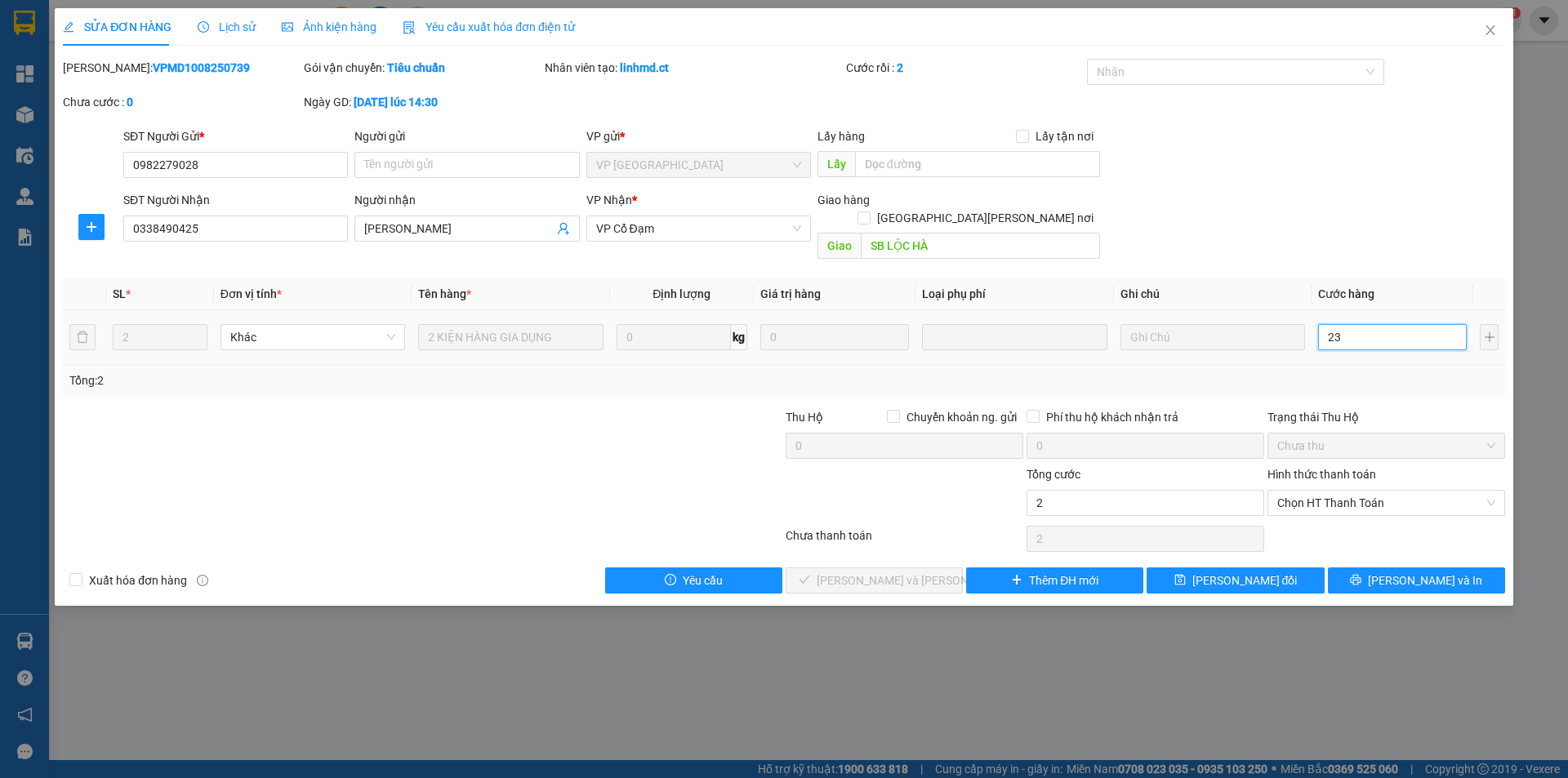
type input "23"
type input "230"
click at [1323, 491] on span "Chọn HT Thanh Toán" at bounding box center [1386, 502] width 218 height 24
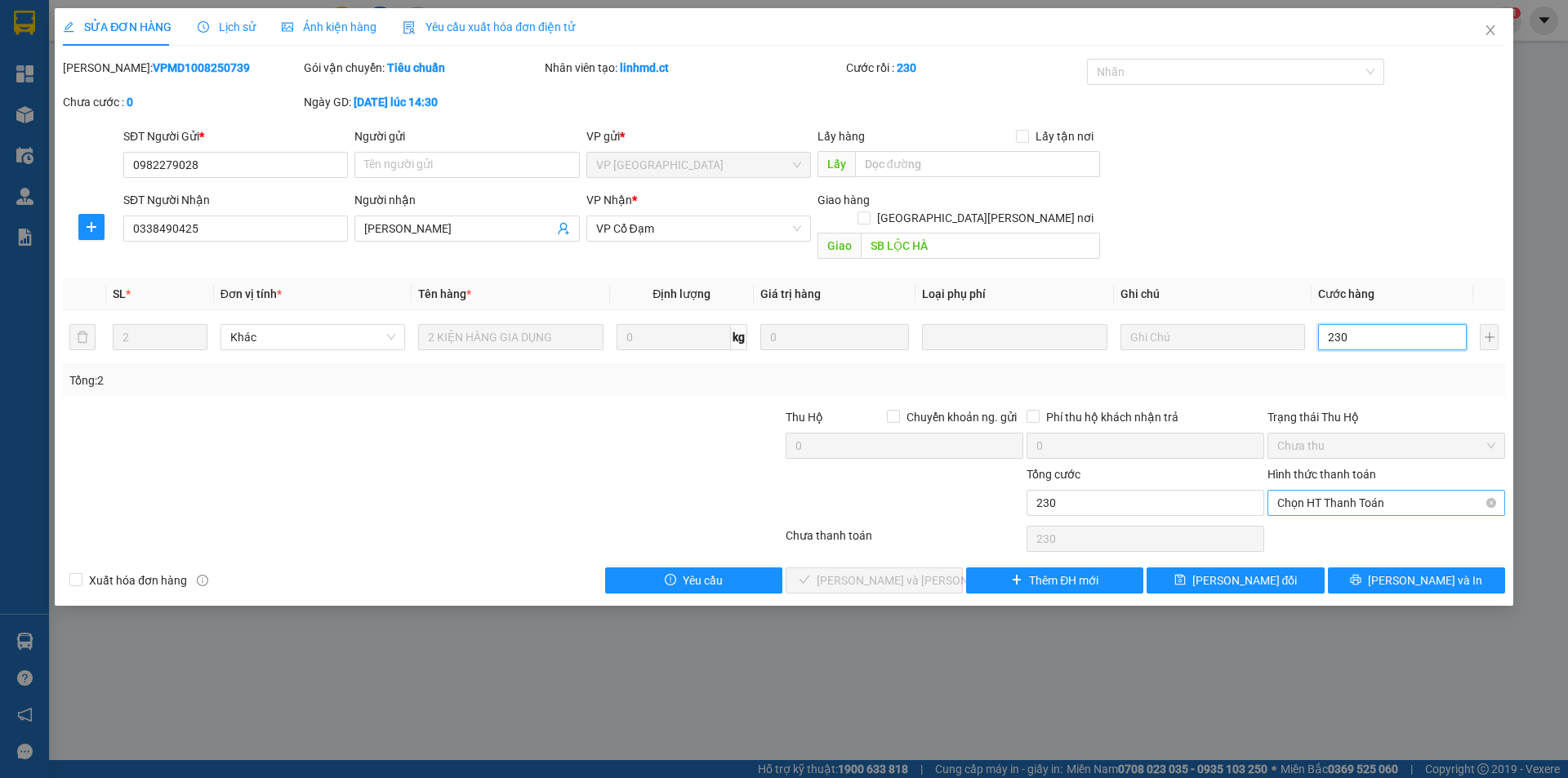
type input "230"
type input "230.000"
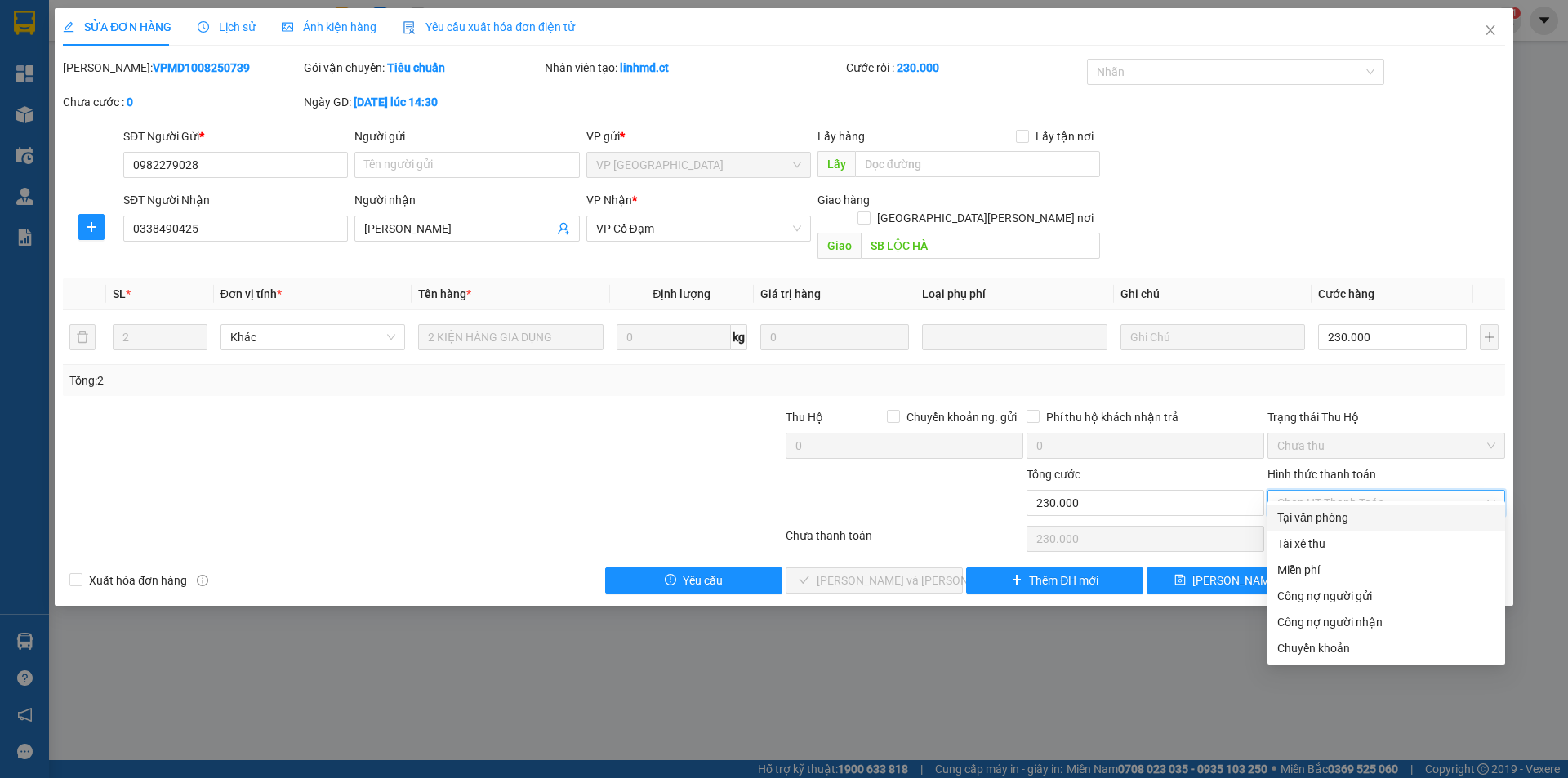
click at [1324, 517] on div "Tại văn phòng" at bounding box center [1386, 517] width 218 height 18
type input "0"
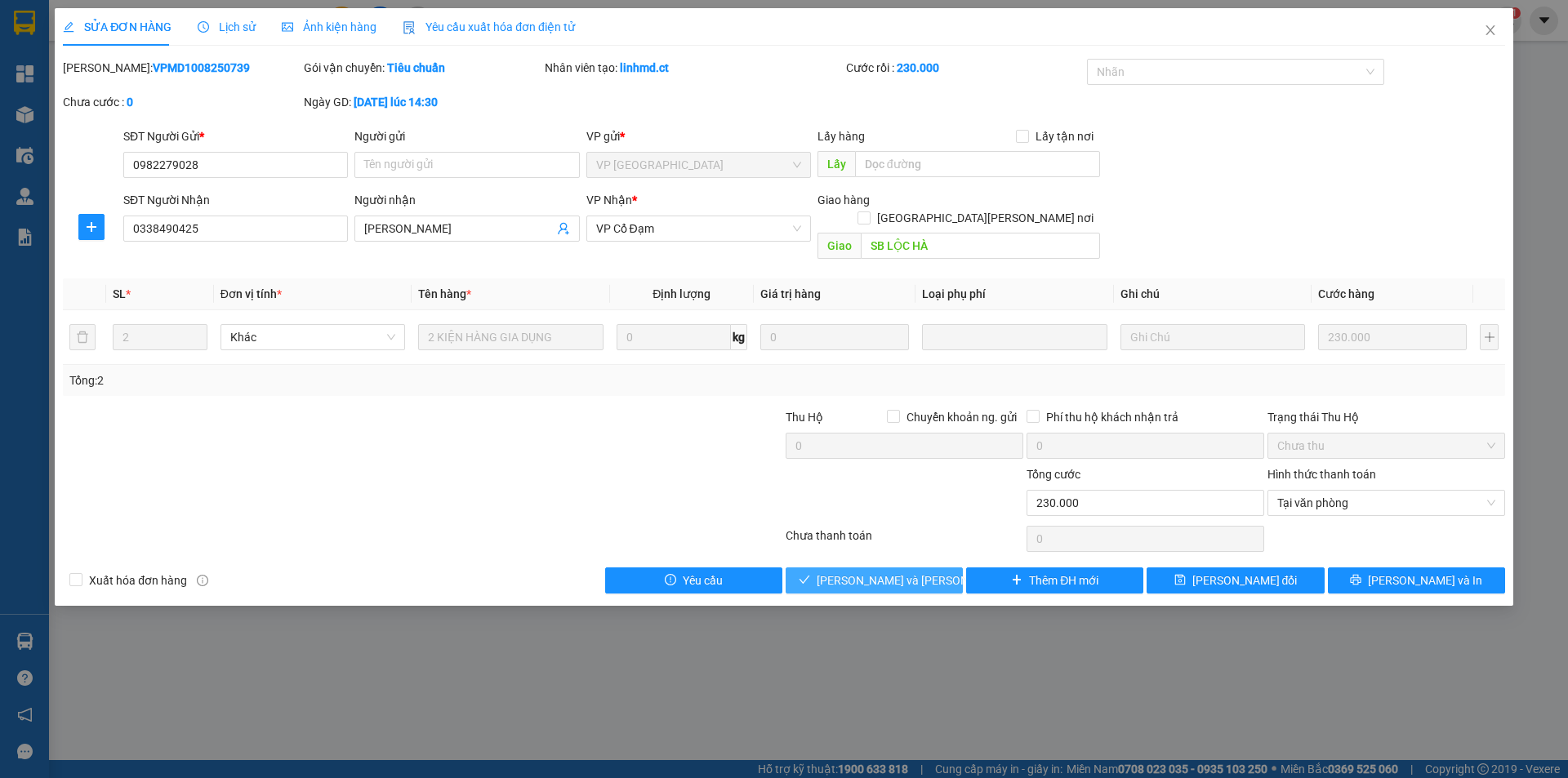
click at [896, 572] on span "[PERSON_NAME] và [PERSON_NAME] hàng" at bounding box center [927, 580] width 221 height 18
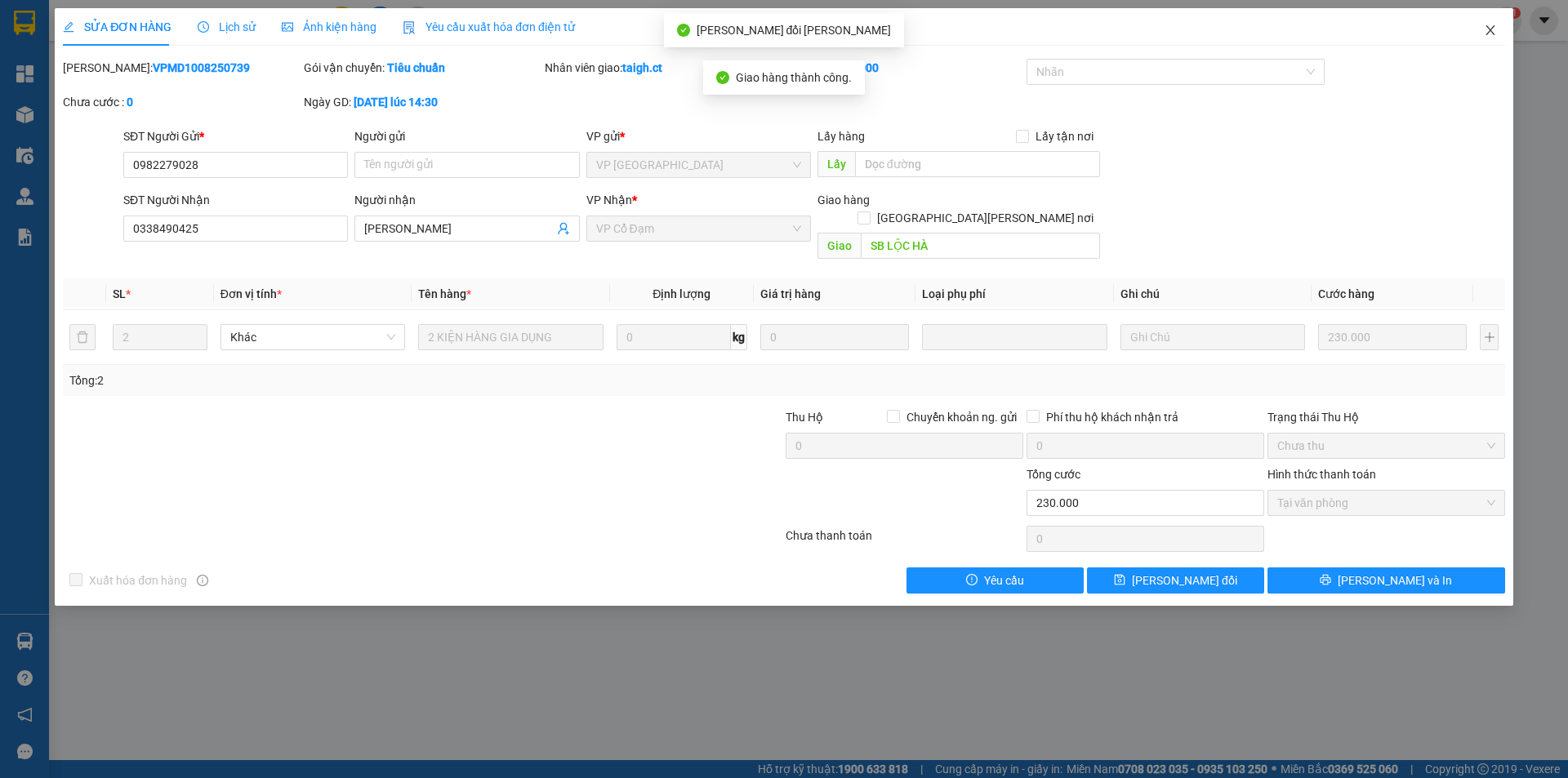
click at [1495, 30] on icon "close" at bounding box center [1490, 30] width 13 height 13
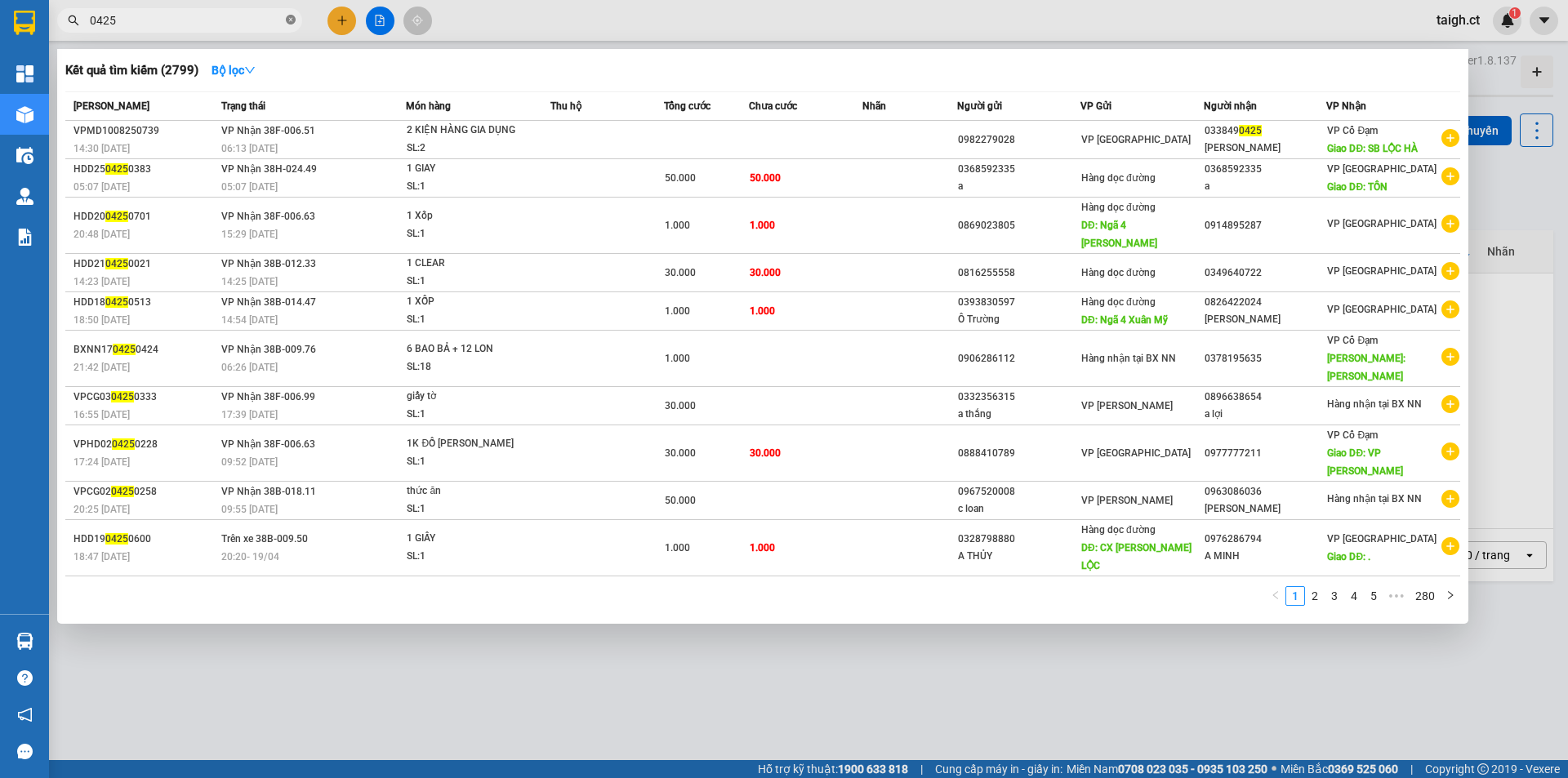
click at [294, 24] on span "0425" at bounding box center [179, 20] width 245 height 24
click at [293, 24] on icon "close-circle" at bounding box center [291, 20] width 10 height 10
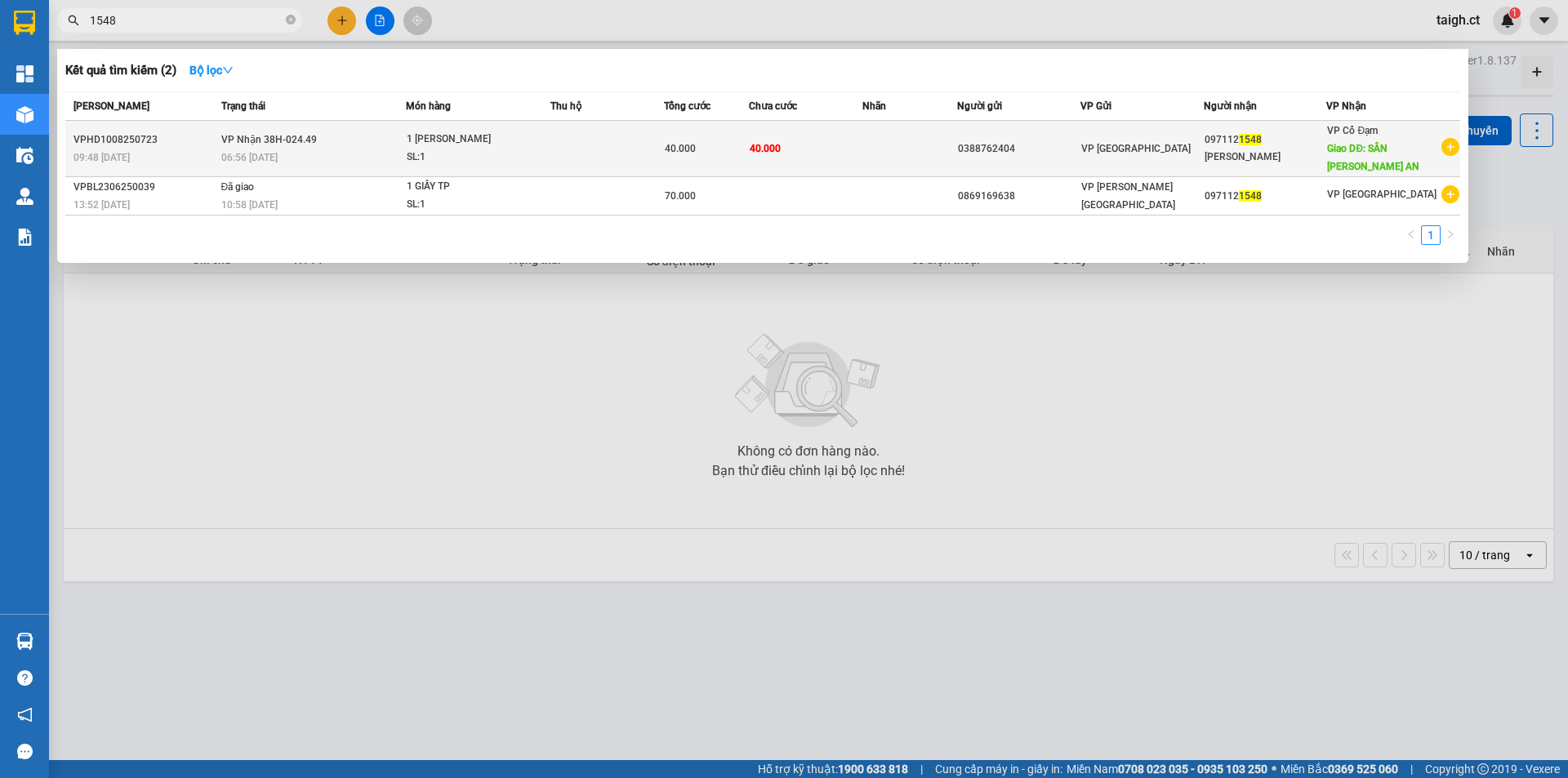
type input "1548"
click at [211, 134] on div "VPHD1008250723" at bounding box center [145, 140] width 143 height 18
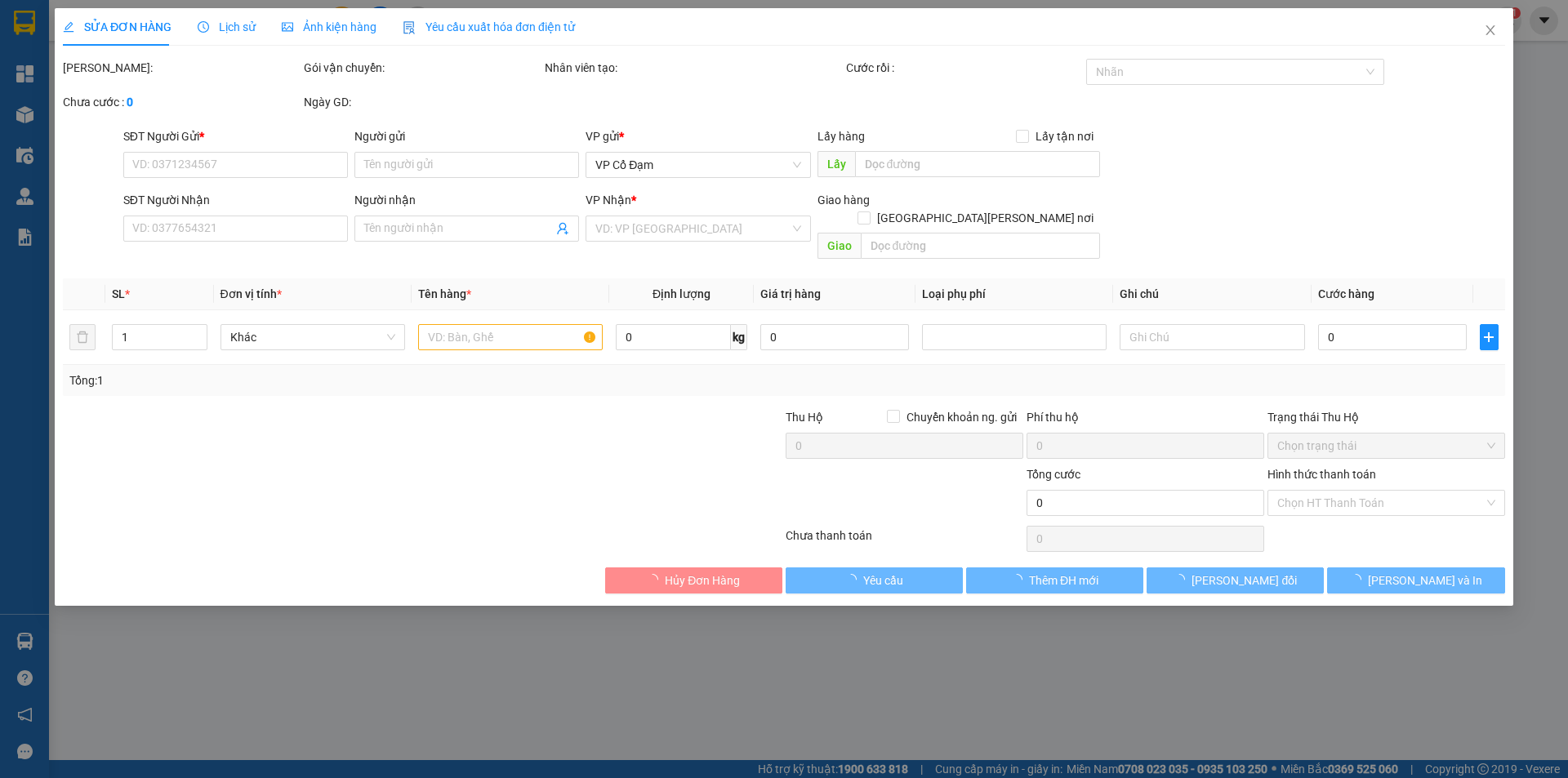
type input "0388762404"
type input "0971121548"
type input "[PERSON_NAME]"
type input "SÂN [PERSON_NAME] AN"
type input "40.000"
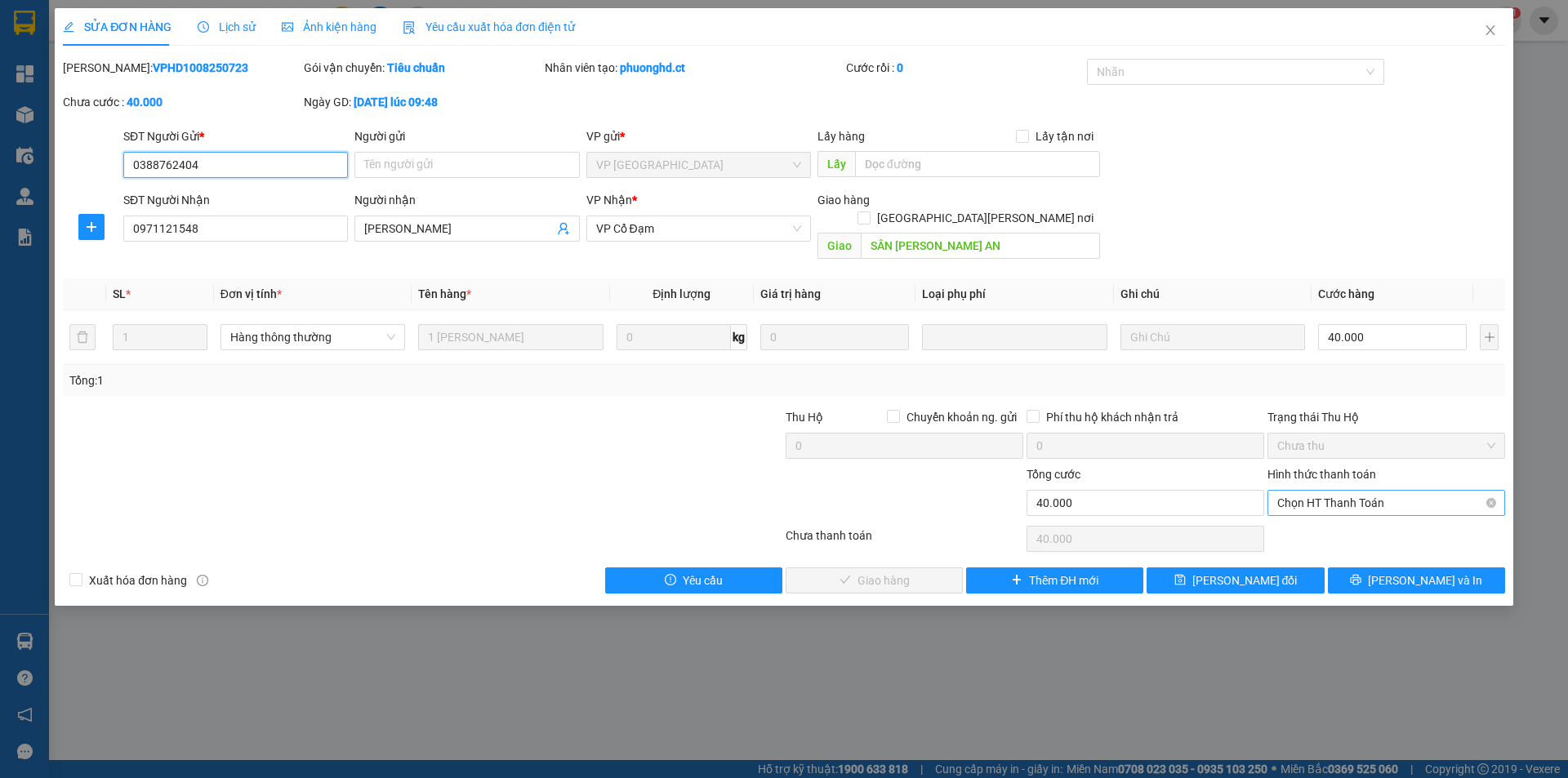
click at [1327, 491] on span "Chọn HT Thanh Toán" at bounding box center [1386, 502] width 218 height 24
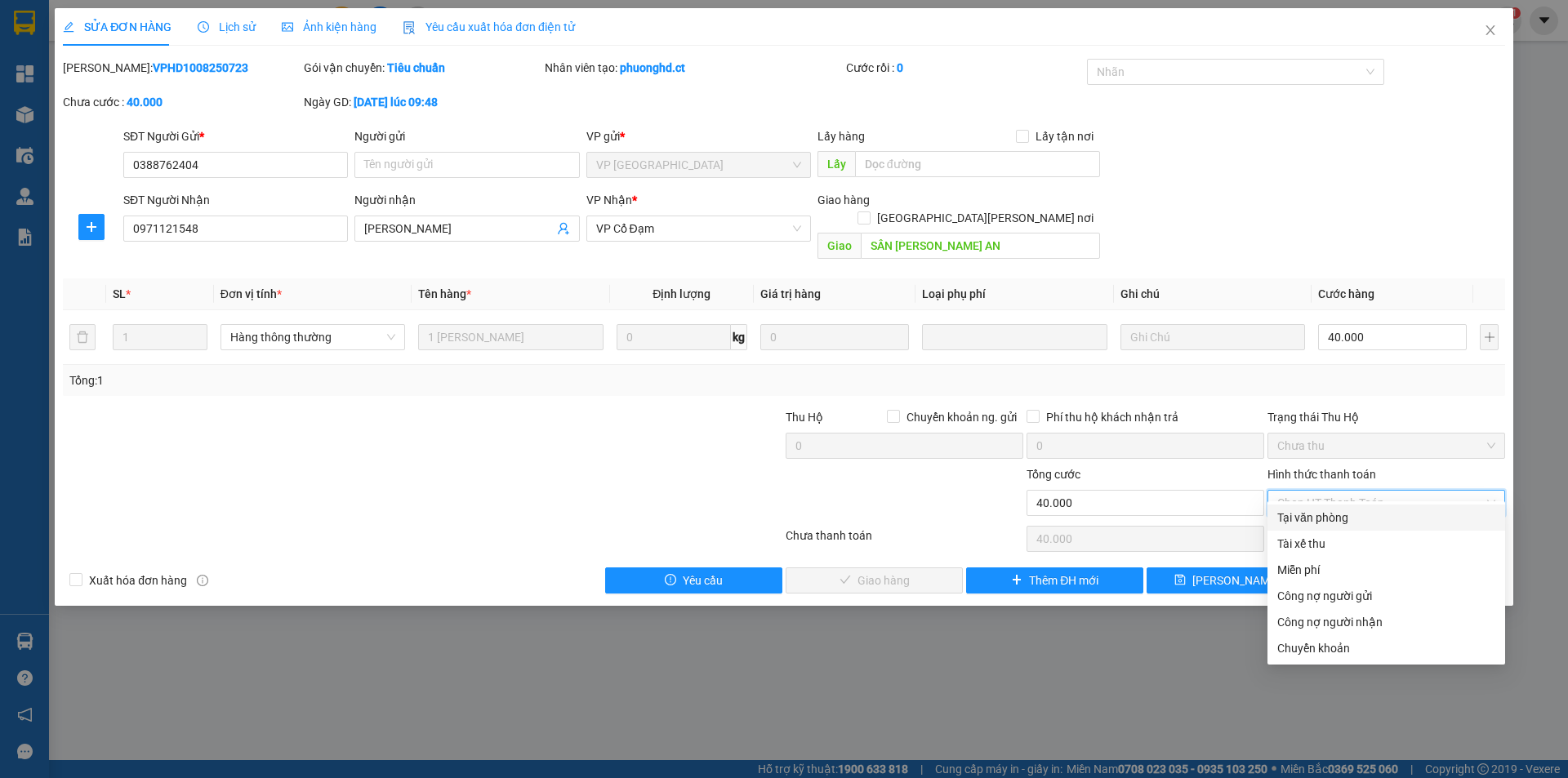
click at [1320, 516] on div "Tại văn phòng" at bounding box center [1386, 517] width 218 height 18
type input "0"
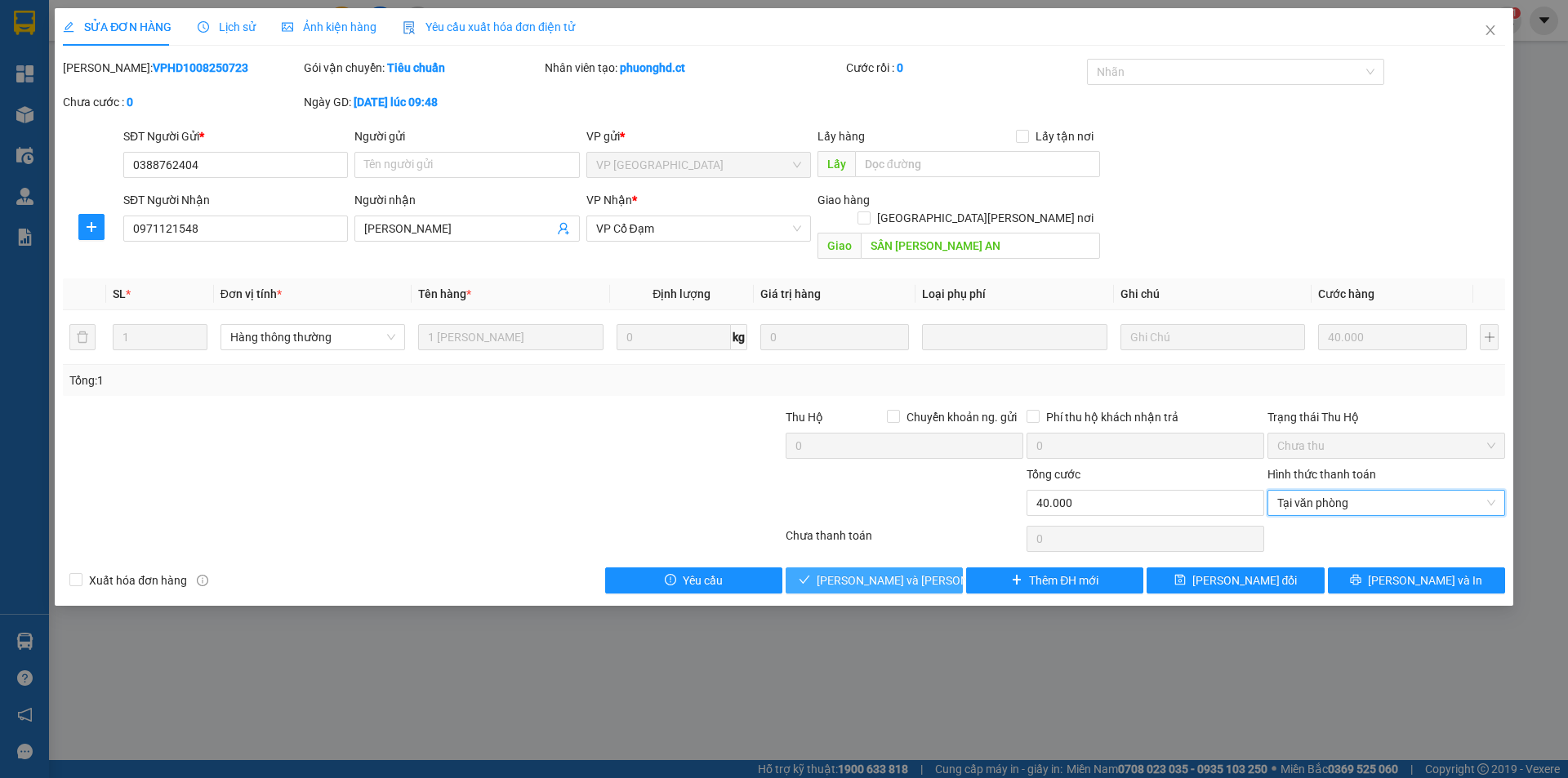
click at [895, 572] on span "[PERSON_NAME] và [PERSON_NAME] hàng" at bounding box center [927, 580] width 221 height 18
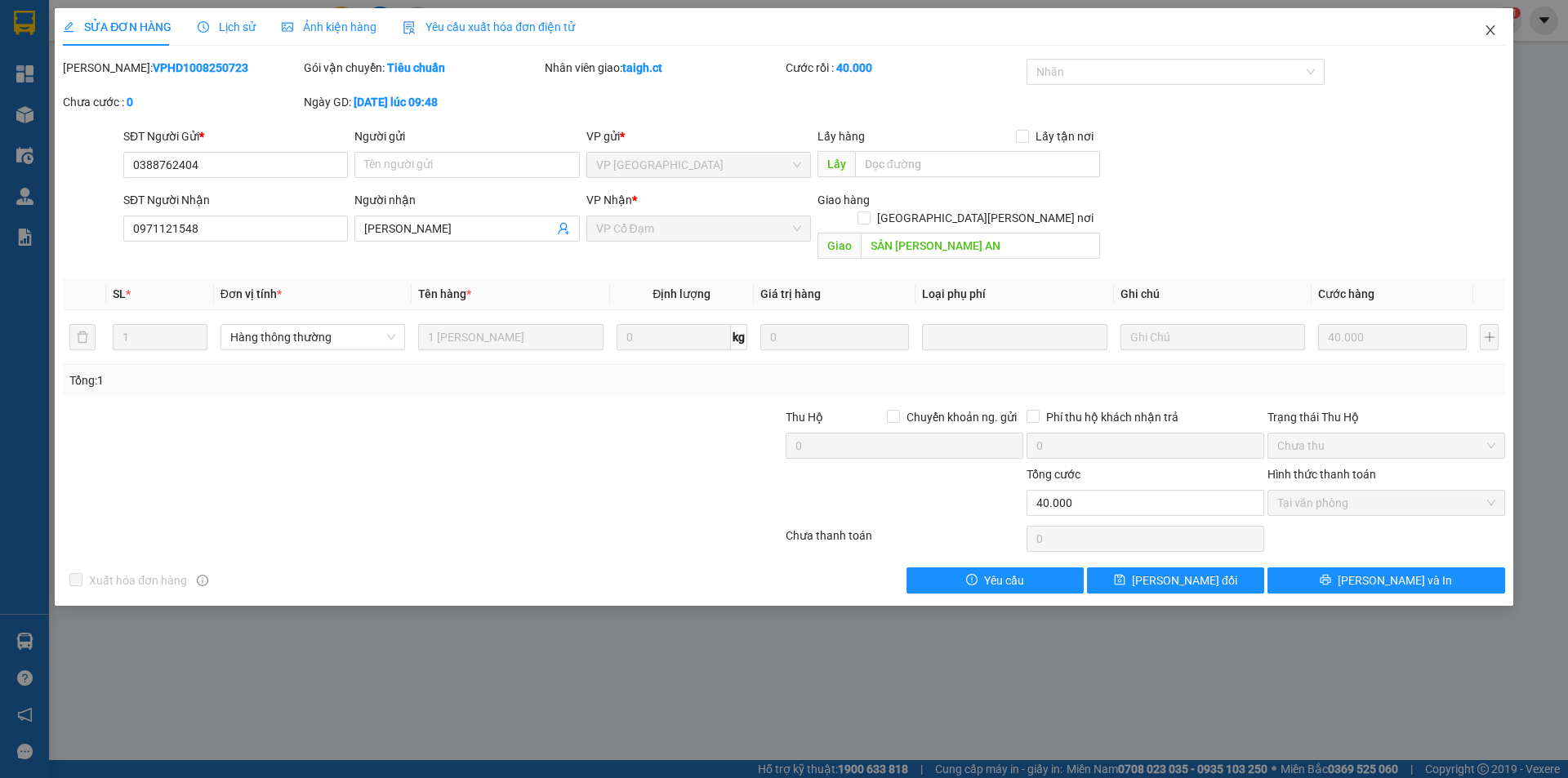
click at [1470, 30] on span "Close" at bounding box center [1489, 31] width 46 height 46
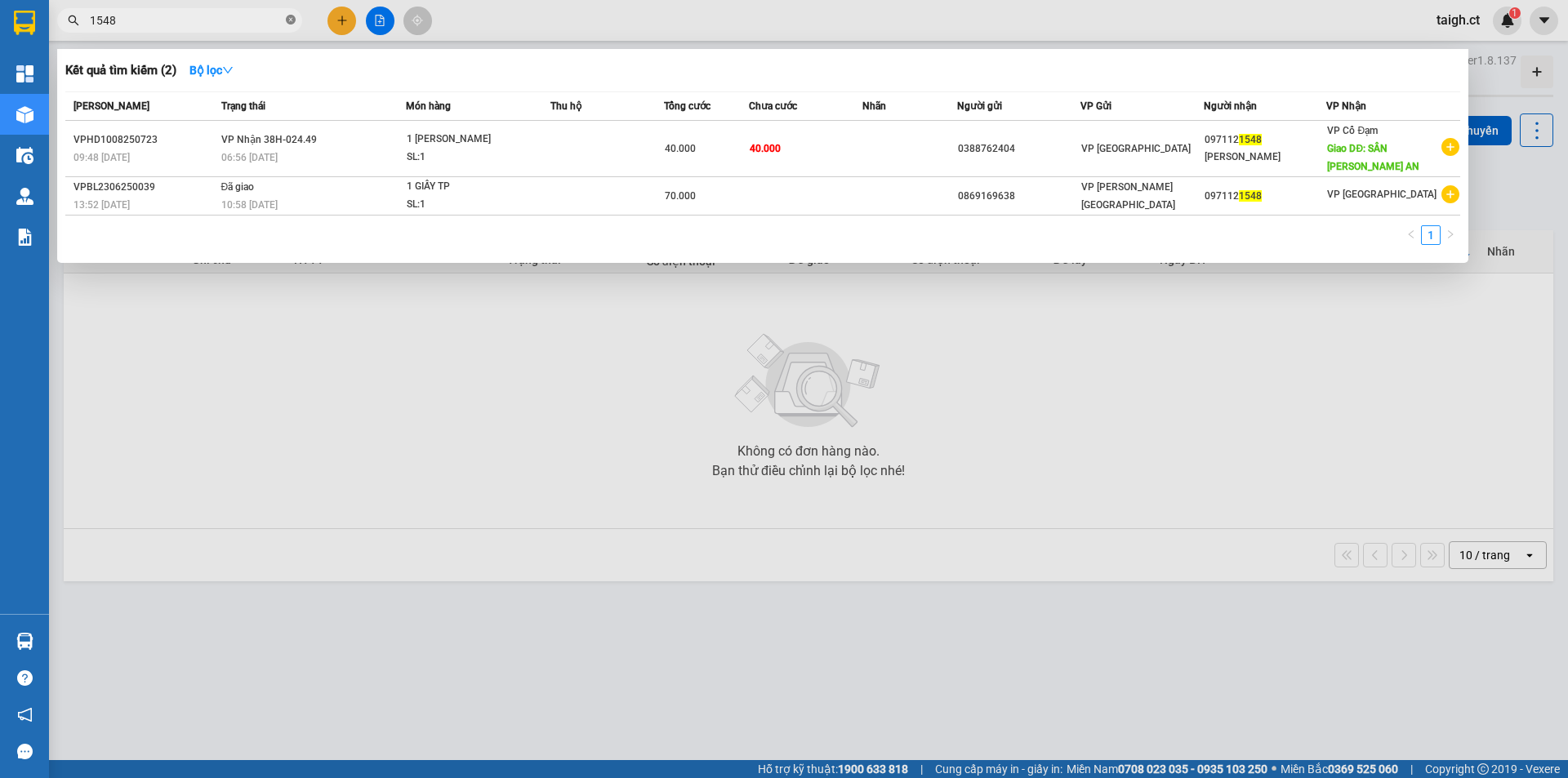
click at [292, 19] on icon "close-circle" at bounding box center [291, 20] width 10 height 10
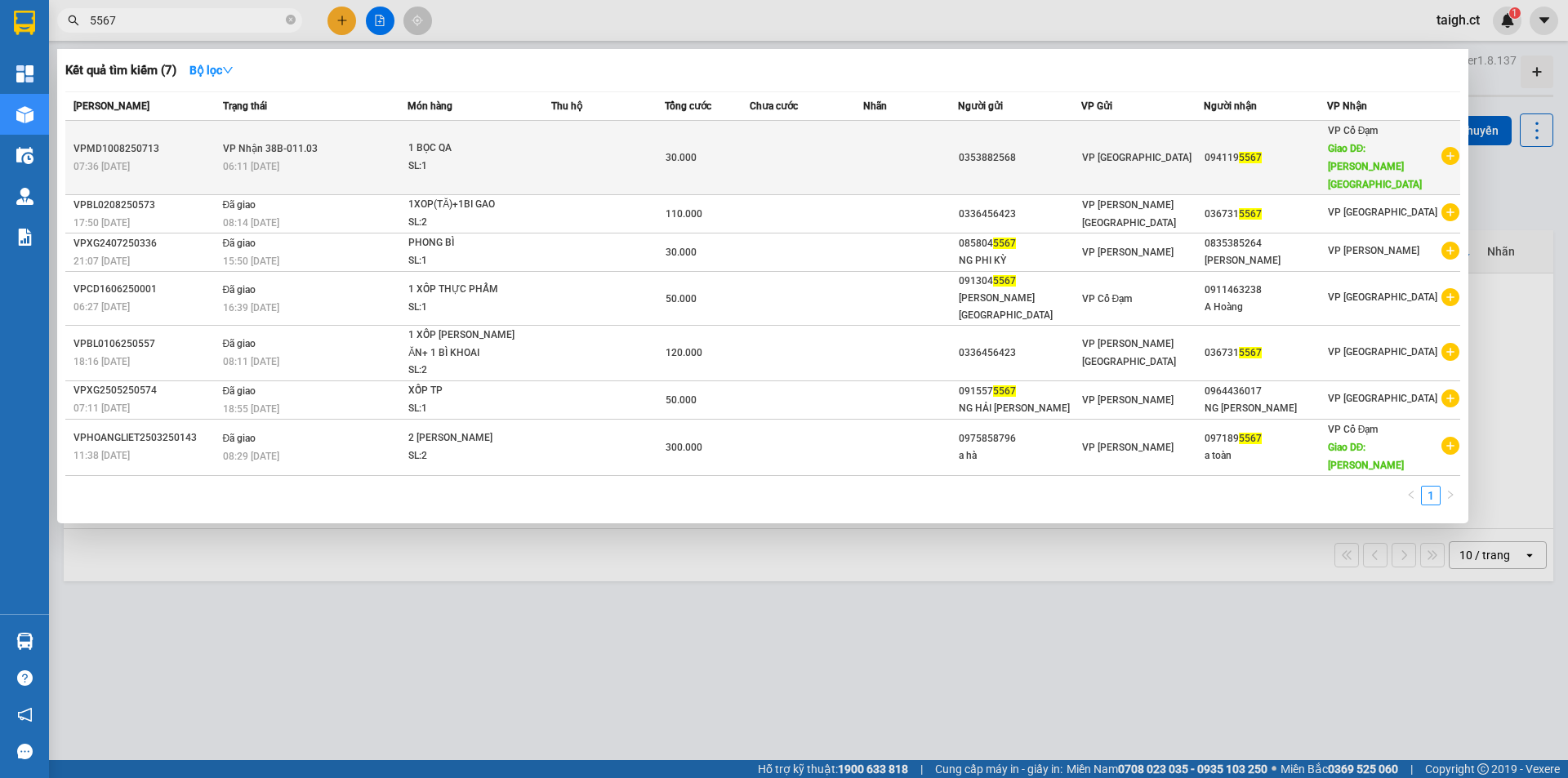
type input "5567"
click at [268, 143] on span "[PERSON_NAME] 38B-011.03" at bounding box center [270, 149] width 94 height 12
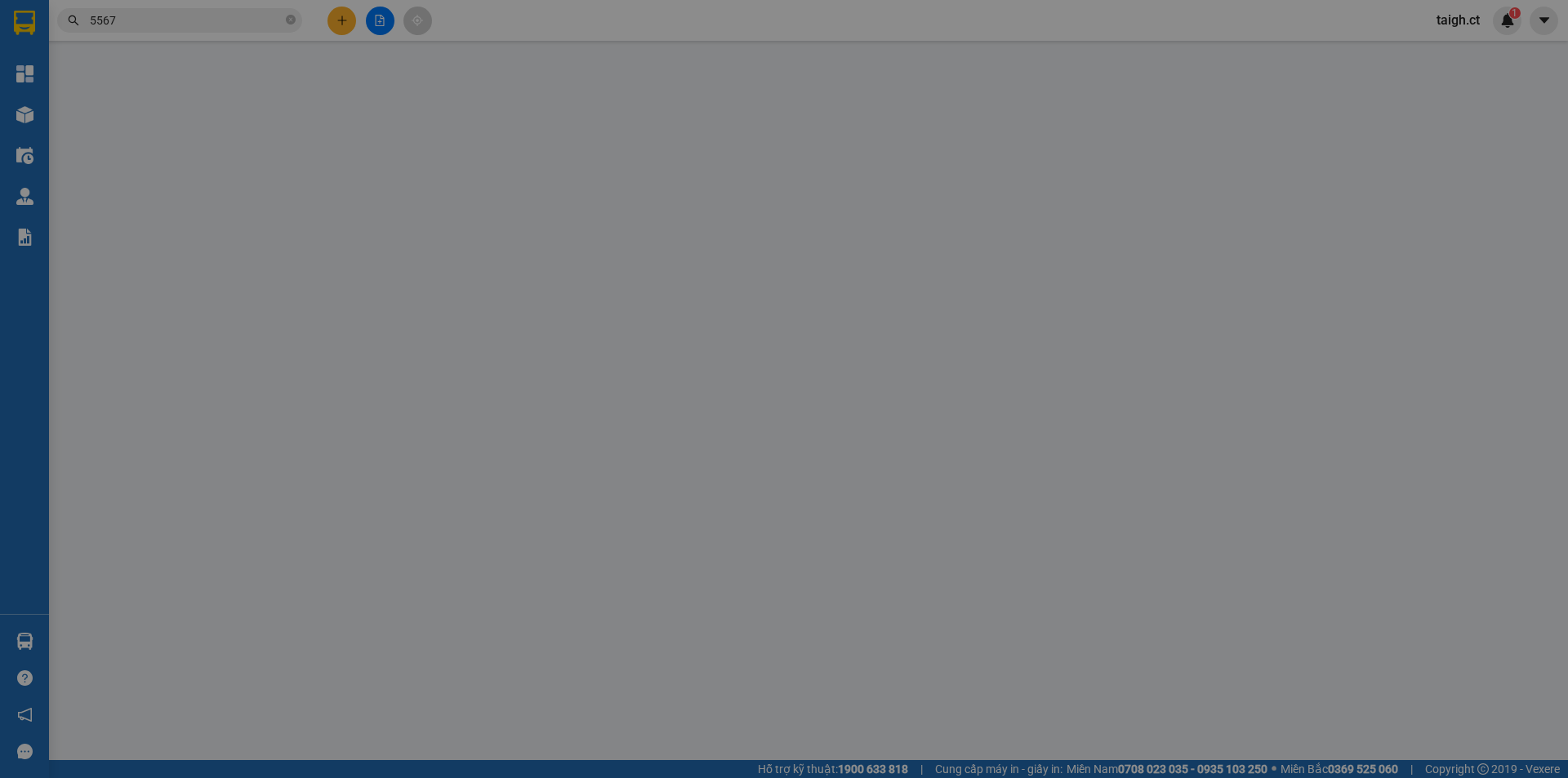
type input "0353882568"
type input "0941195567"
type input "BÌNH LỘC"
type input "30.000"
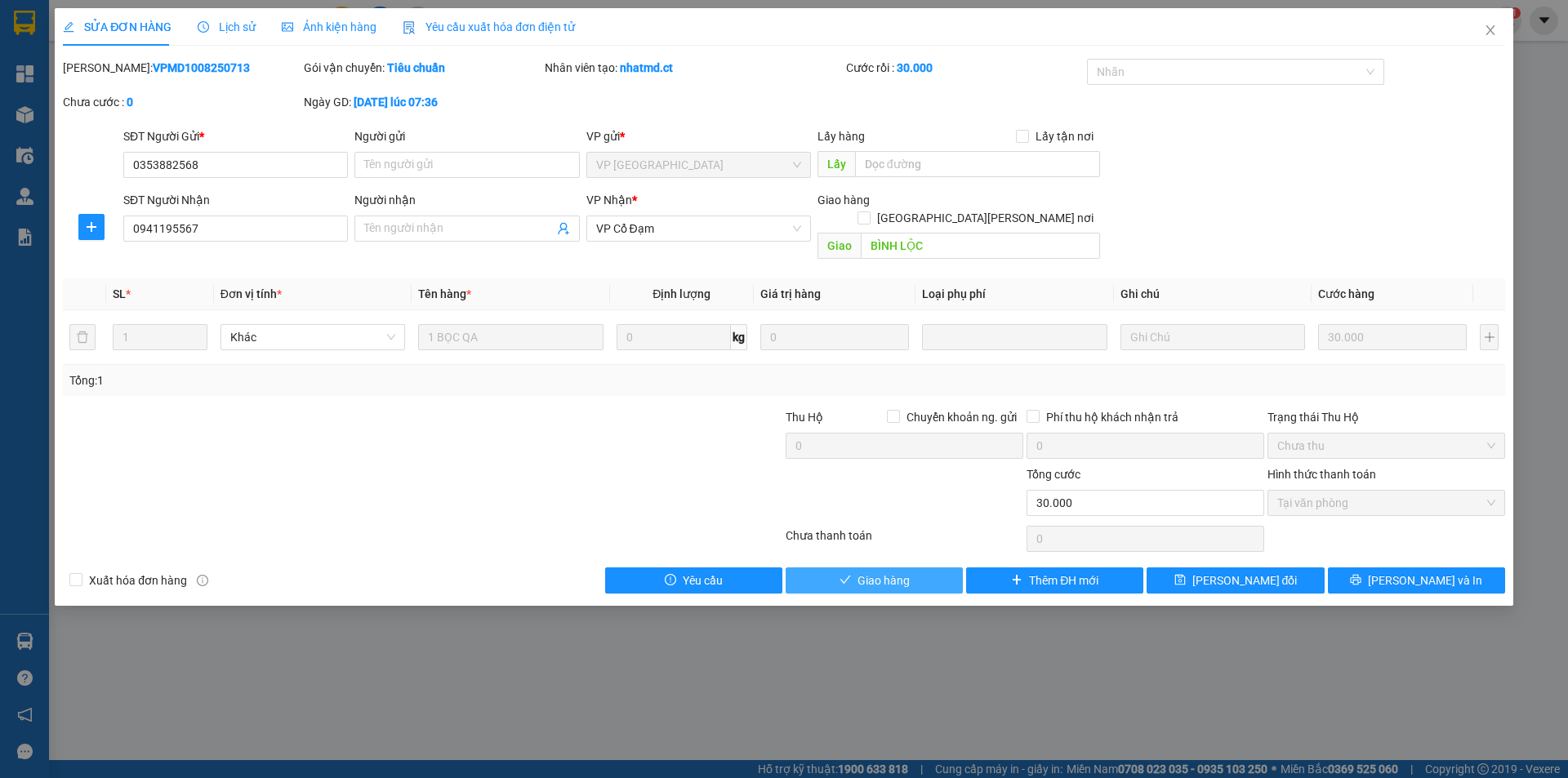
click at [867, 572] on span "Giao hàng" at bounding box center [883, 580] width 53 height 18
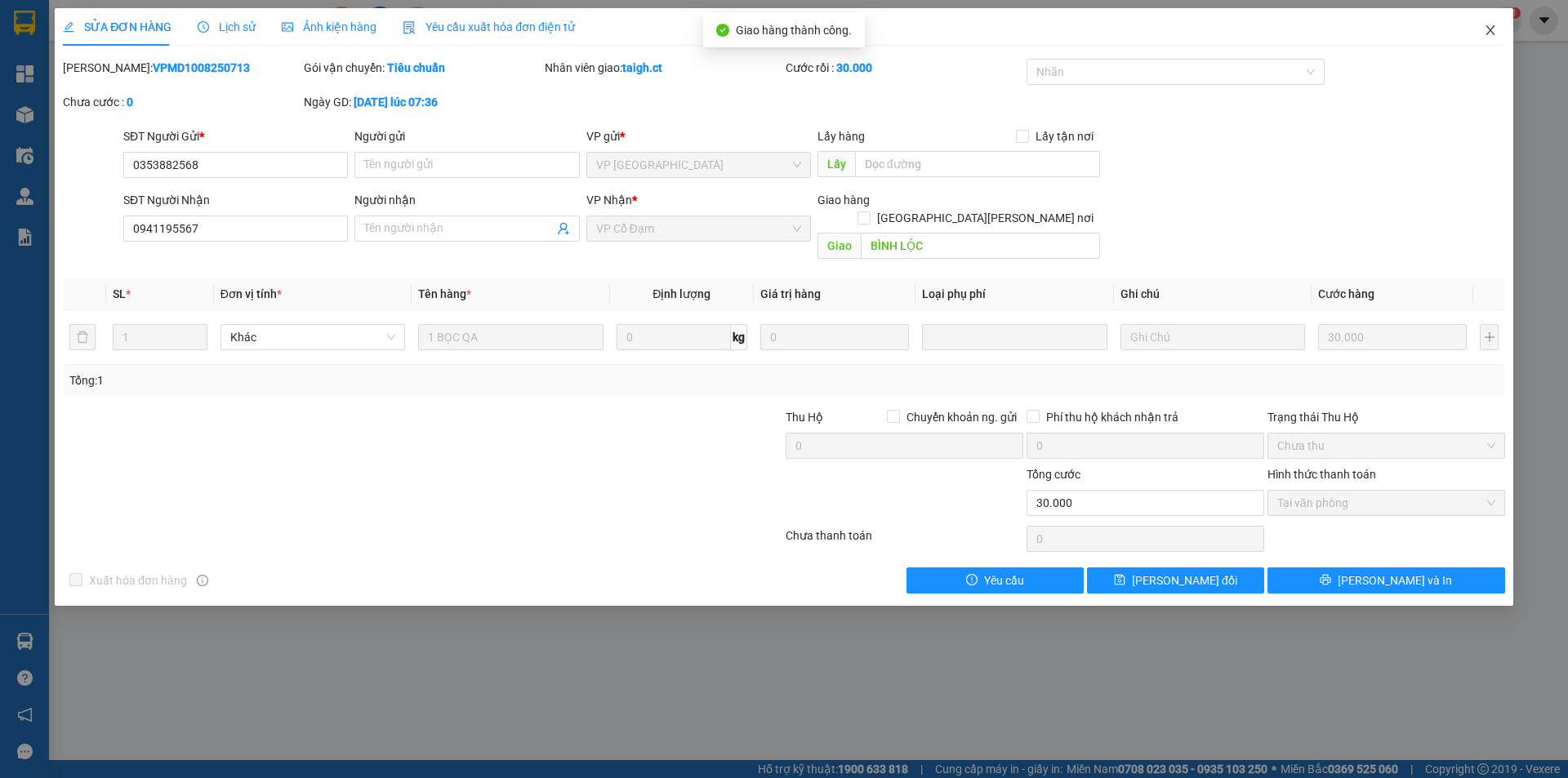
click at [1489, 27] on icon "close" at bounding box center [1490, 30] width 13 height 13
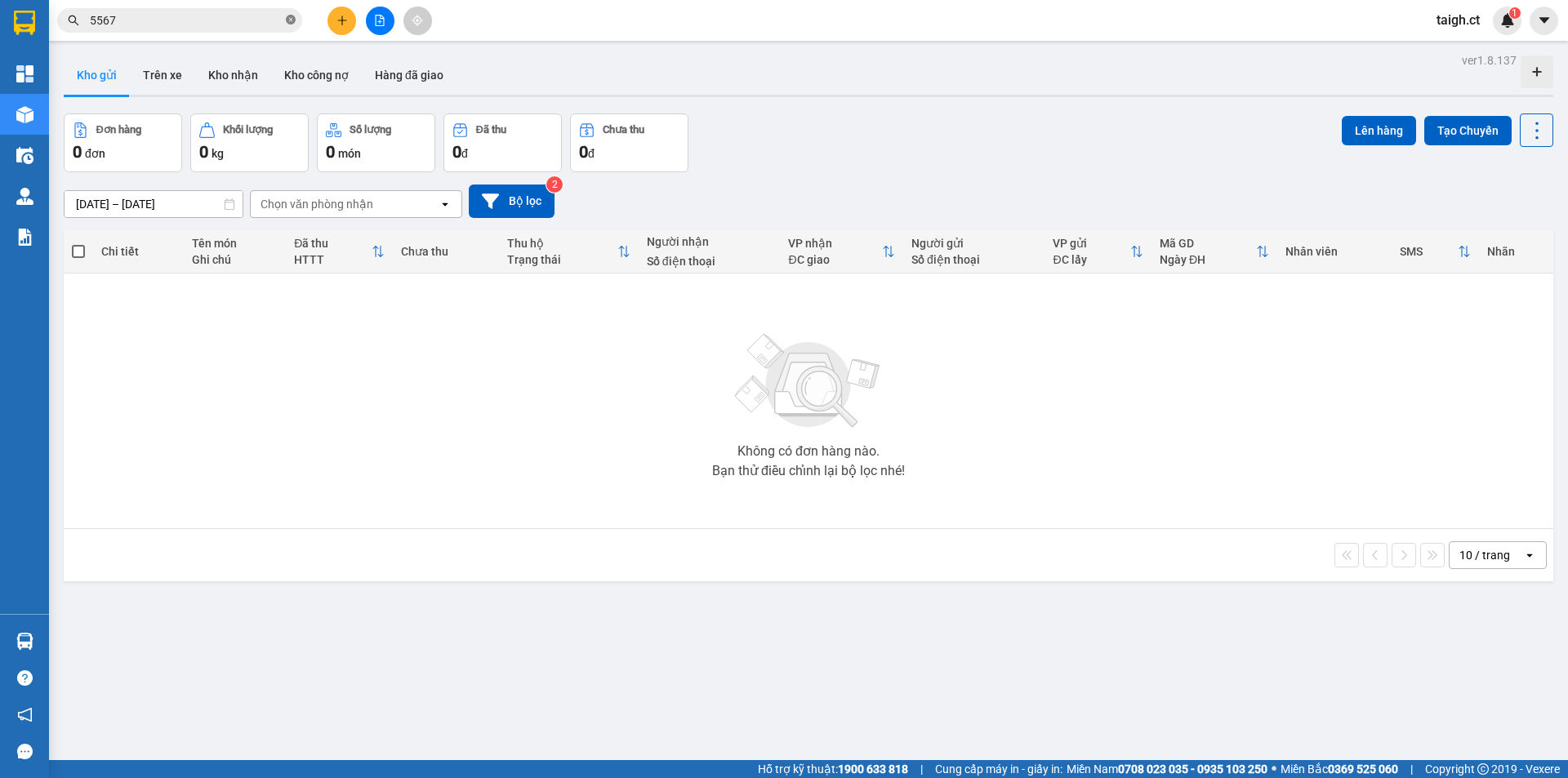
drag, startPoint x: 291, startPoint y: 21, endPoint x: 301, endPoint y: 18, distance: 10.4
click at [292, 20] on icon "close-circle" at bounding box center [291, 20] width 10 height 10
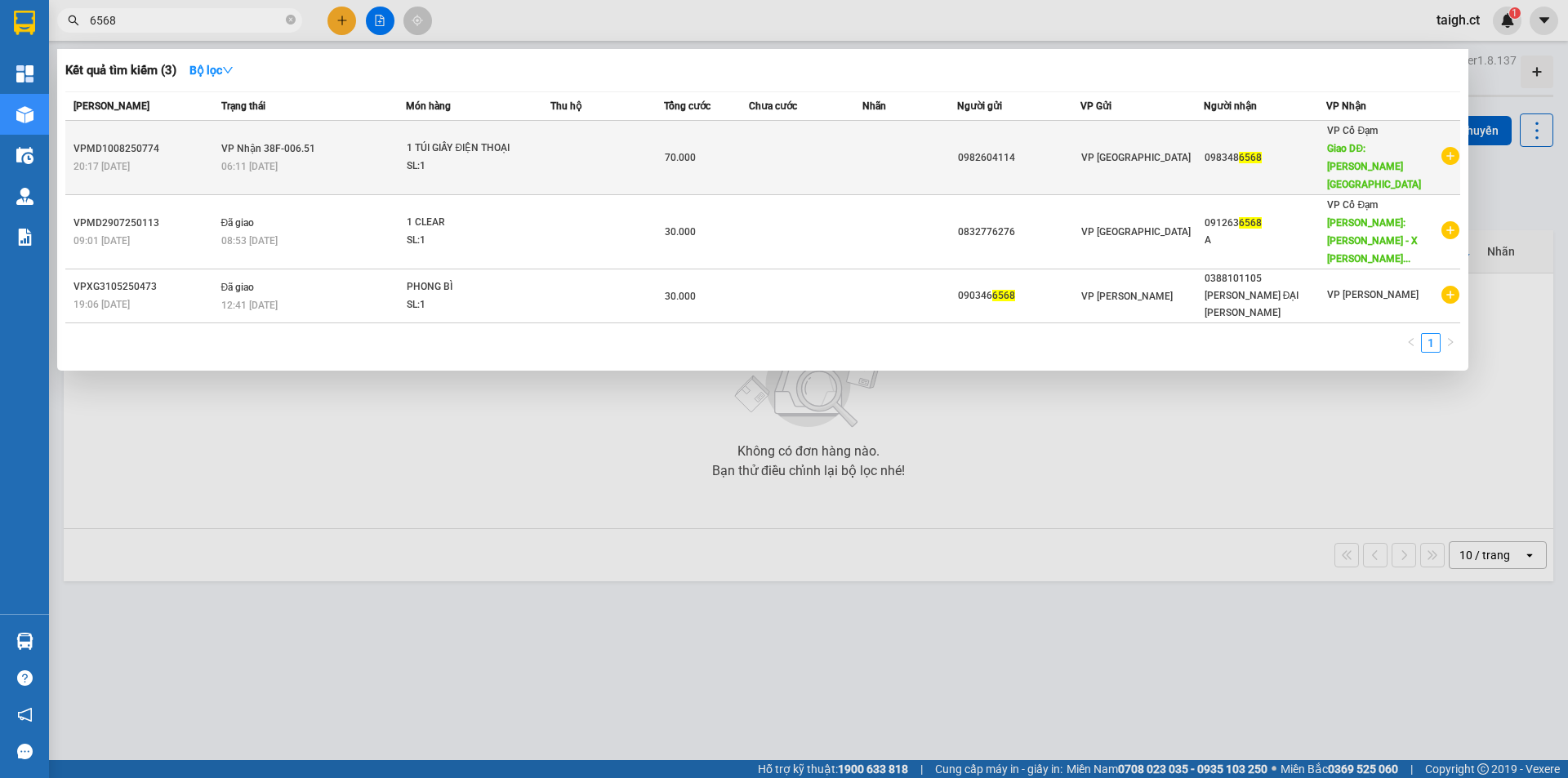
type input "6568"
click at [261, 143] on span "[PERSON_NAME] 38F-006.51" at bounding box center [268, 149] width 94 height 12
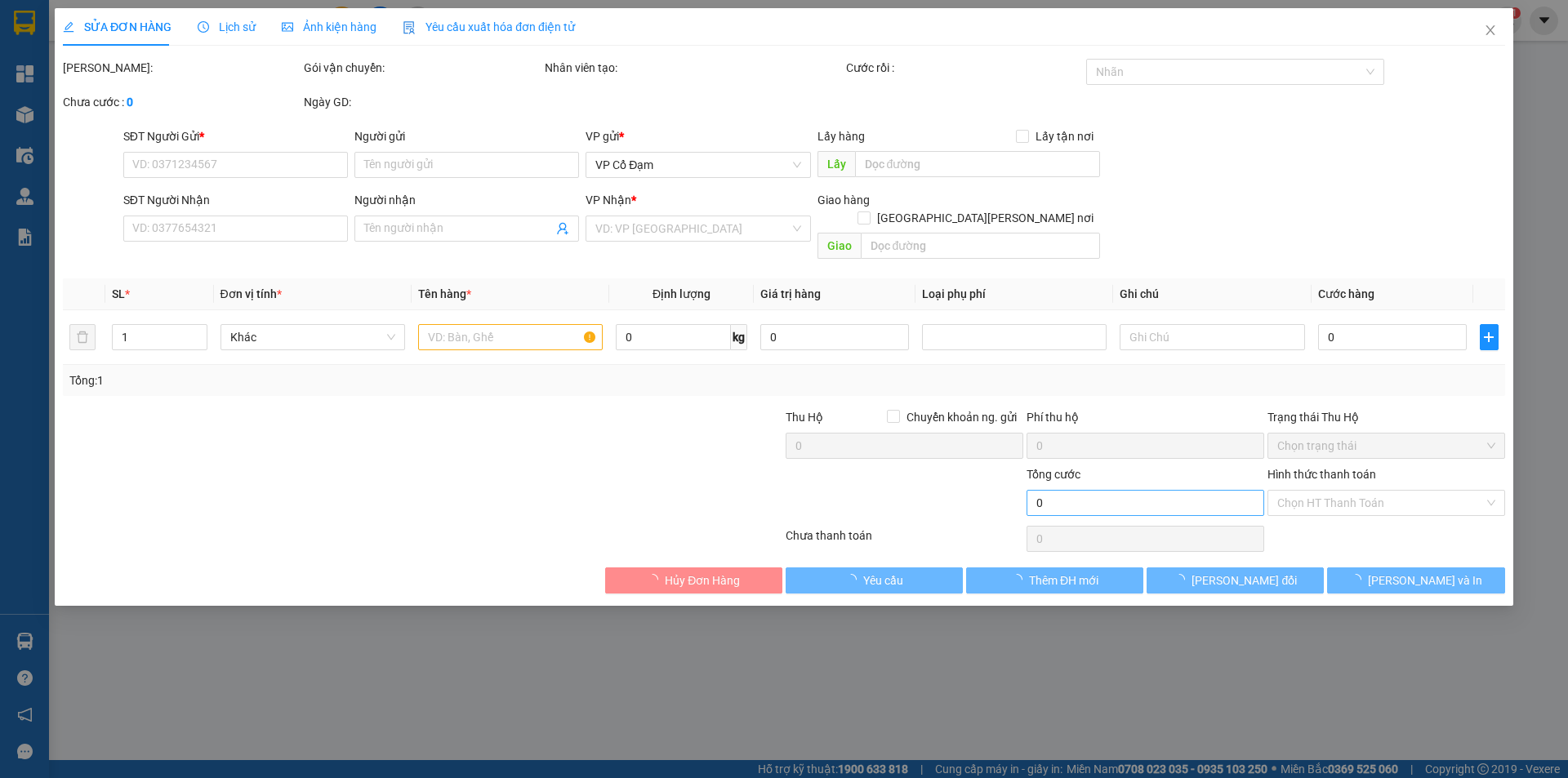
type input "0982604114"
type input "0983486568"
type input "BÌNH LỘC"
type input "70.000"
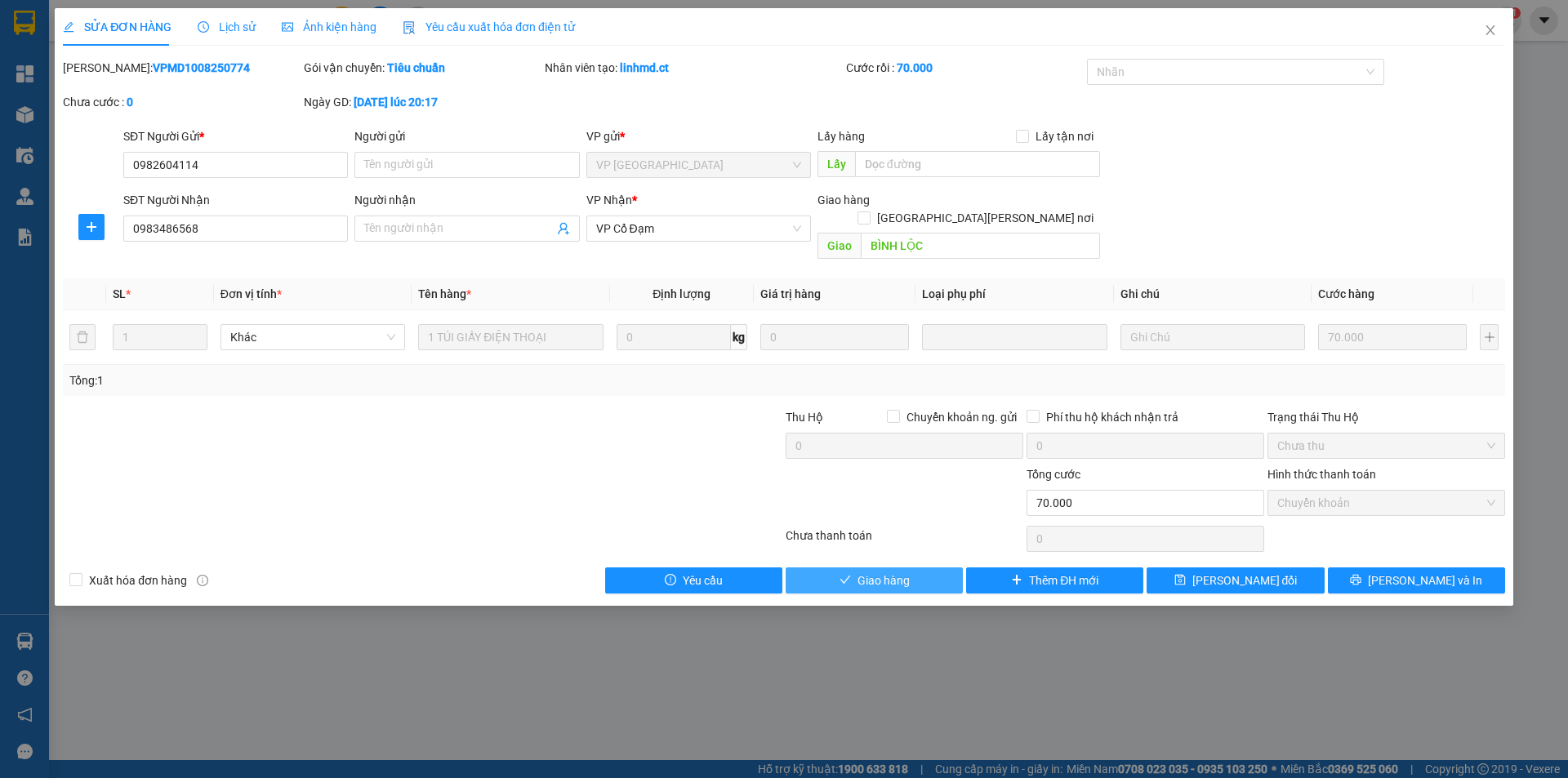
click at [873, 572] on span "Giao hàng" at bounding box center [883, 580] width 53 height 18
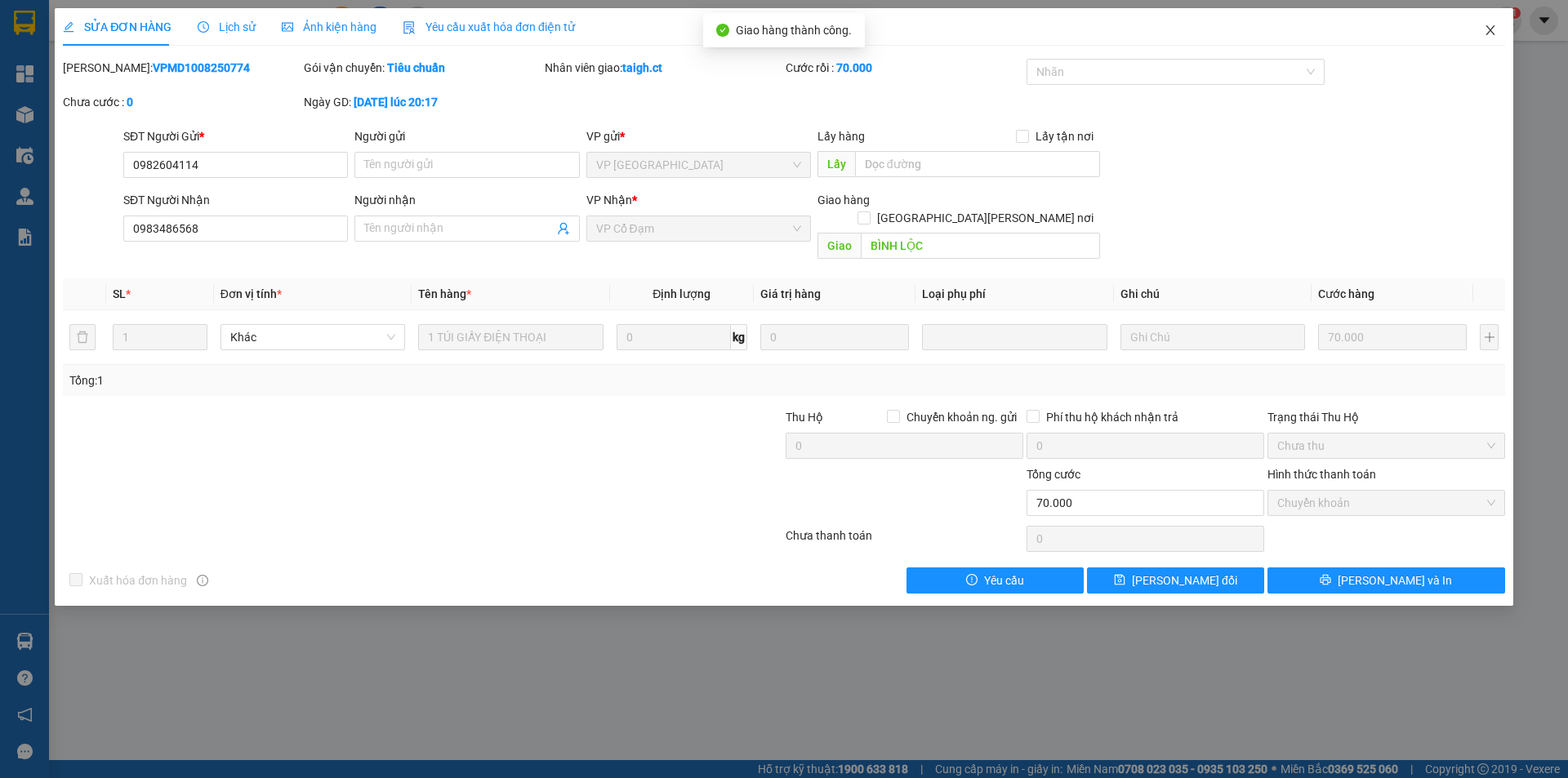
click at [1494, 23] on span "Close" at bounding box center [1489, 31] width 46 height 46
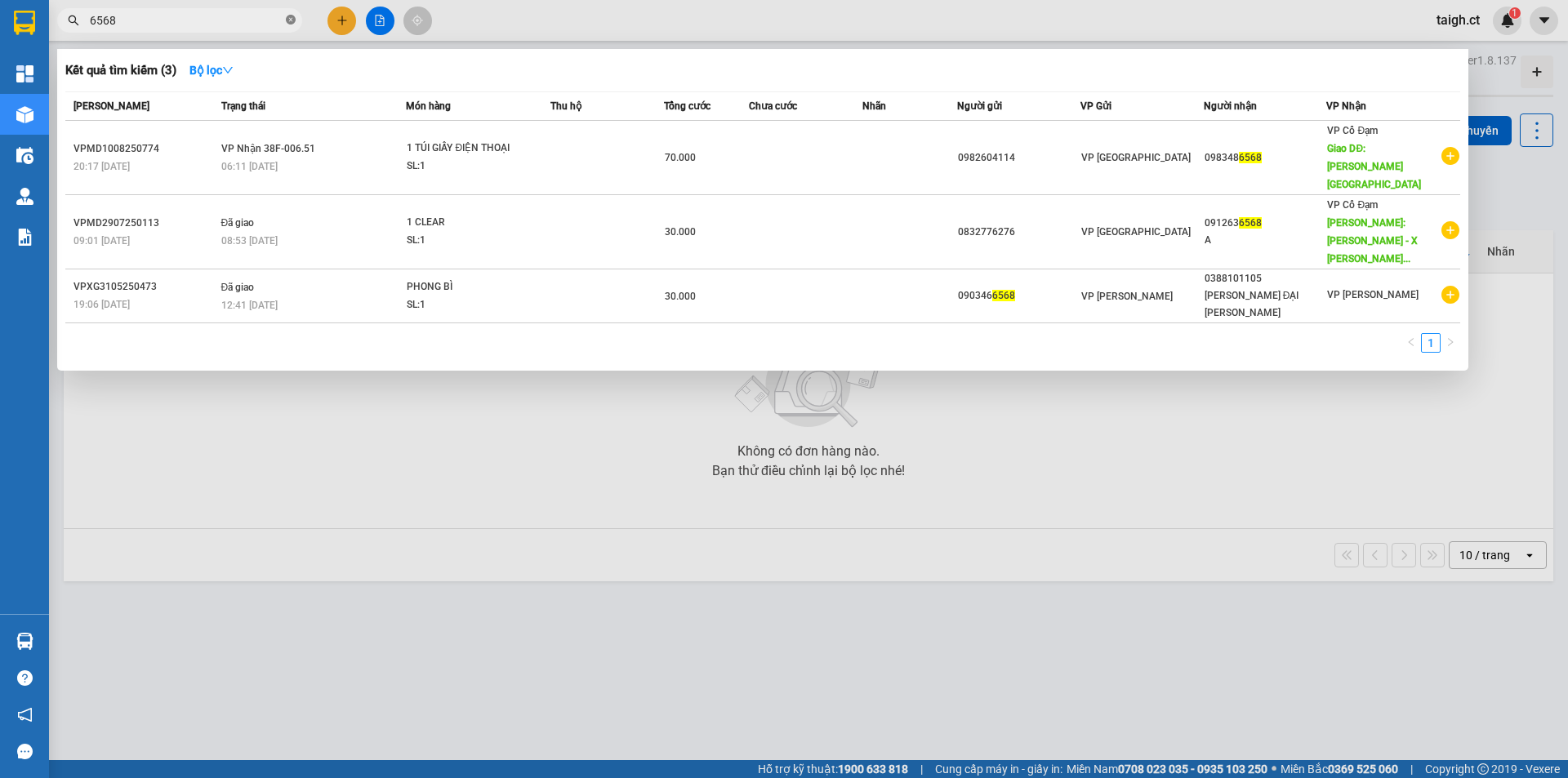
click at [288, 22] on icon "close-circle" at bounding box center [291, 20] width 10 height 10
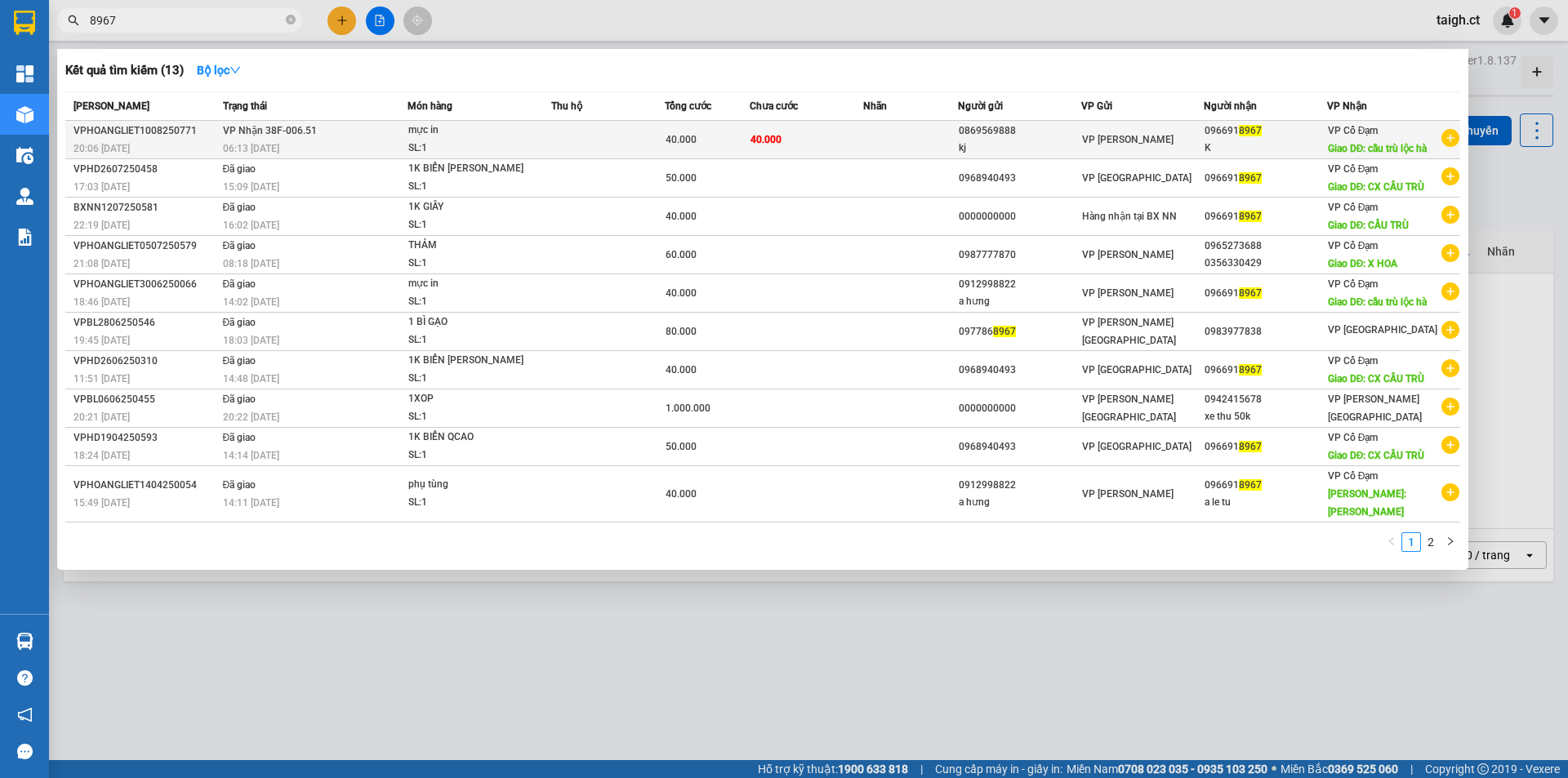
type input "8967"
click at [283, 135] on span "[PERSON_NAME] 38F-006.51" at bounding box center [270, 130] width 94 height 12
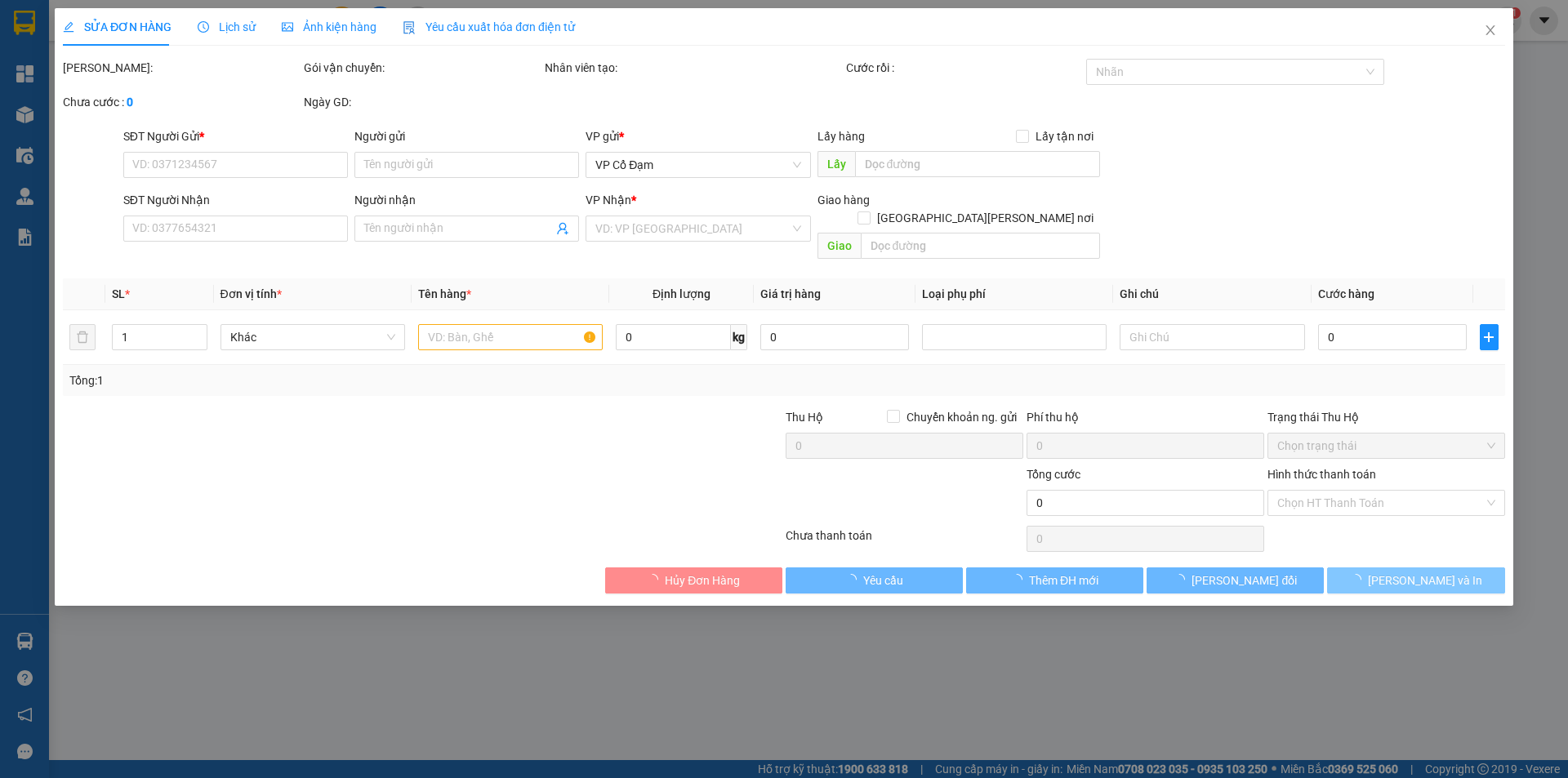
type input "0869569888"
type input "kj"
type input "0966918967"
type input "K"
type input "cầu trù lộc hà"
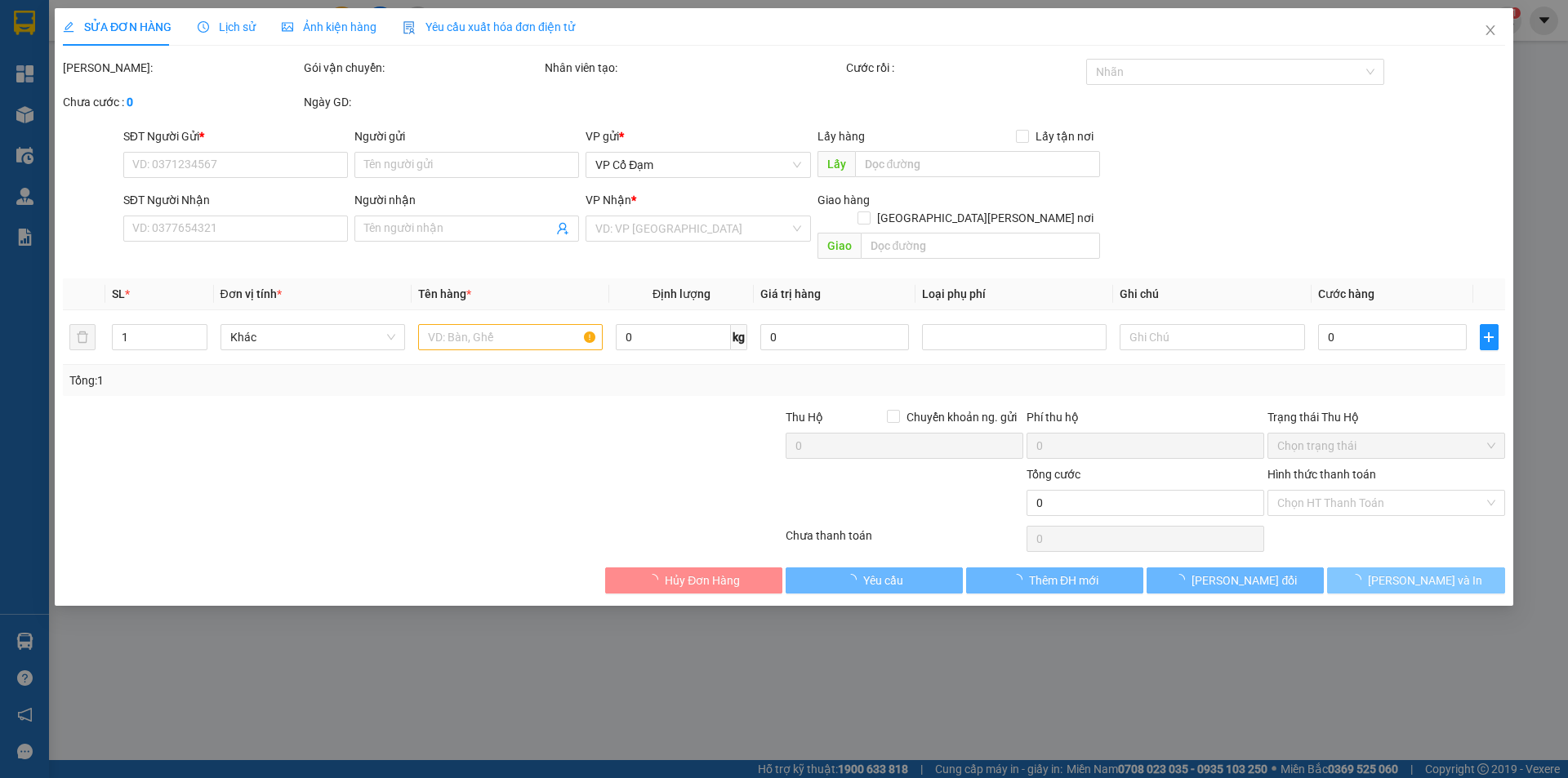
type input "40.000"
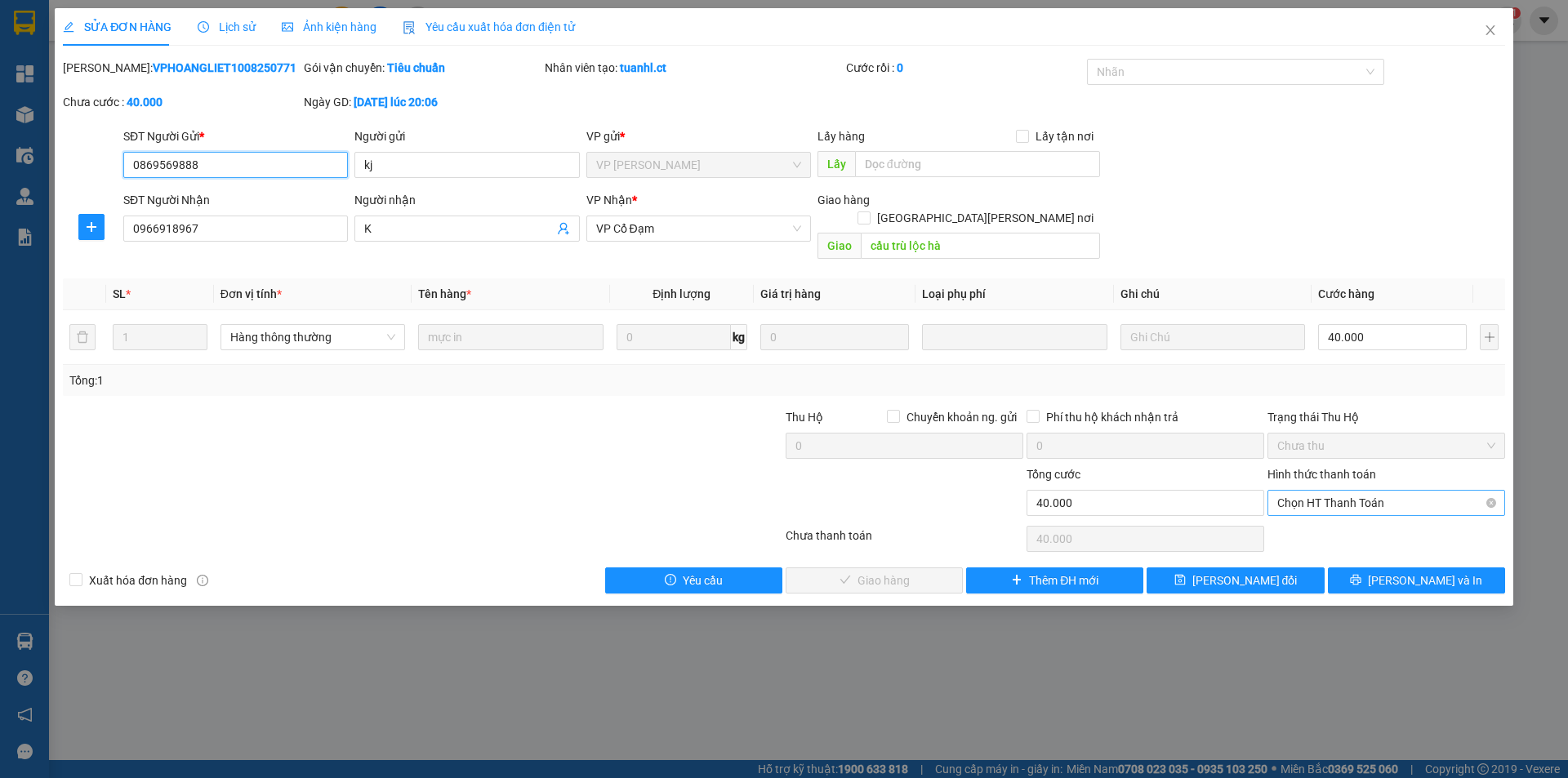
click at [1355, 491] on span "Chọn HT Thanh Toán" at bounding box center [1386, 502] width 218 height 24
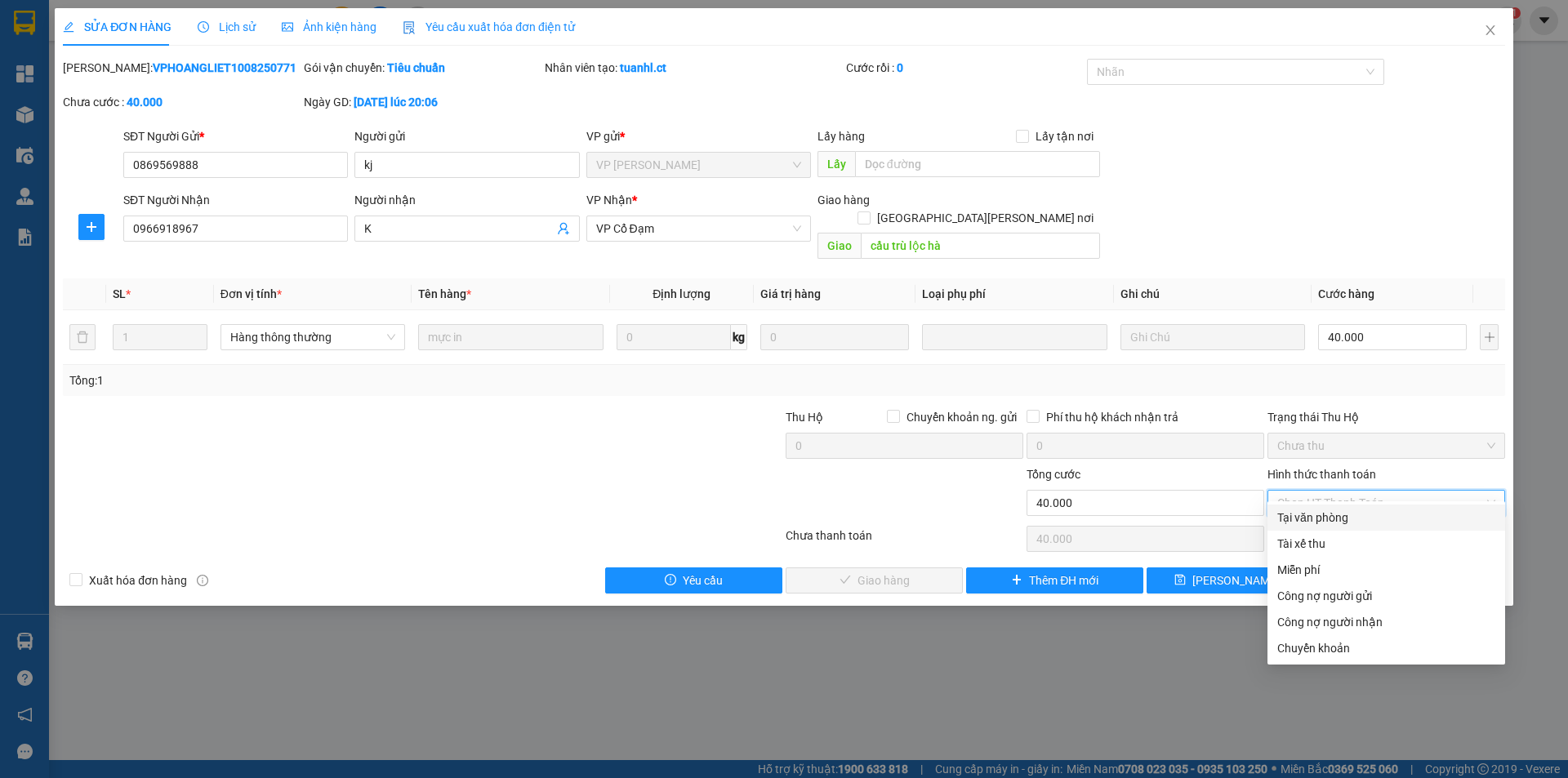
click at [1342, 515] on div "Tại văn phòng" at bounding box center [1386, 517] width 218 height 18
type input "0"
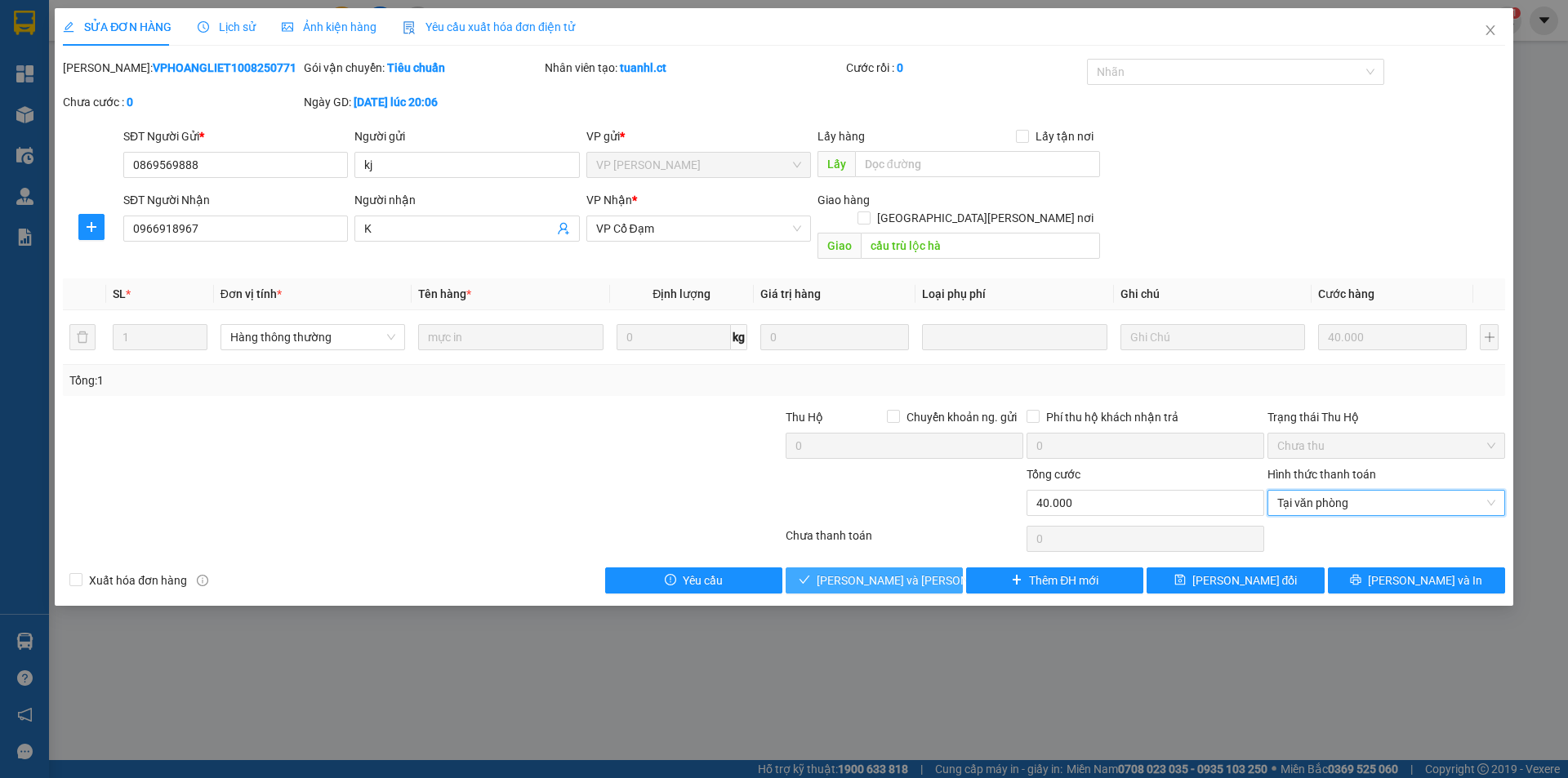
drag, startPoint x: 886, startPoint y: 567, endPoint x: 895, endPoint y: 552, distance: 17.5
click at [886, 572] on span "[PERSON_NAME] và [PERSON_NAME] hàng" at bounding box center [927, 580] width 221 height 18
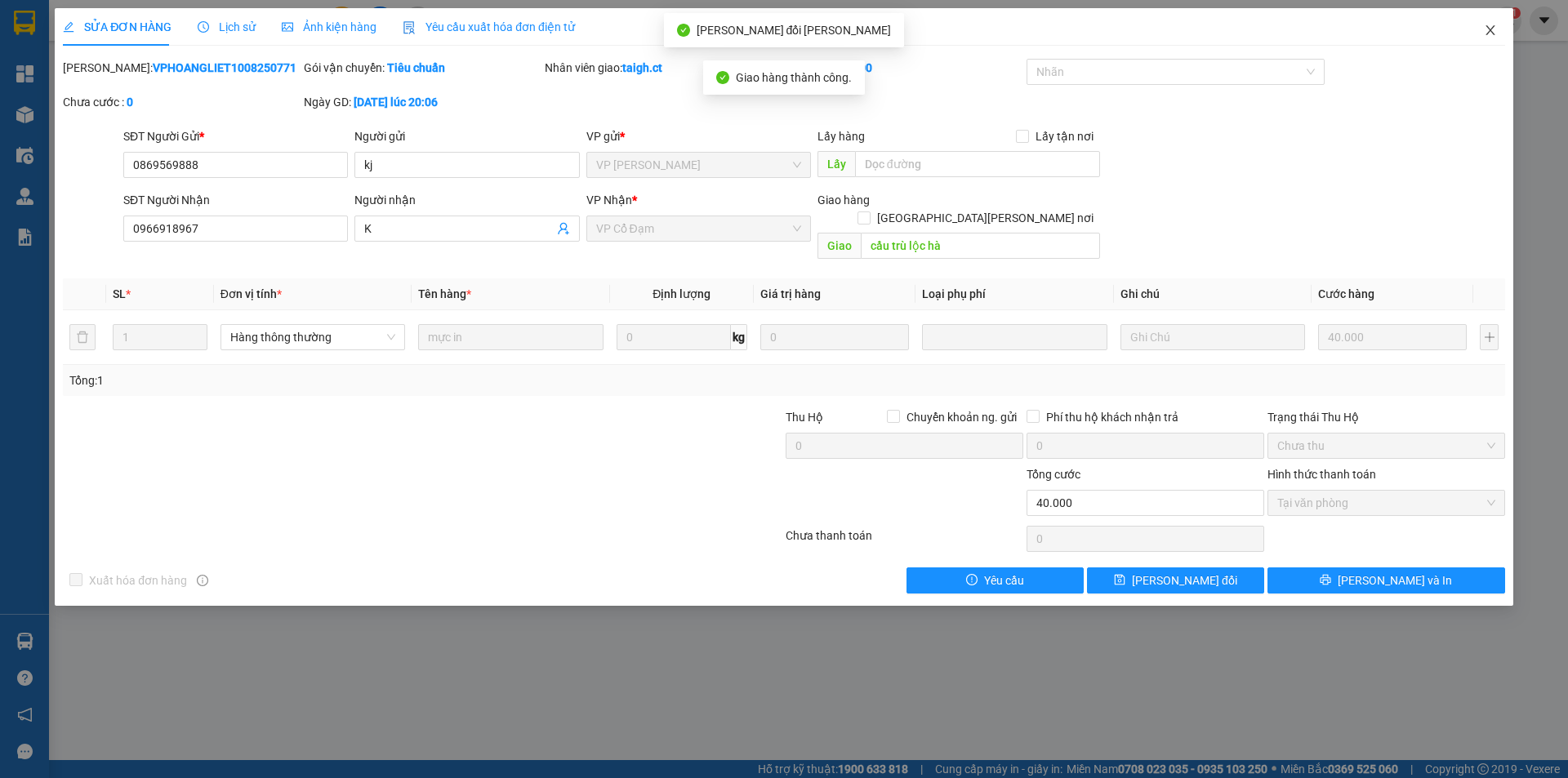
click at [1495, 34] on icon "close" at bounding box center [1490, 30] width 13 height 13
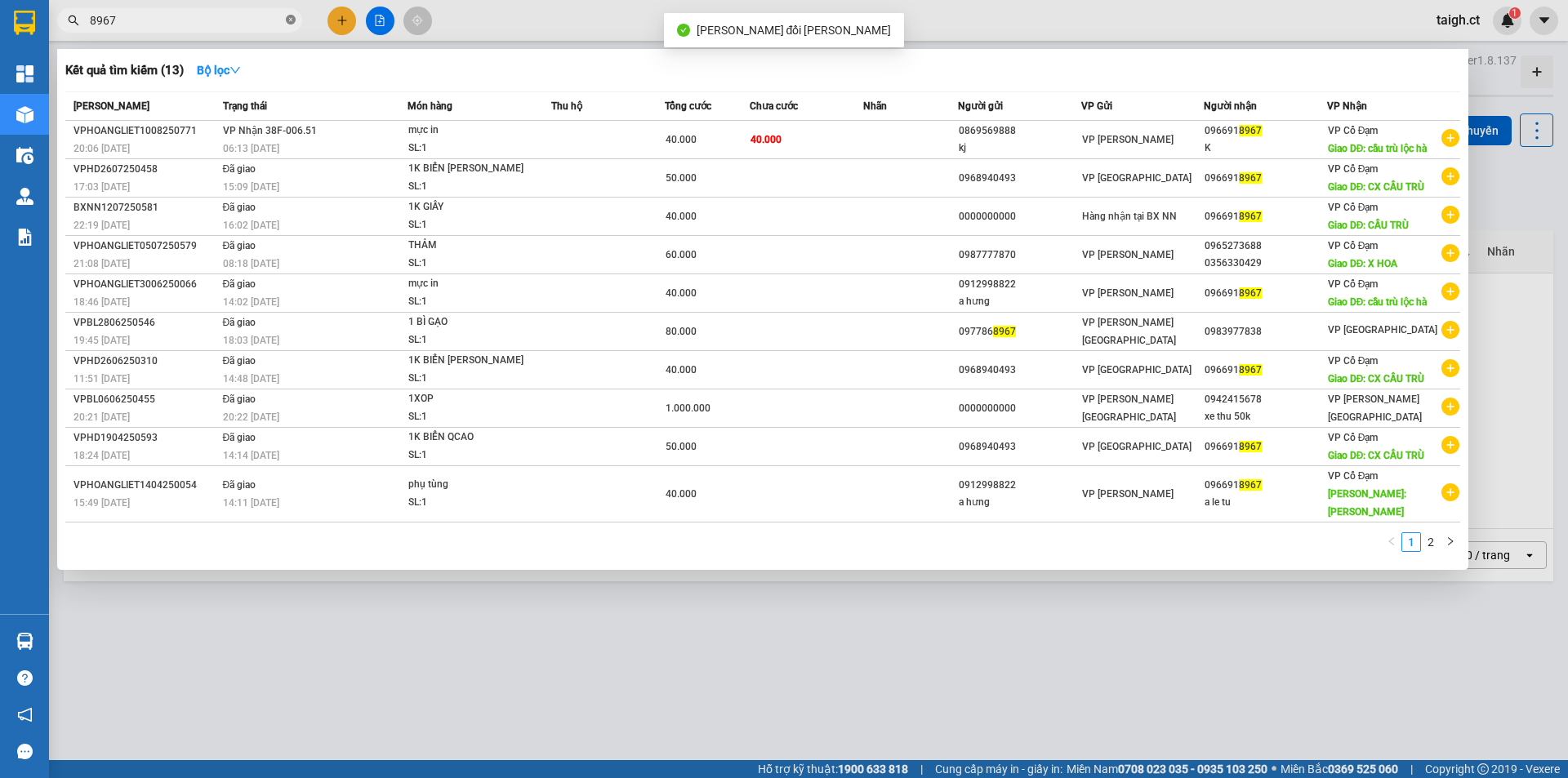
click at [289, 23] on icon "close-circle" at bounding box center [291, 20] width 10 height 10
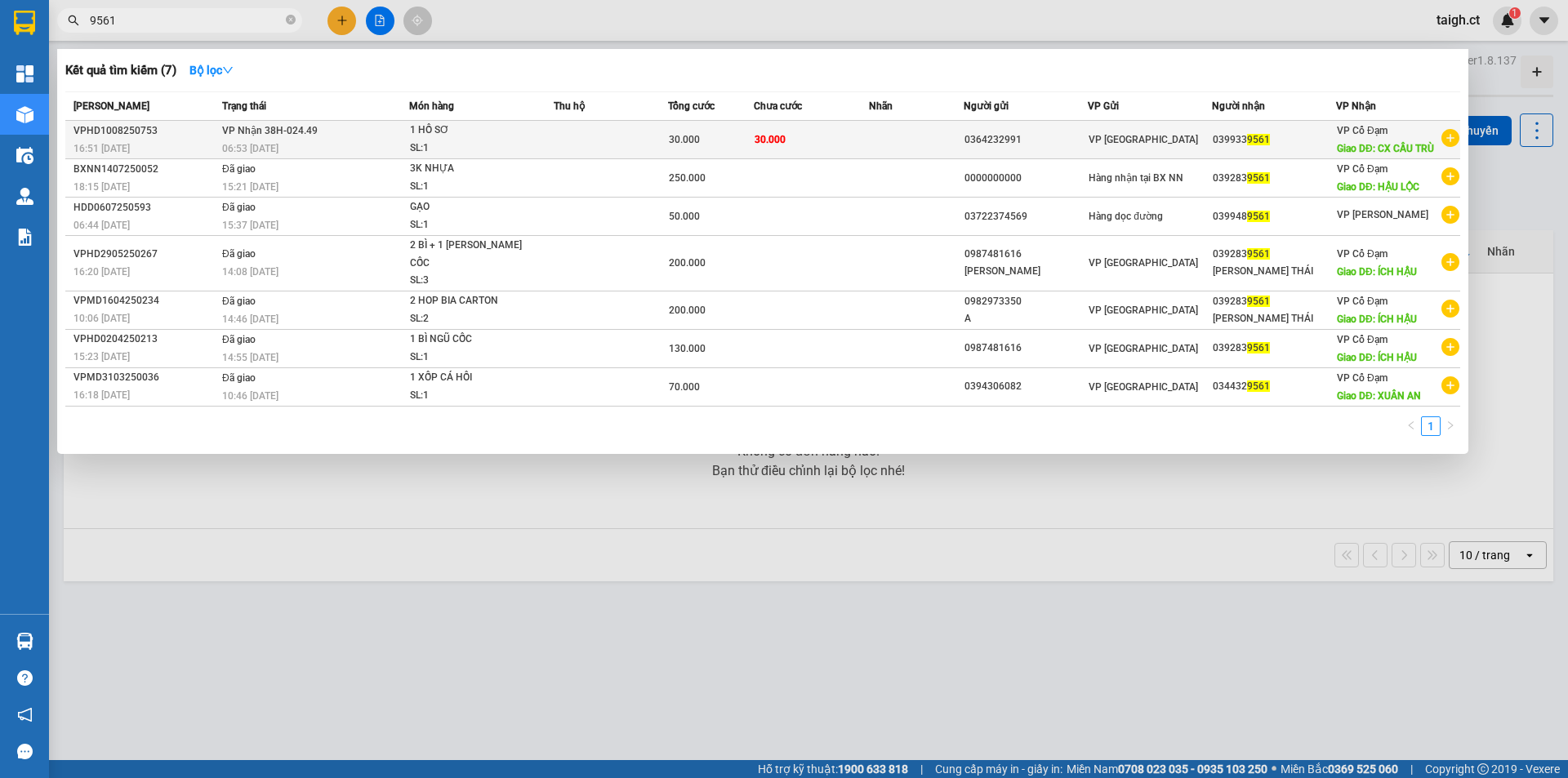
type input "9561"
click at [265, 136] on span "[PERSON_NAME] 38H-024.49" at bounding box center [270, 130] width 95 height 13
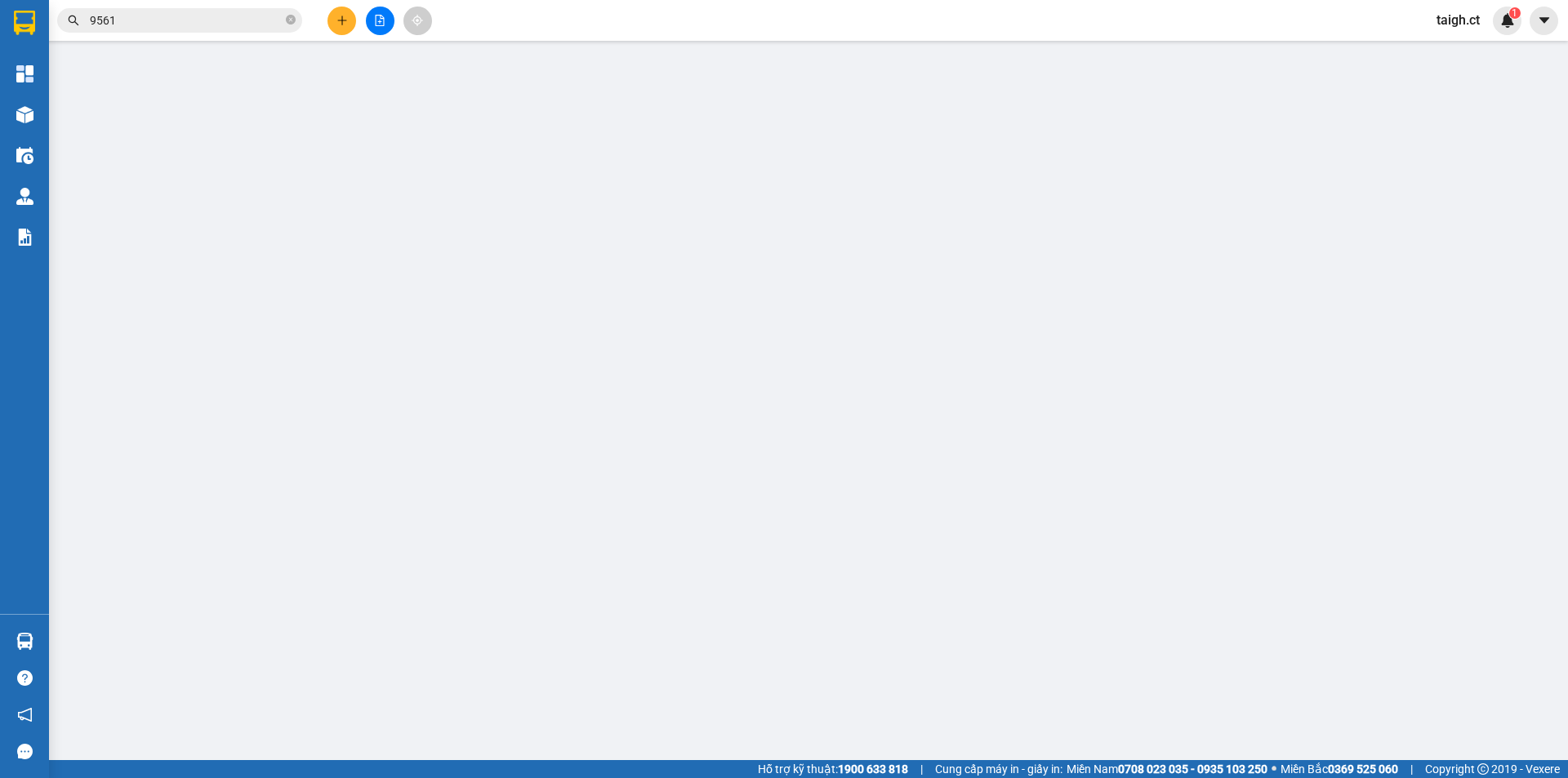
type input "0364232991"
type input "0399339561"
type input "CX CẦU TRÙ"
type input "30.000"
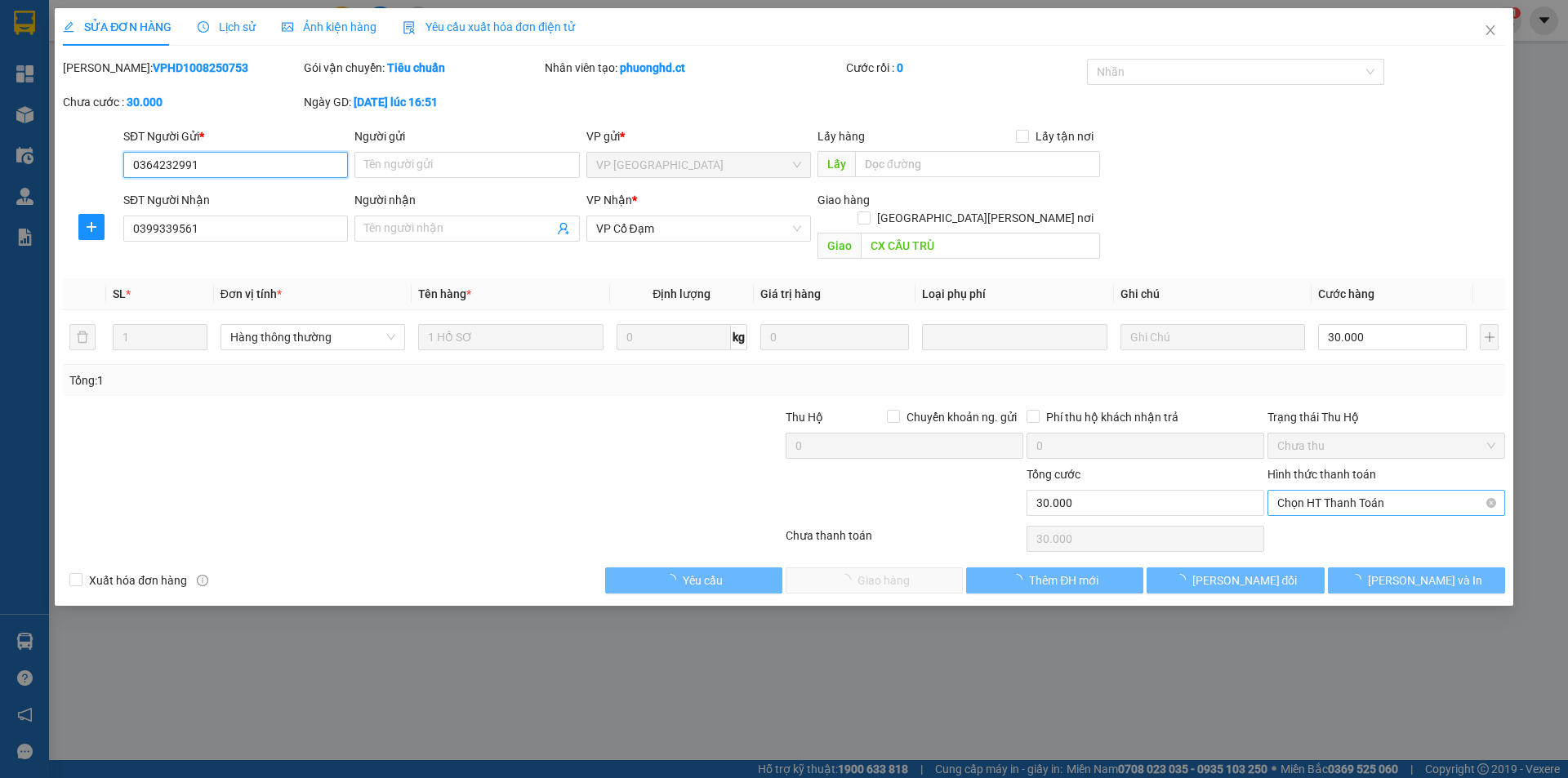
click at [1325, 491] on span "Chọn HT Thanh Toán" at bounding box center [1386, 502] width 218 height 24
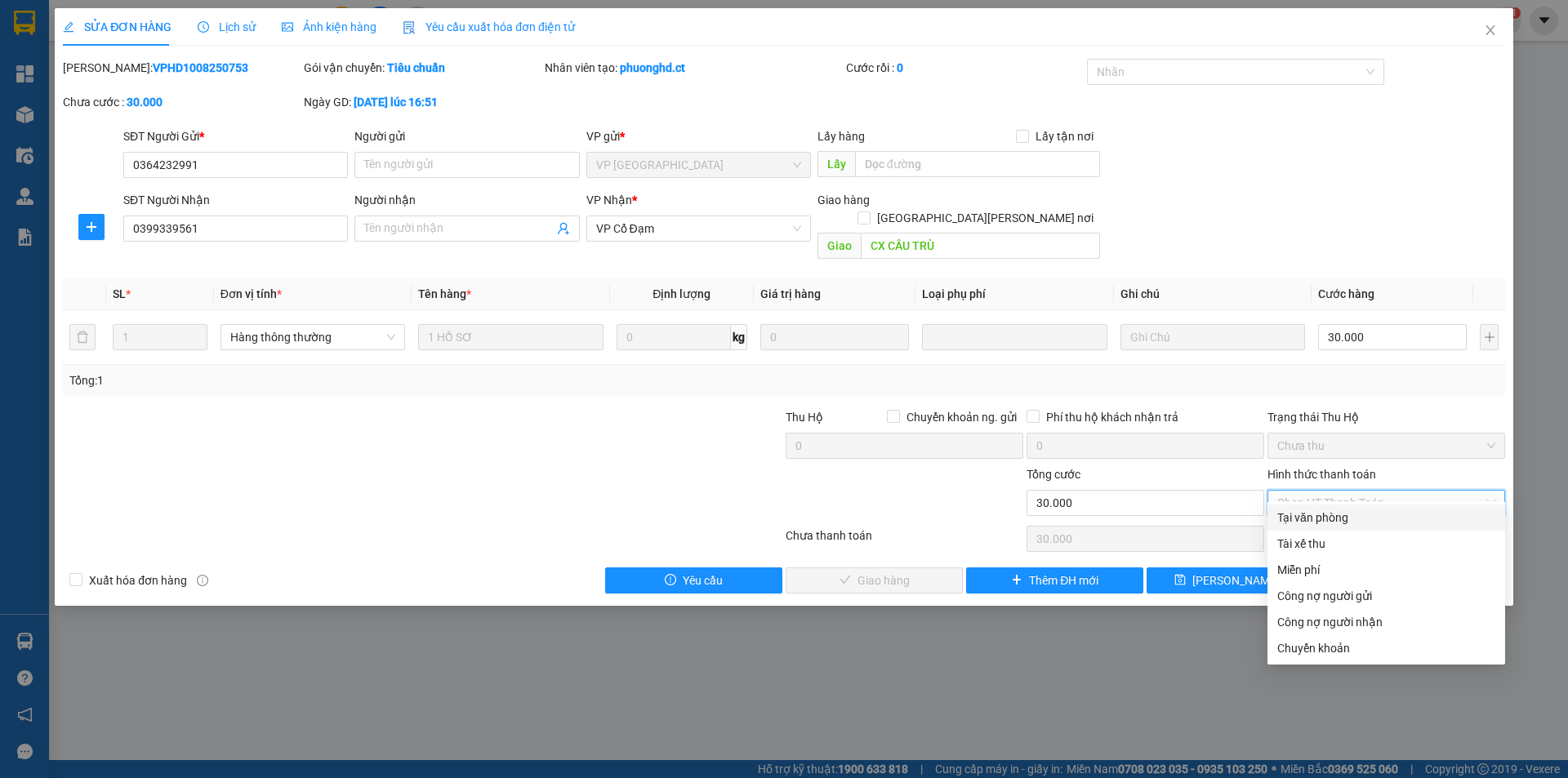
click at [1326, 524] on div "Tại văn phòng" at bounding box center [1386, 517] width 218 height 18
type input "0"
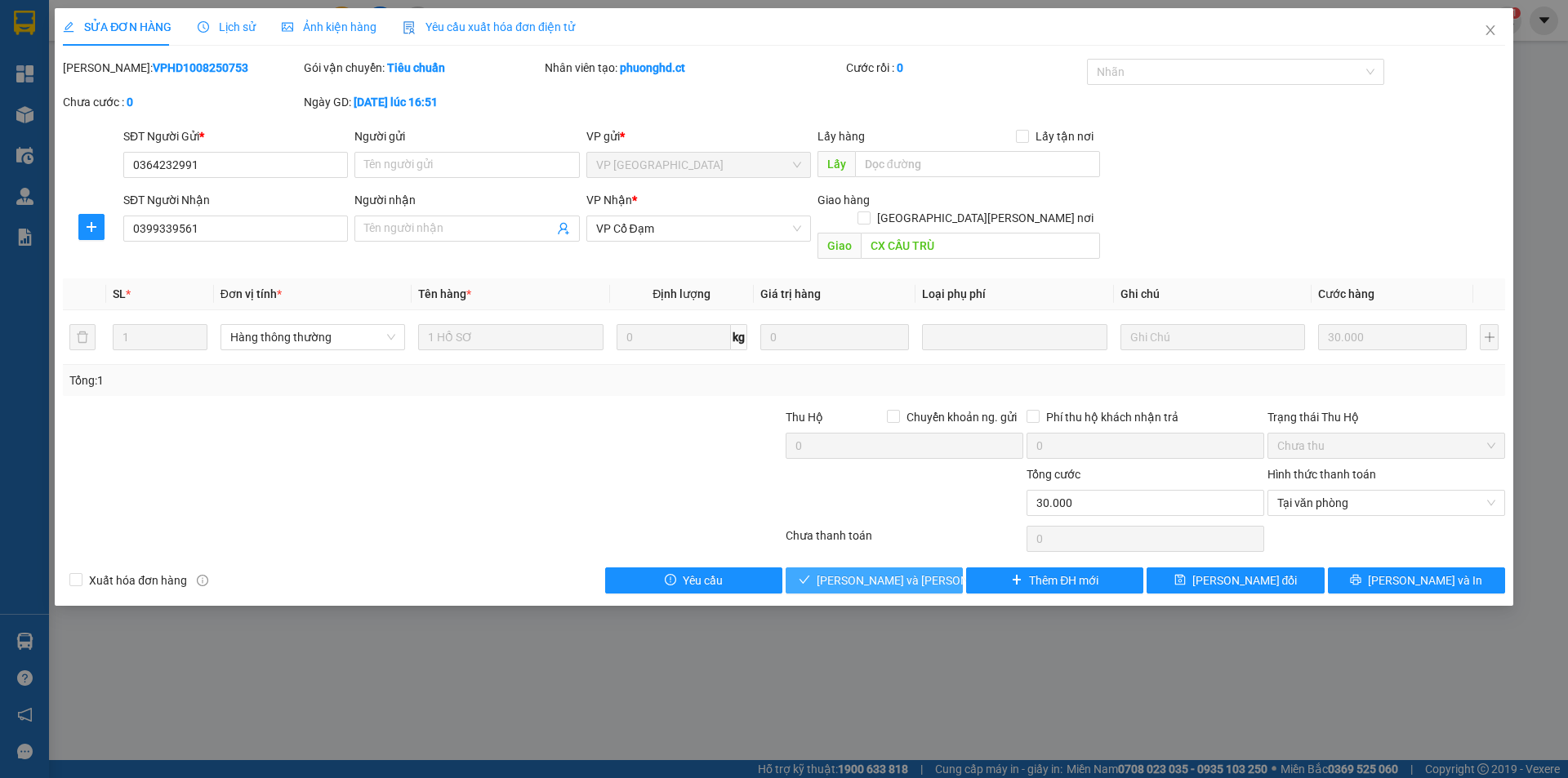
drag, startPoint x: 893, startPoint y: 562, endPoint x: 890, endPoint y: 542, distance: 20.2
click at [893, 572] on span "[PERSON_NAME] và [PERSON_NAME] hàng" at bounding box center [927, 580] width 221 height 18
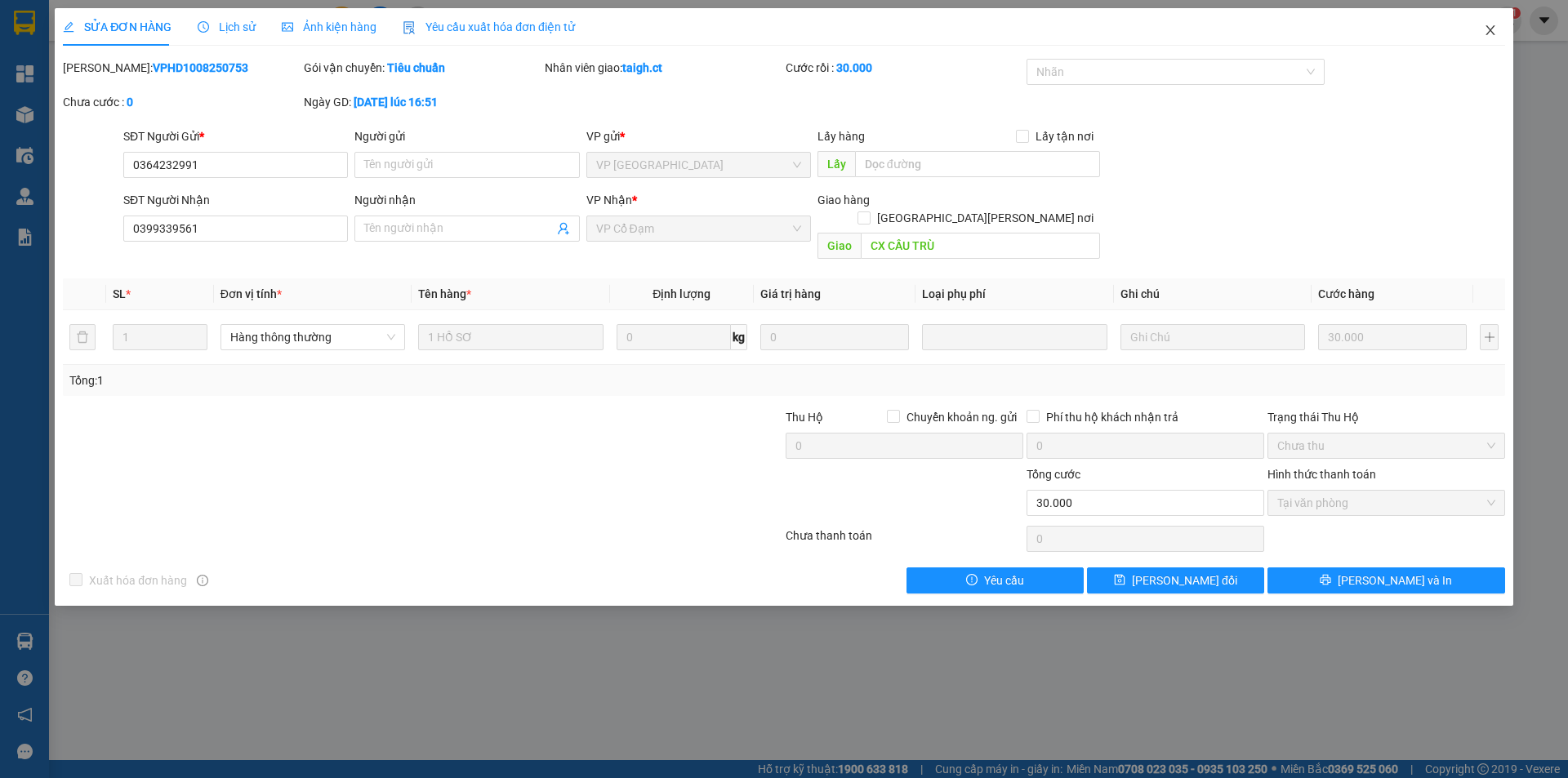
click at [1486, 28] on icon "close" at bounding box center [1490, 30] width 13 height 13
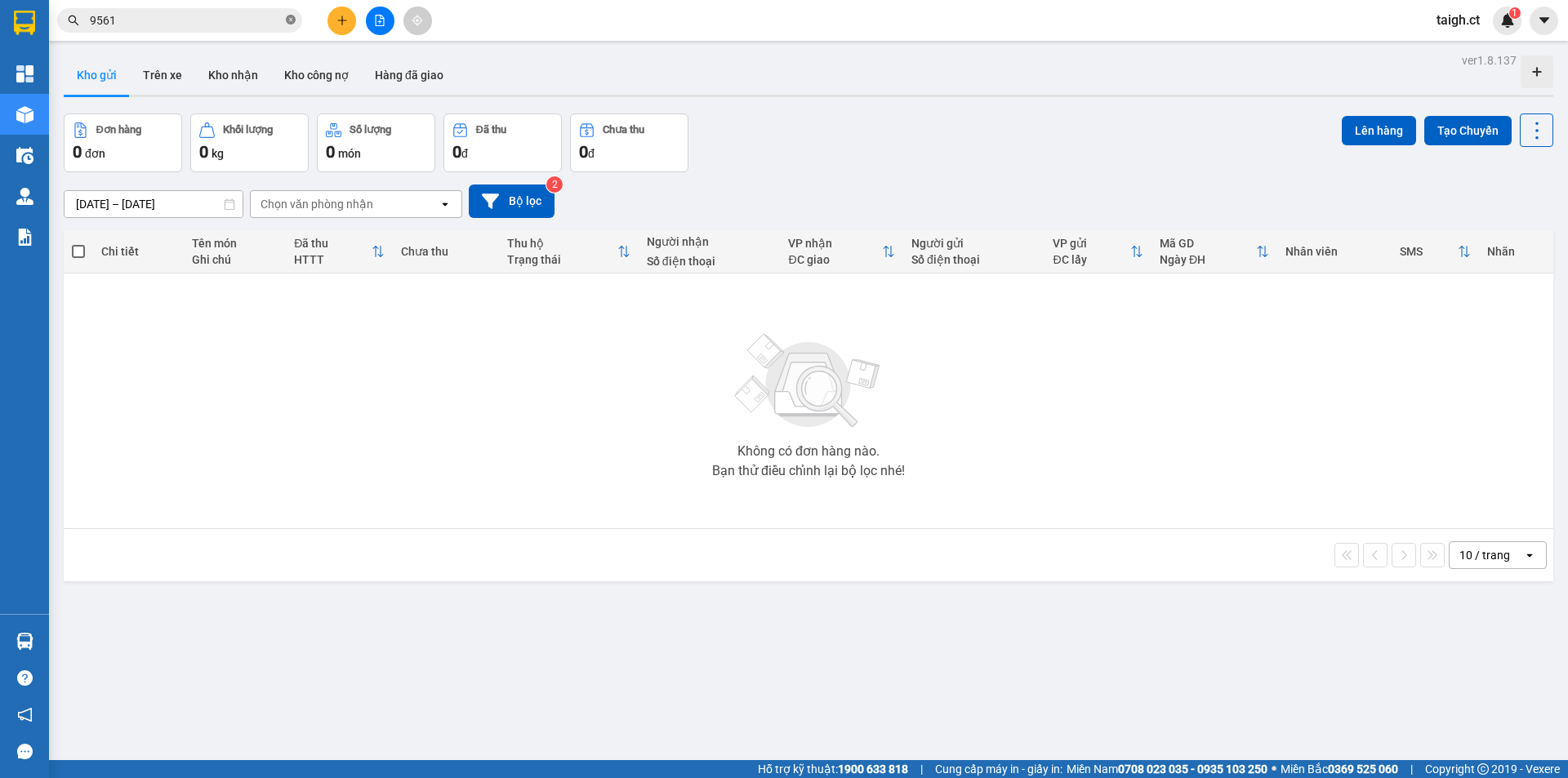
click at [293, 18] on icon "close-circle" at bounding box center [291, 20] width 10 height 10
